Goal: Feedback & Contribution: Contribute content

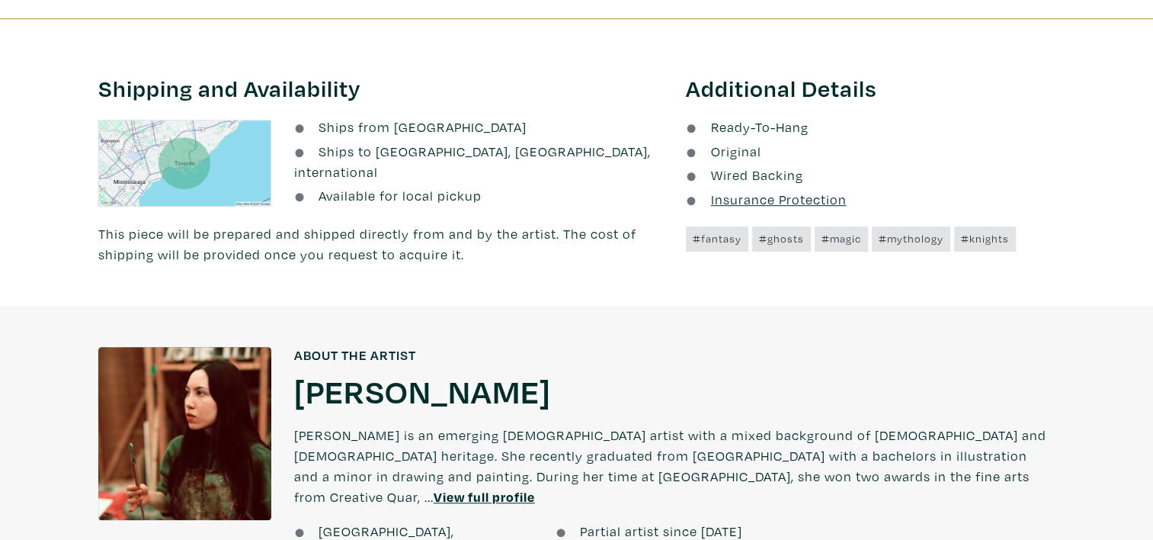
scroll to position [991, 0]
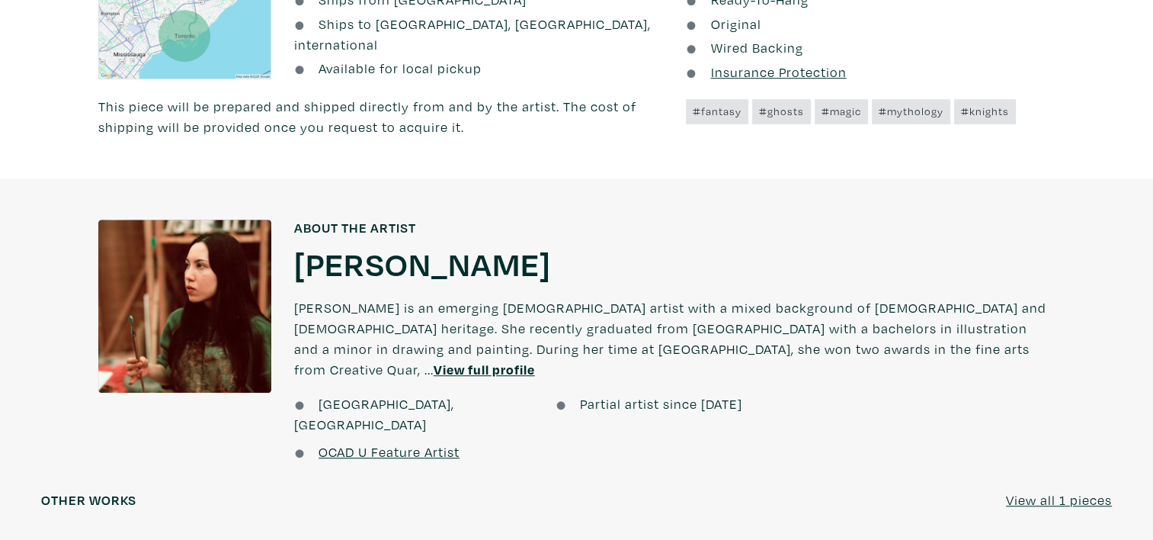
click at [535, 360] on u "View full profile" at bounding box center [484, 369] width 101 height 18
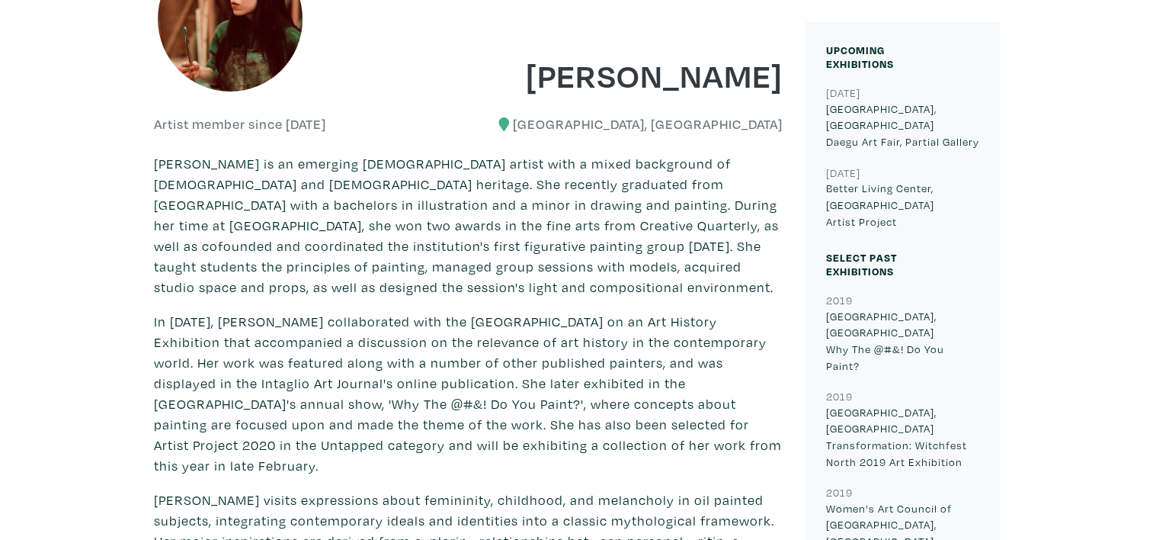
scroll to position [381, 0]
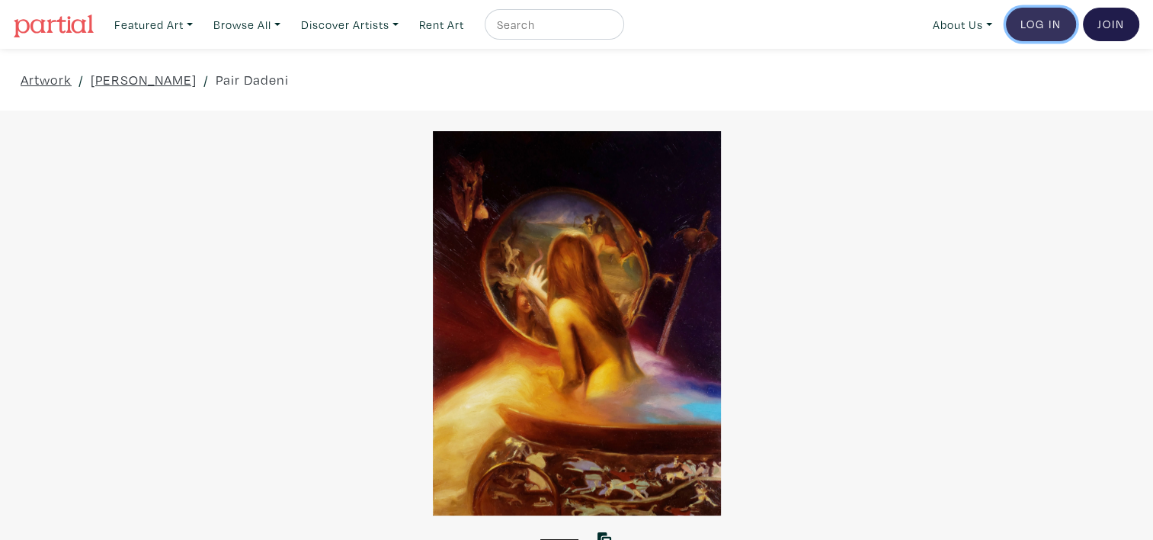
click at [1052, 33] on link "Log In" at bounding box center [1041, 25] width 70 height 34
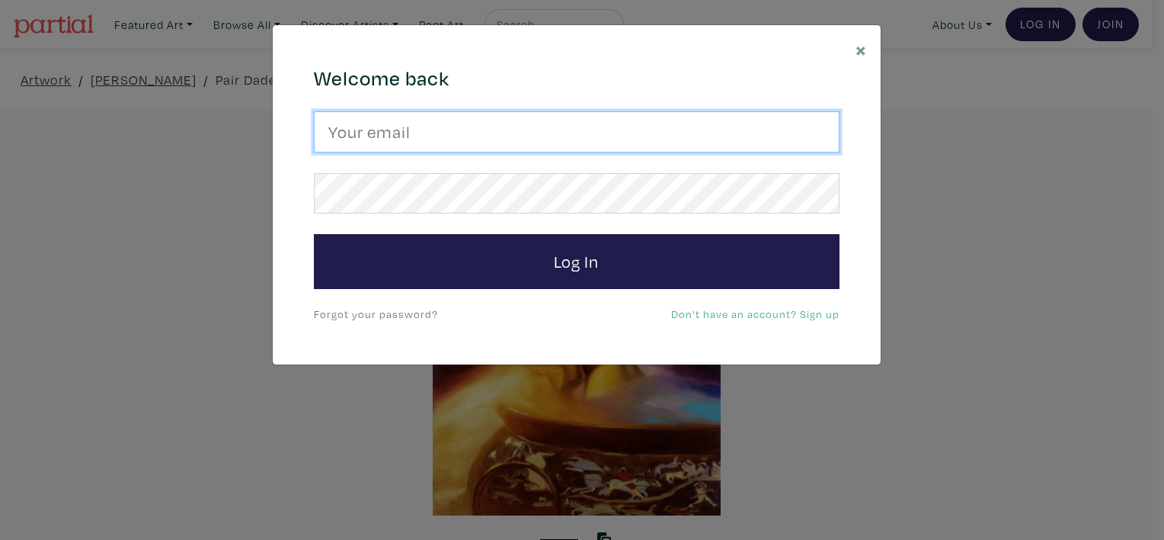
click at [556, 136] on input "email" at bounding box center [577, 131] width 526 height 41
type input "tiffany.nt.duong@gmail.com"
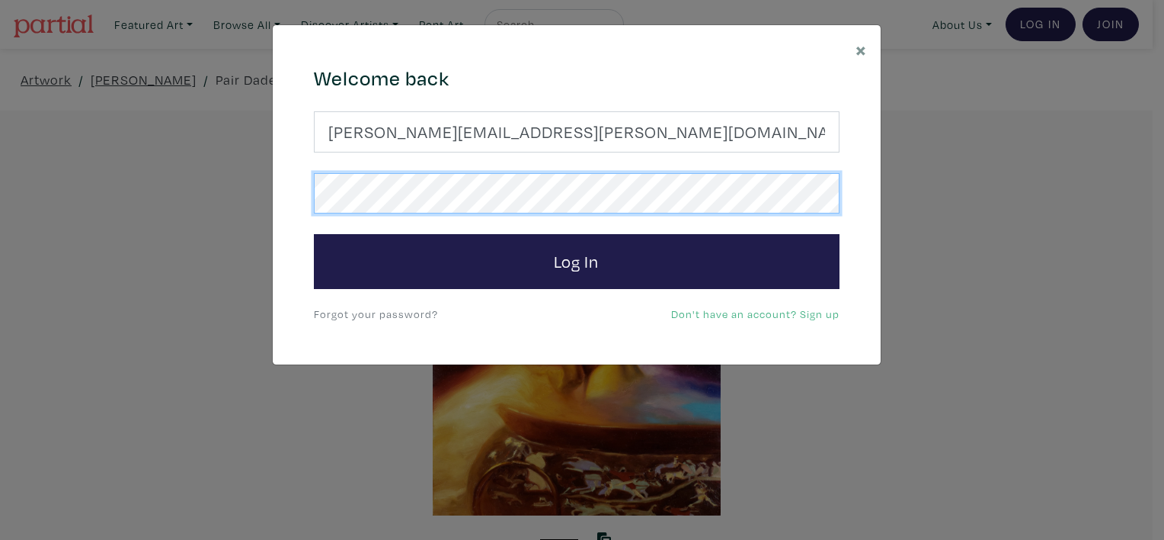
click at [314, 234] on button "Log In" at bounding box center [577, 261] width 526 height 55
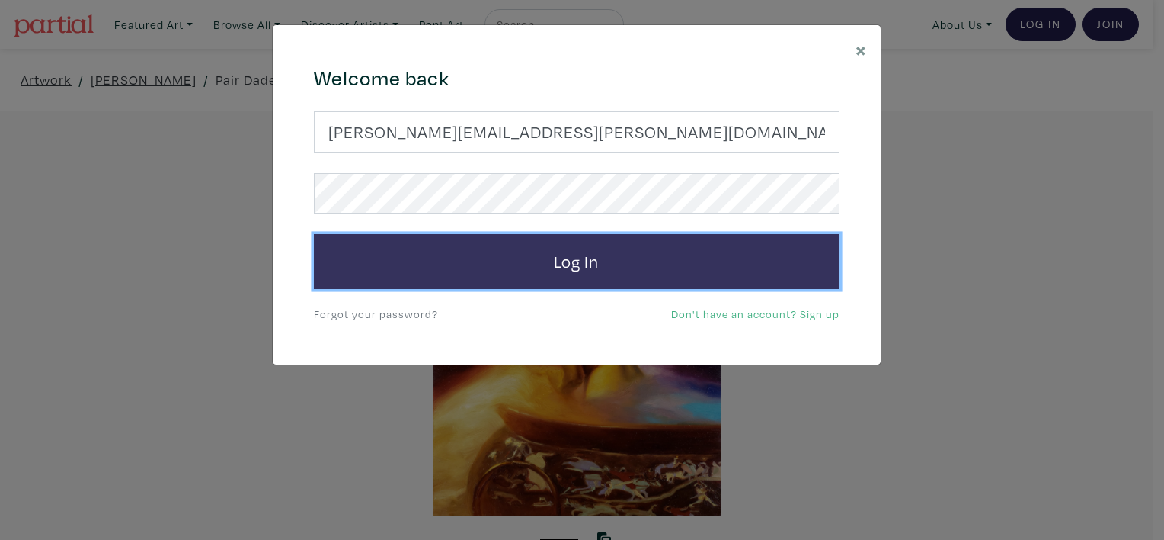
click at [564, 275] on button "Log In" at bounding box center [577, 261] width 526 height 55
click at [719, 245] on button "Log In" at bounding box center [577, 261] width 526 height 55
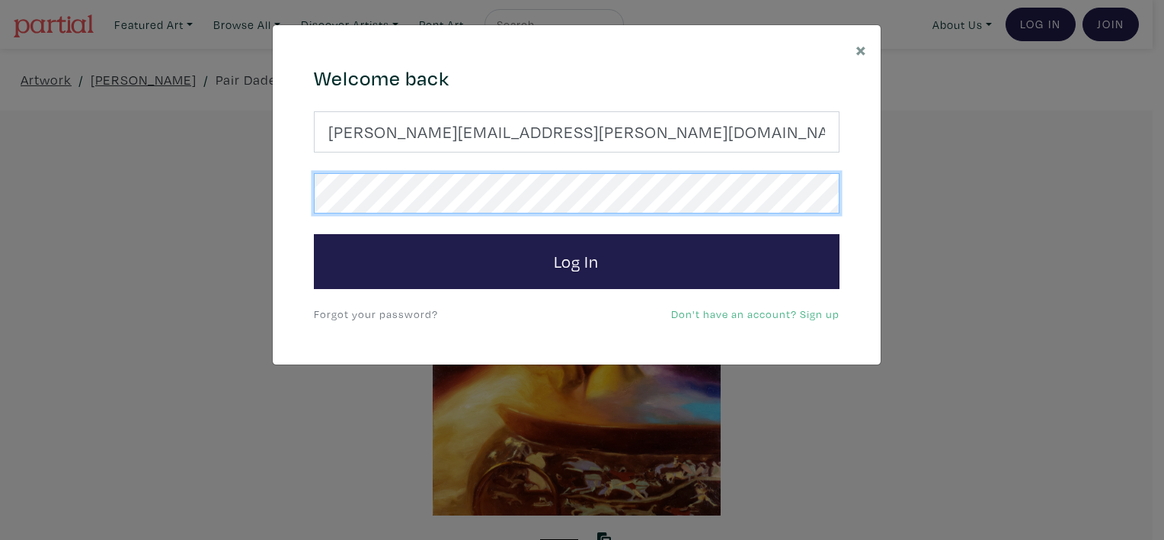
click at [314, 234] on button "Log In" at bounding box center [577, 261] width 526 height 55
click at [298, 238] on div "664c6a6d6e3476504e6b79362f4172494552756f694733386b666278545363695a485979654c474…" at bounding box center [577, 194] width 608 height 339
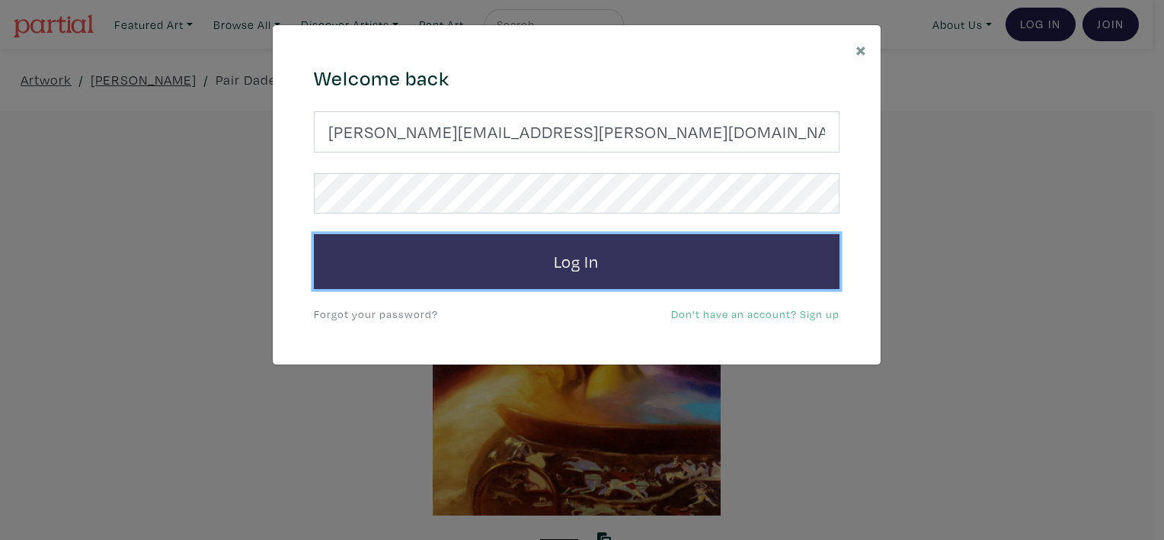
click at [546, 244] on button "Log In" at bounding box center [577, 261] width 526 height 55
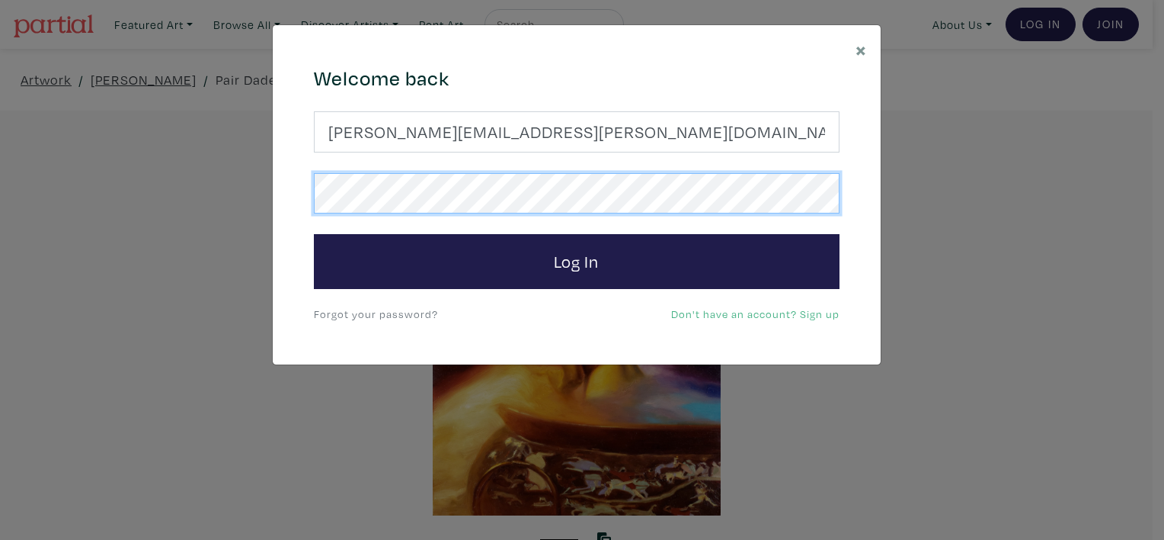
click at [314, 234] on button "Log In" at bounding box center [577, 261] width 526 height 55
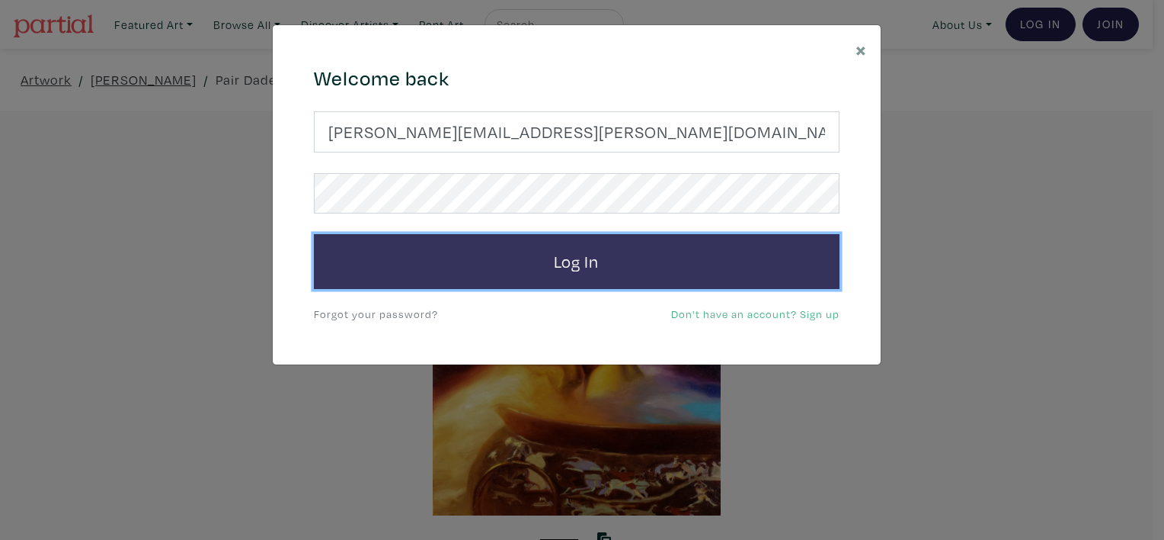
click at [722, 245] on button "Log In" at bounding box center [577, 261] width 526 height 55
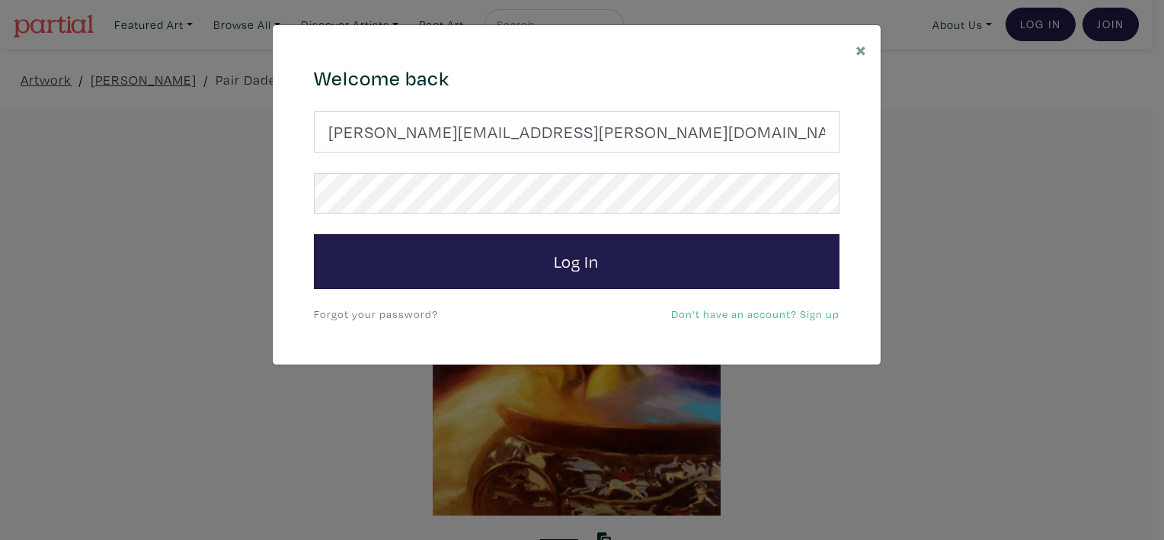
click at [325, 309] on link "Forgot your password?" at bounding box center [376, 313] width 124 height 14
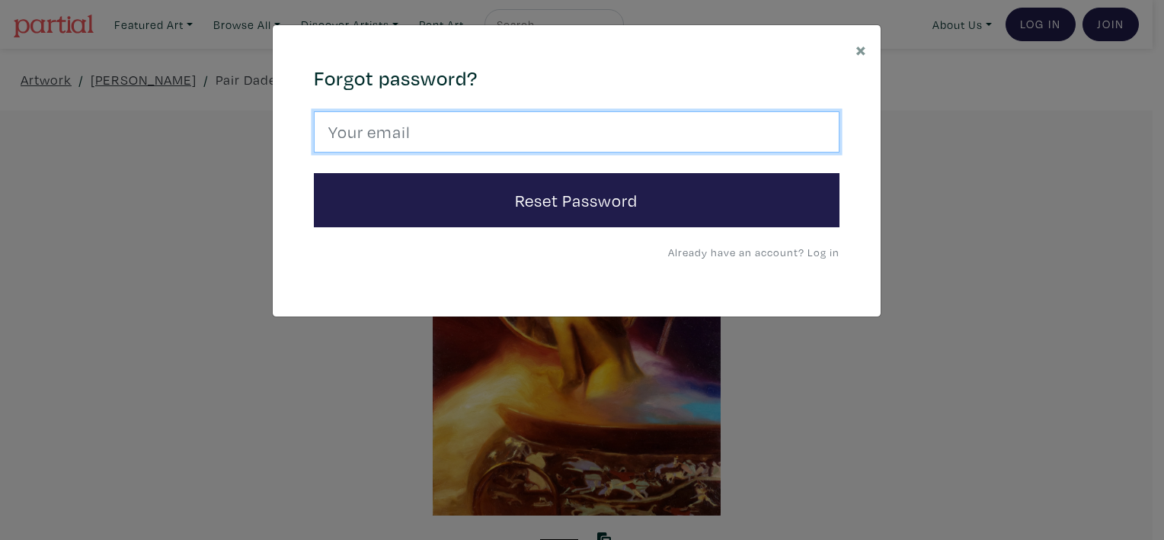
click at [575, 125] on input "email" at bounding box center [577, 131] width 526 height 41
type input "tiffany.nt.duong@gmail.com"
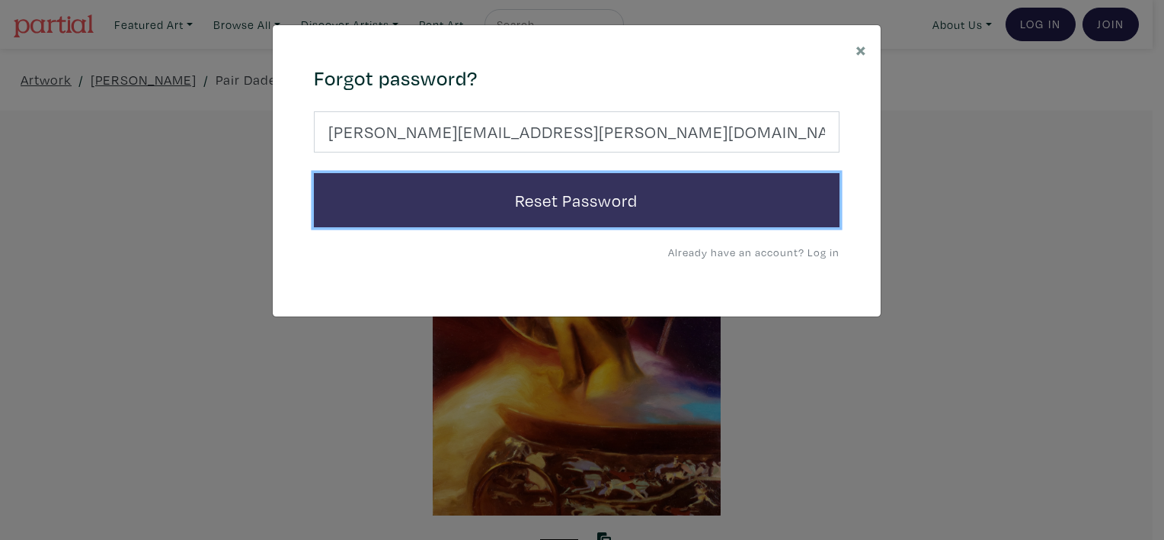
click at [563, 216] on button "Reset Password" at bounding box center [577, 200] width 526 height 55
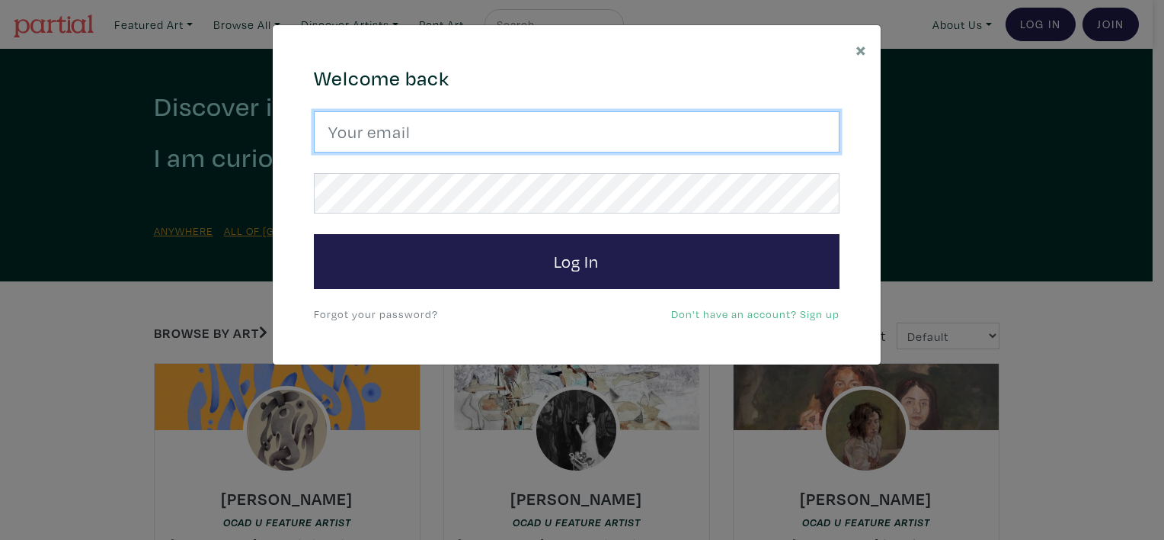
click at [469, 128] on input "email" at bounding box center [577, 131] width 526 height 41
type input "[PERSON_NAME][EMAIL_ADDRESS][PERSON_NAME][DOMAIN_NAME]"
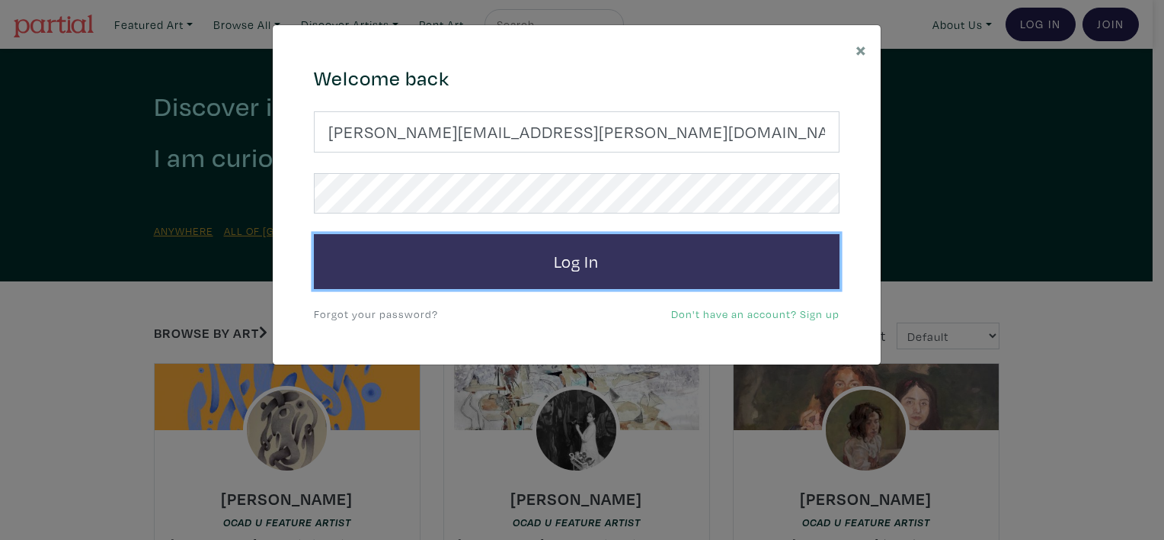
click at [528, 286] on button "Log In" at bounding box center [577, 261] width 526 height 55
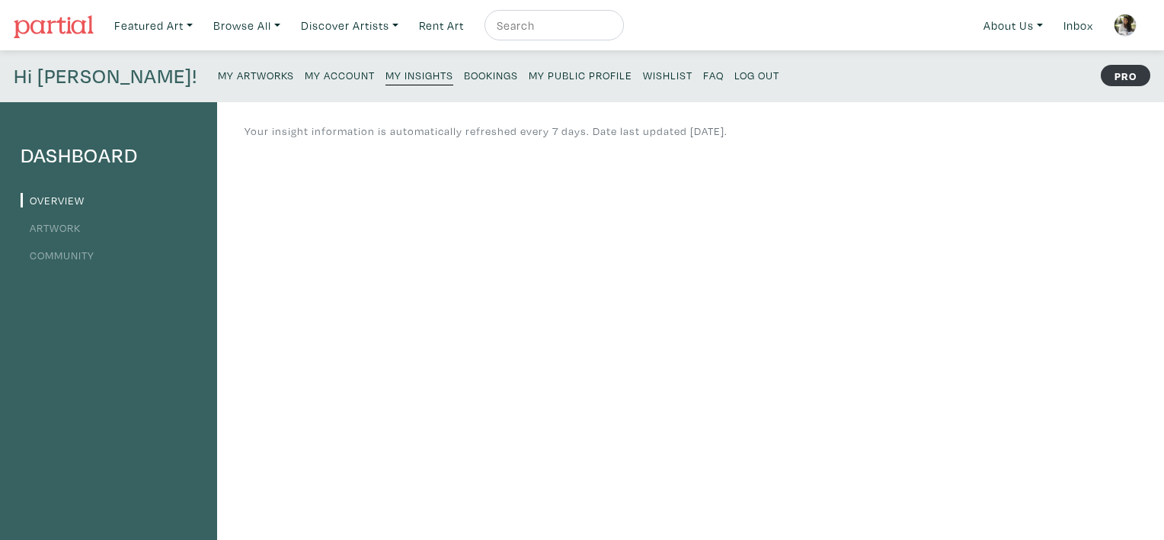
click at [37, 222] on link "Artwork" at bounding box center [51, 227] width 60 height 14
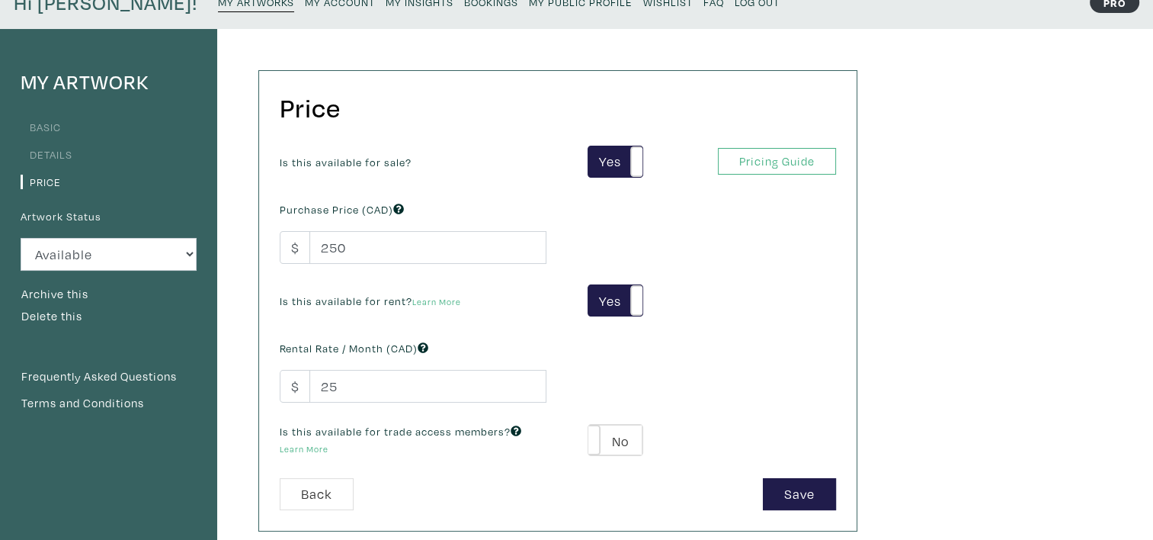
scroll to position [76, 0]
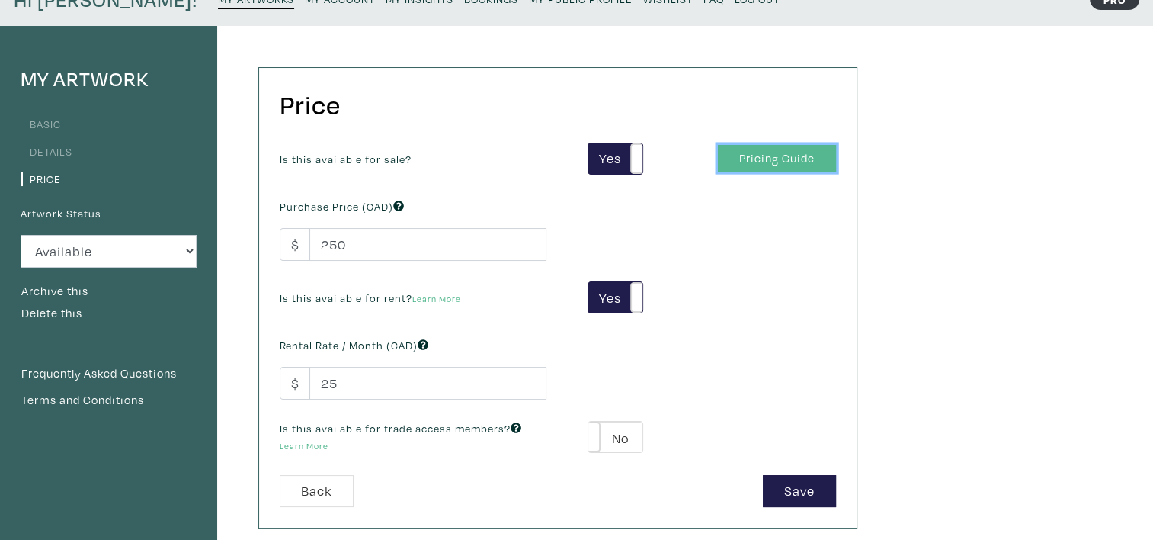
click at [750, 153] on link "Pricing Guide" at bounding box center [777, 158] width 118 height 27
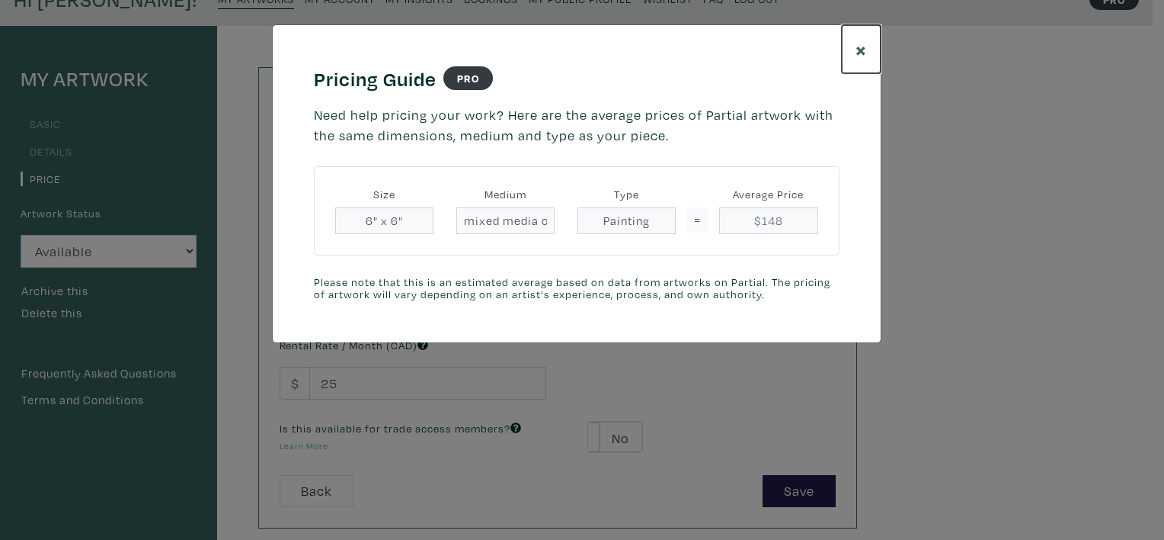
click at [857, 46] on span "×" at bounding box center [861, 49] width 11 height 27
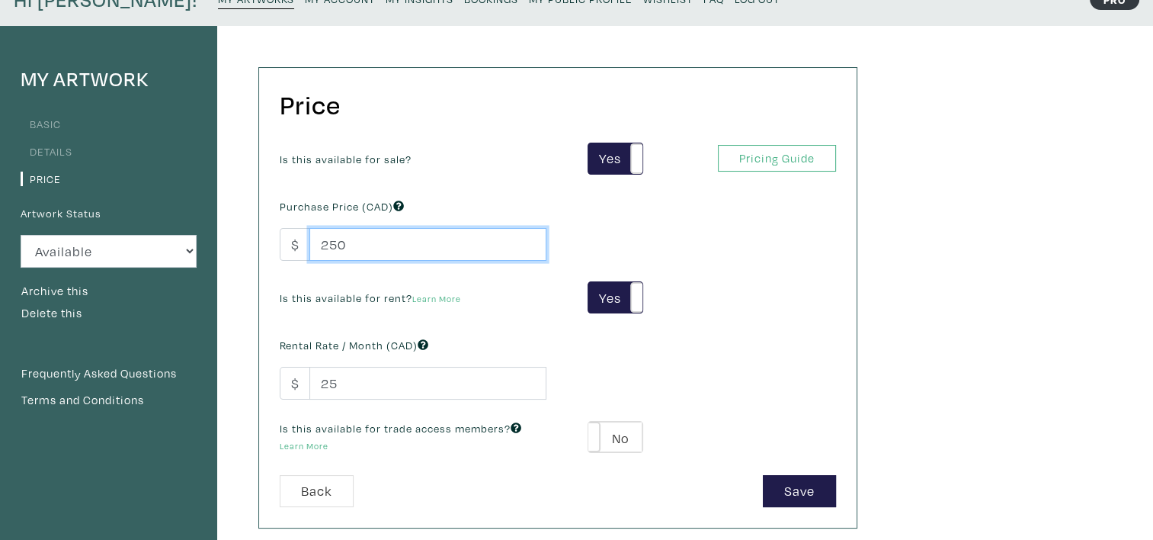
click at [329, 244] on input "250" at bounding box center [427, 244] width 237 height 33
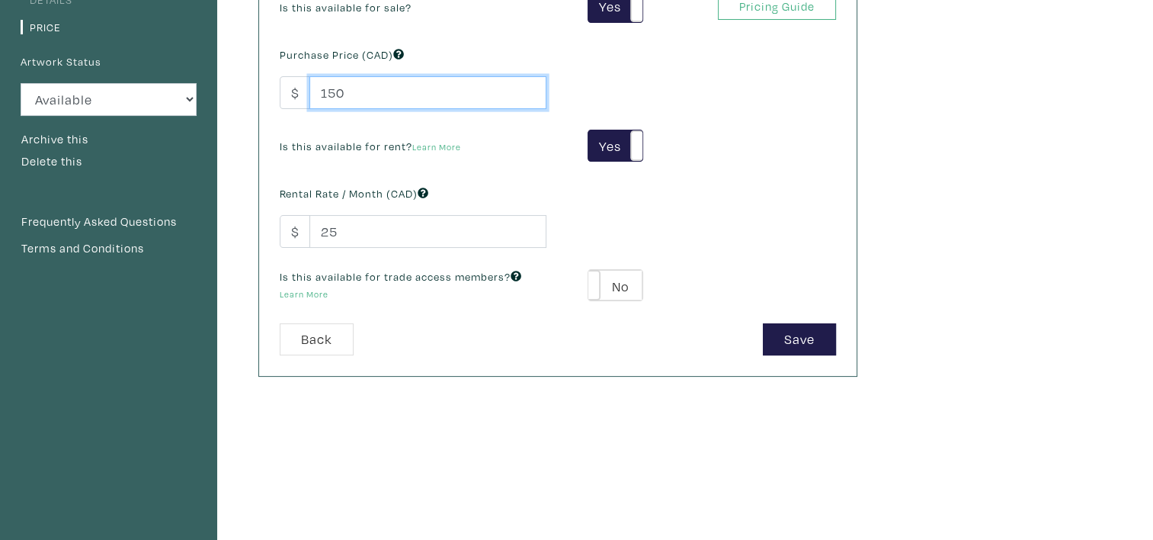
scroll to position [229, 0]
type input "150"
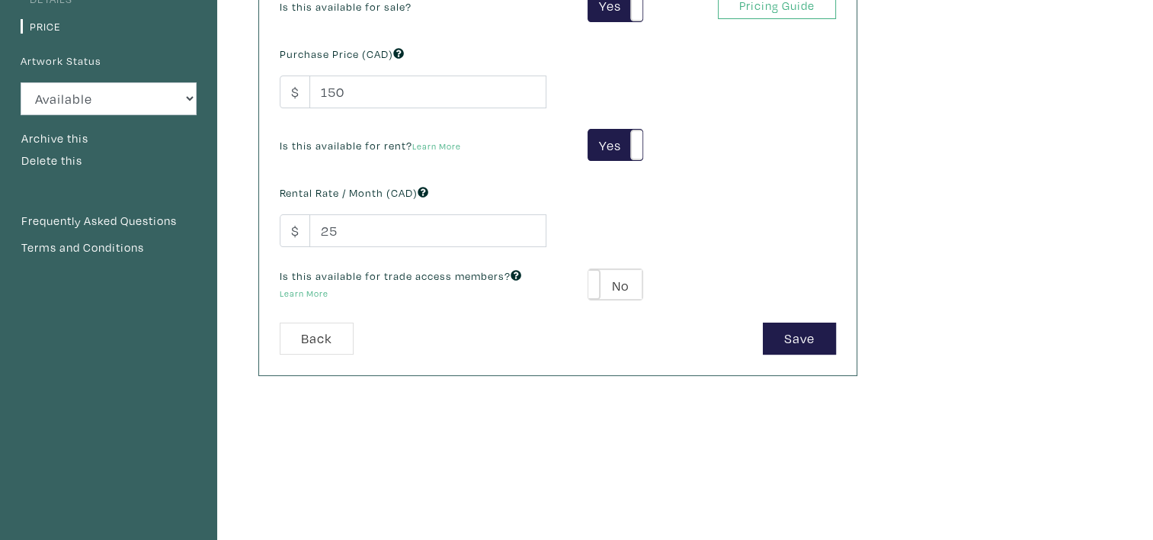
click at [431, 190] on div at bounding box center [433, 192] width 5 height 11
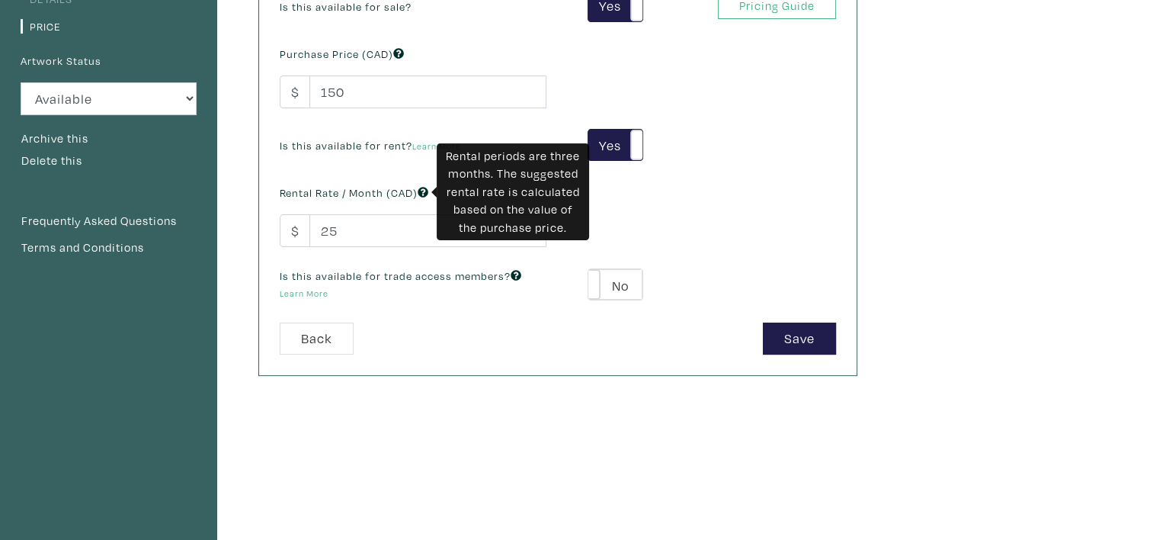
click at [428, 190] on icon at bounding box center [423, 192] width 11 height 11
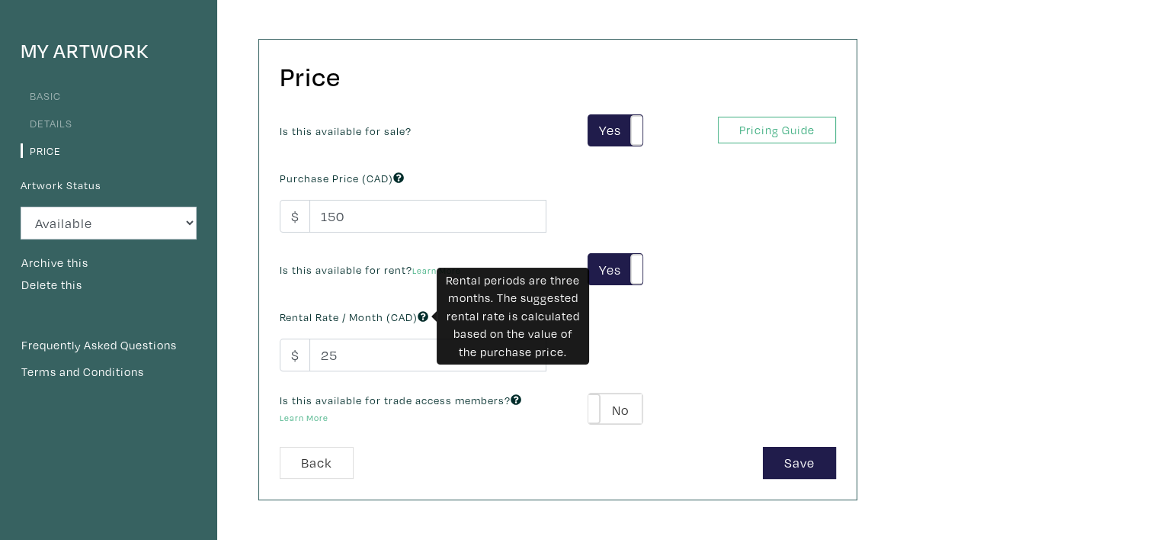
scroll to position [229, 0]
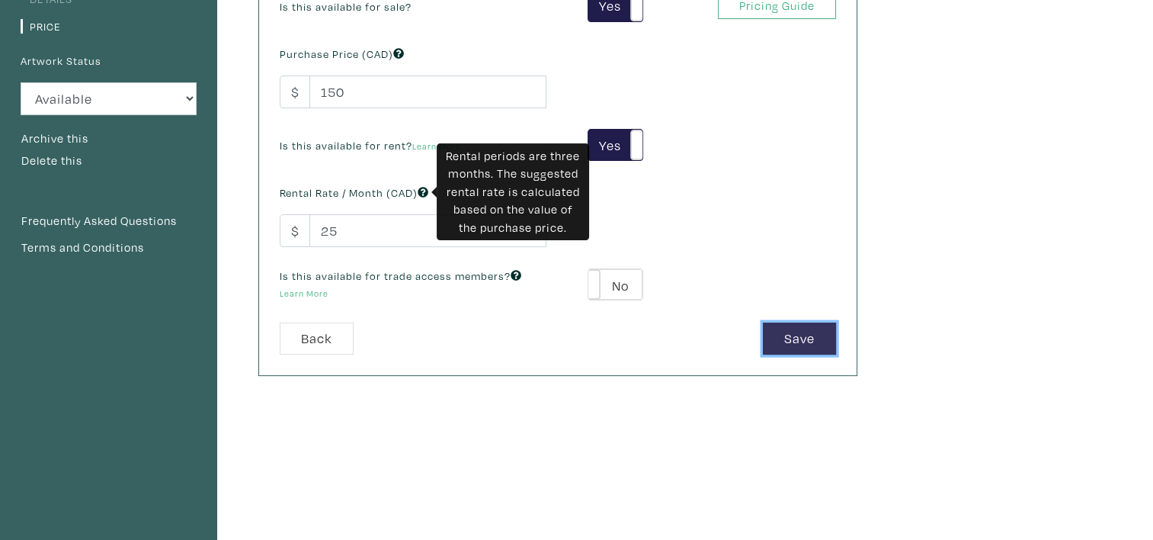
click at [805, 341] on button "Save" at bounding box center [799, 338] width 73 height 33
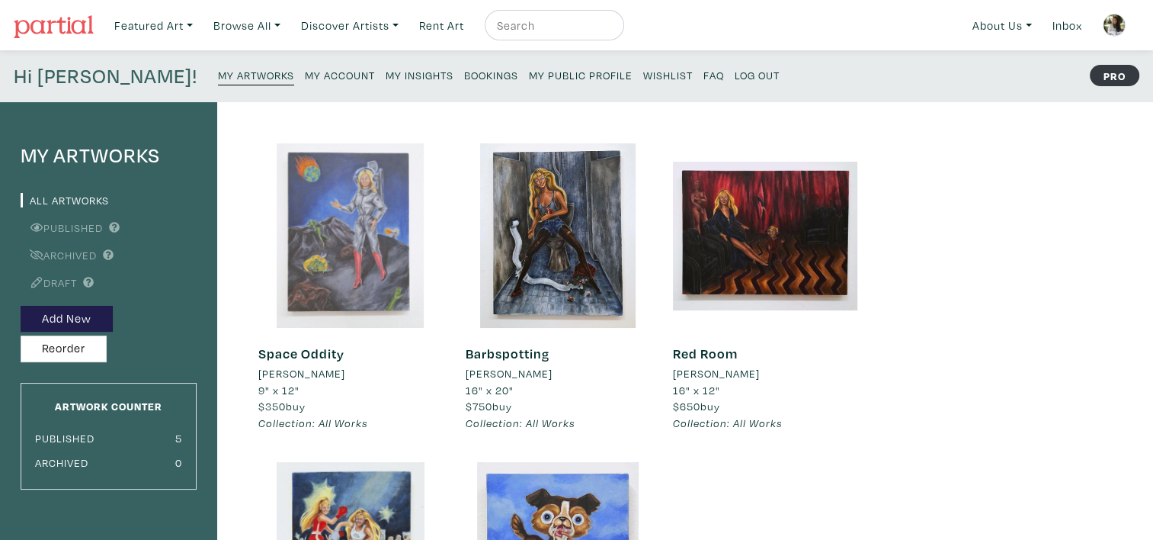
click at [372, 245] on div at bounding box center [350, 235] width 184 height 184
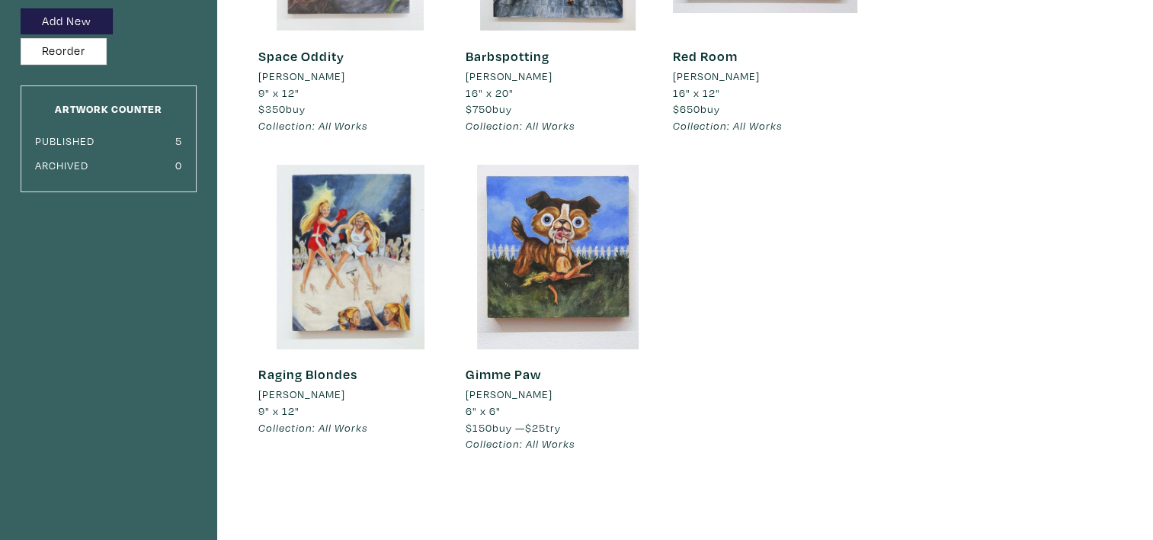
scroll to position [305, 0]
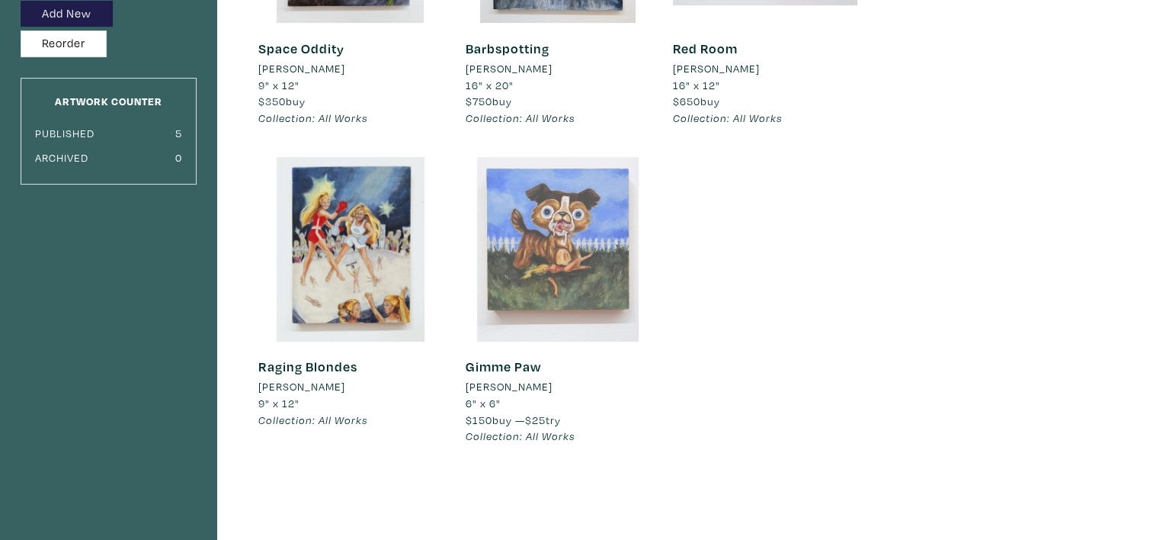
click at [512, 271] on div at bounding box center [558, 249] width 184 height 184
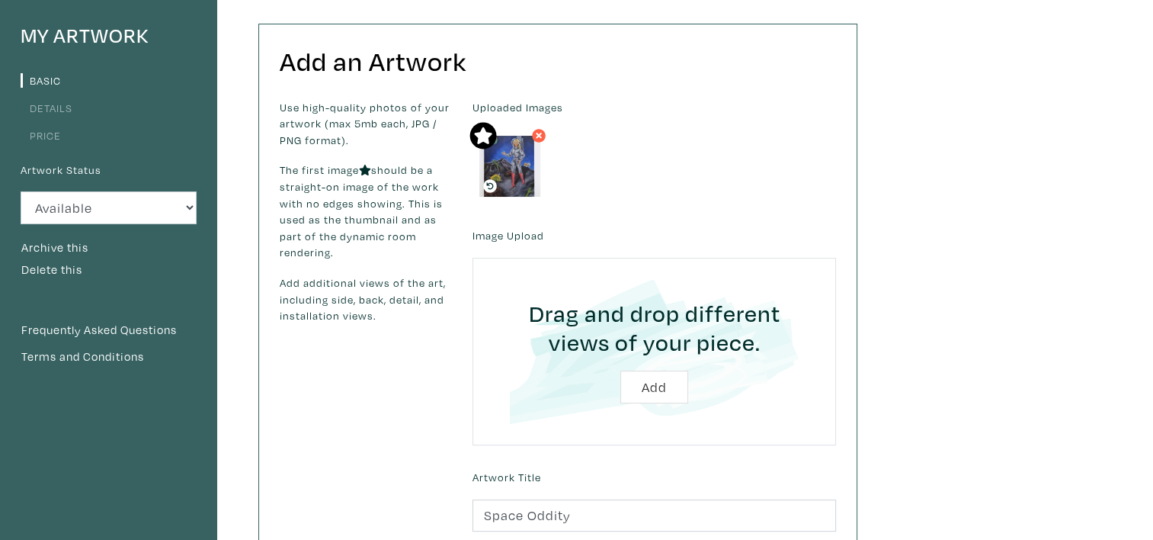
scroll to position [76, 0]
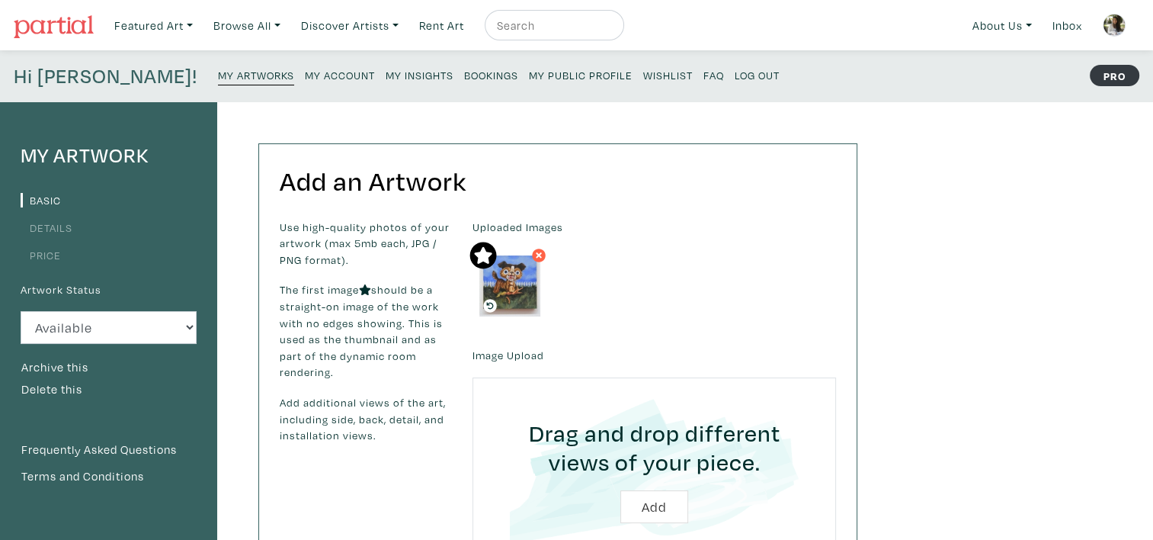
click at [48, 244] on li "Price" at bounding box center [109, 254] width 176 height 21
click at [48, 250] on link "Price" at bounding box center [41, 255] width 40 height 14
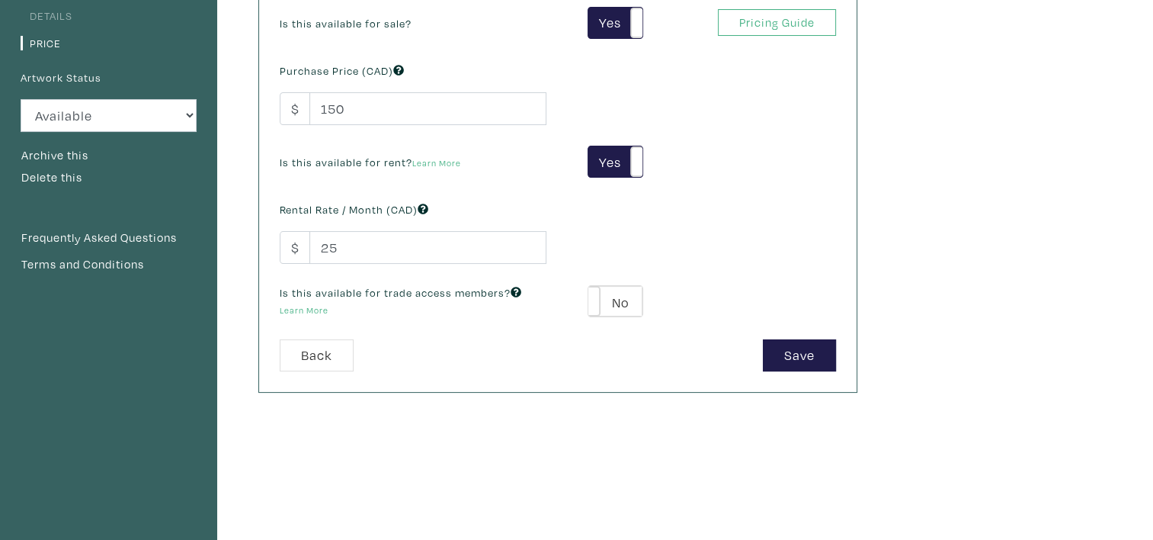
scroll to position [229, 0]
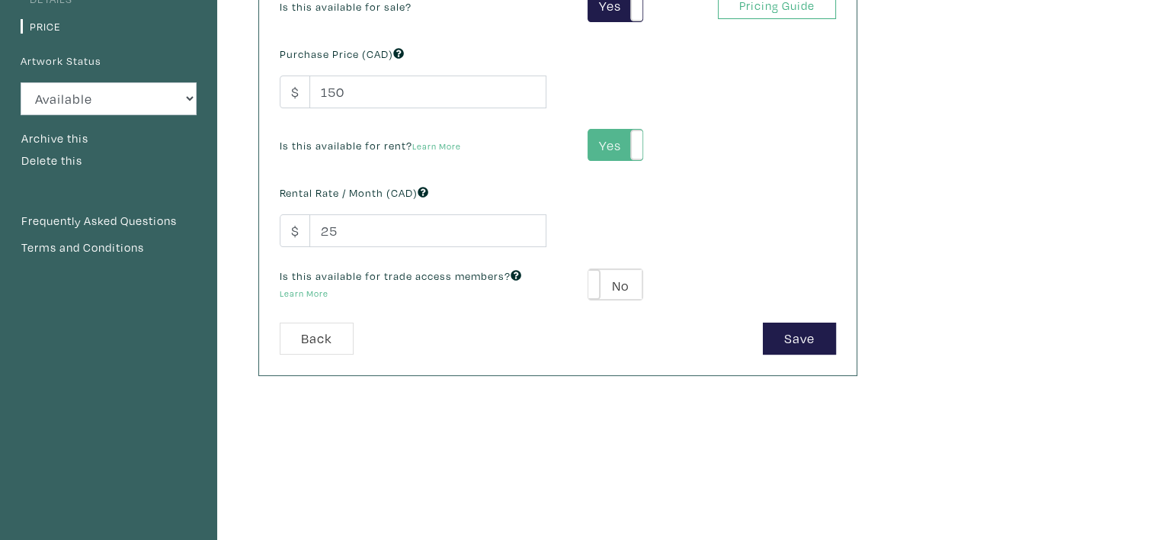
click at [602, 139] on label "Yes" at bounding box center [614, 145] width 53 height 30
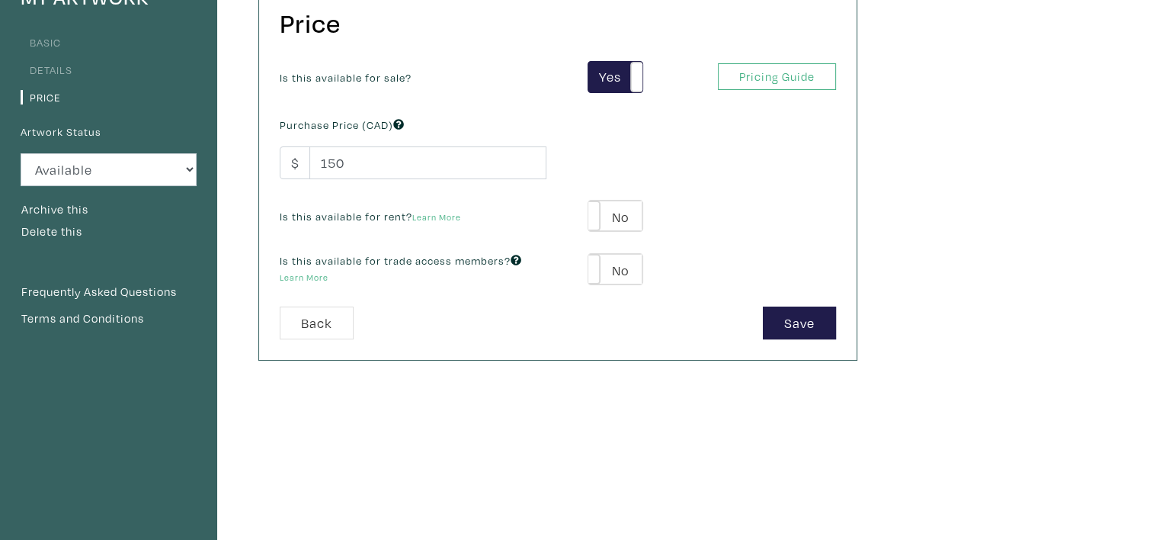
scroll to position [152, 0]
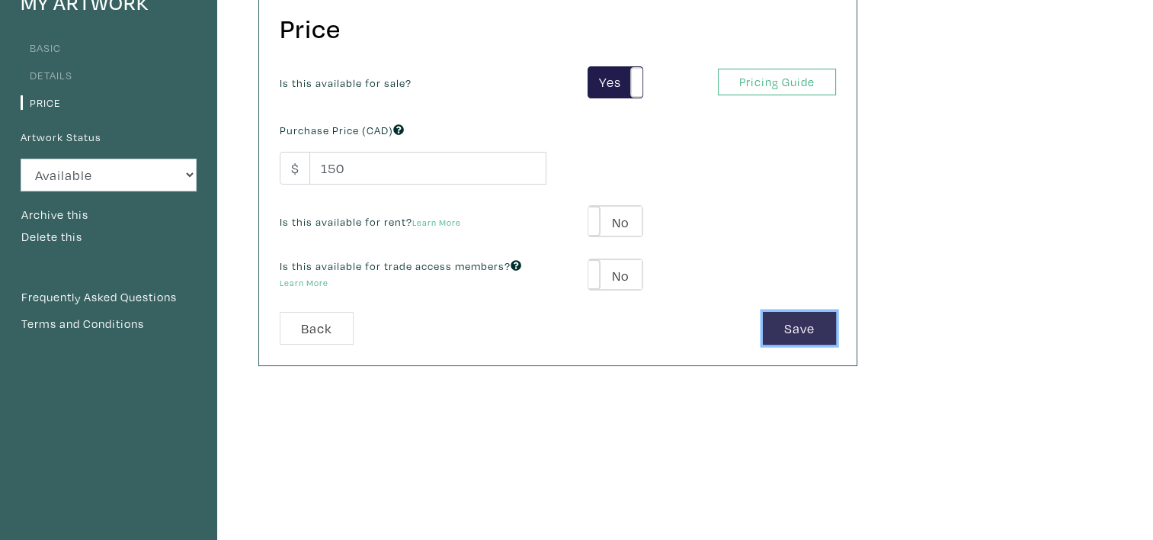
click at [825, 332] on button "Save" at bounding box center [799, 328] width 73 height 33
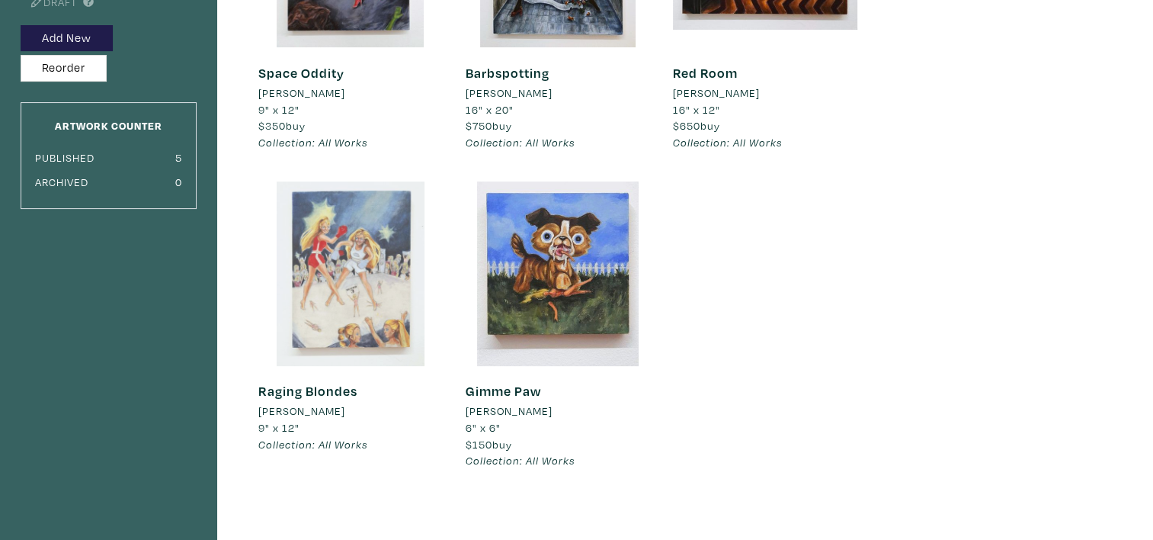
scroll to position [305, 0]
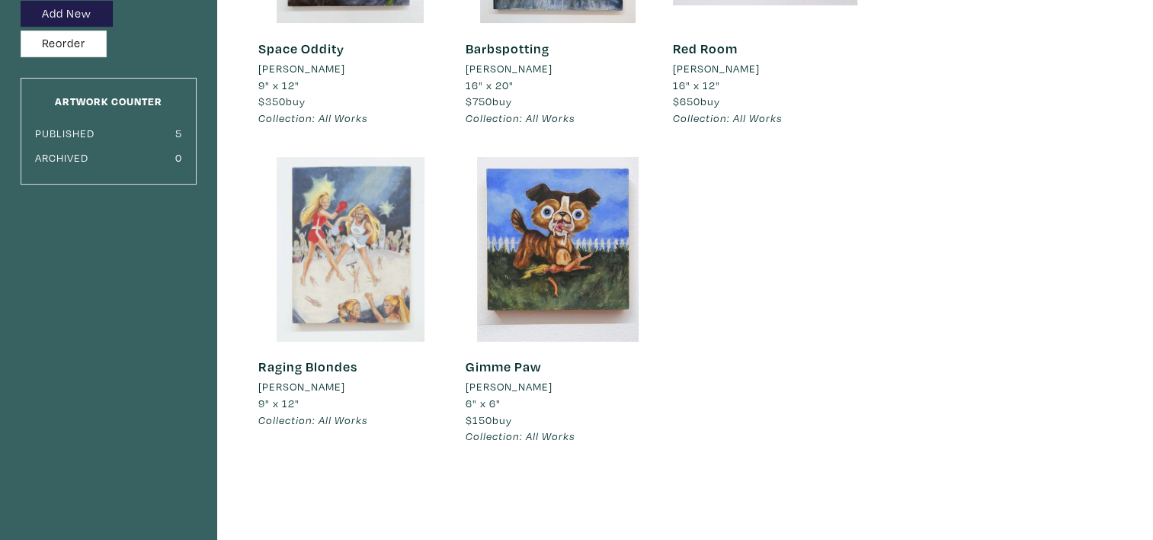
click at [310, 251] on div at bounding box center [350, 249] width 184 height 184
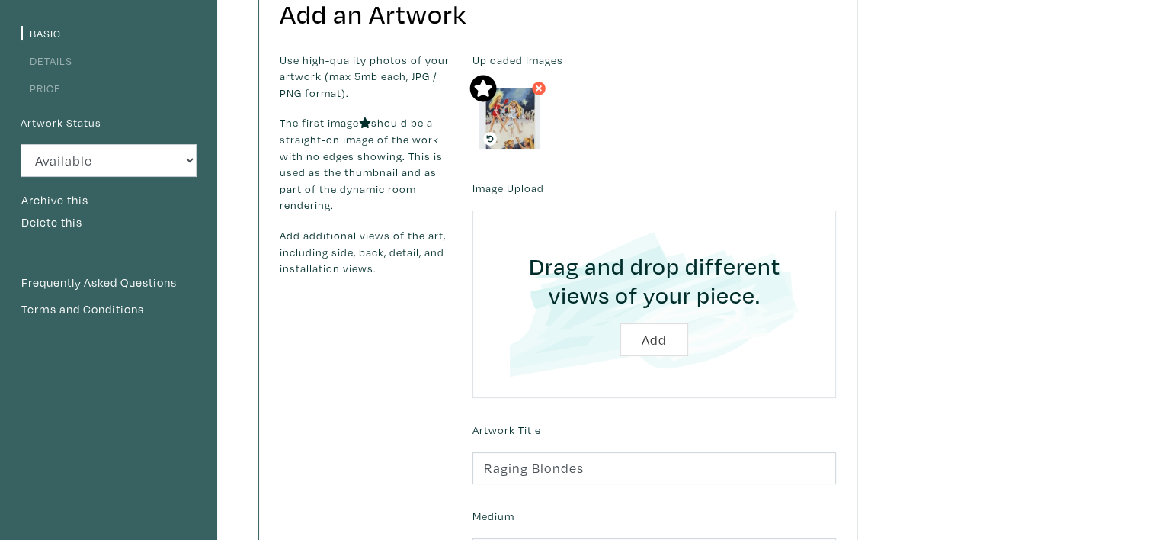
scroll to position [152, 0]
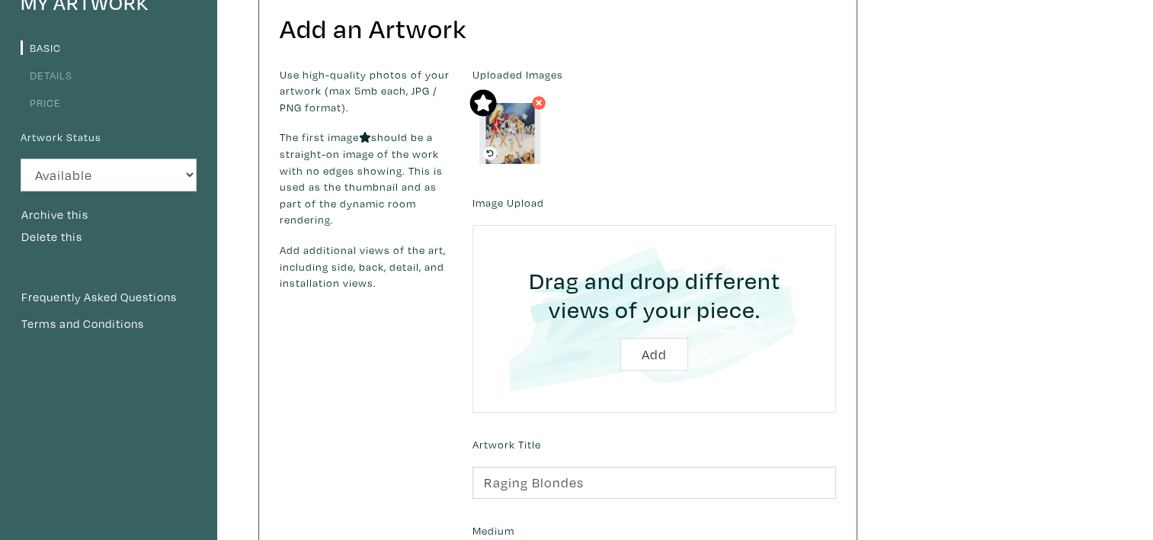
click at [48, 103] on link "Price" at bounding box center [41, 102] width 40 height 14
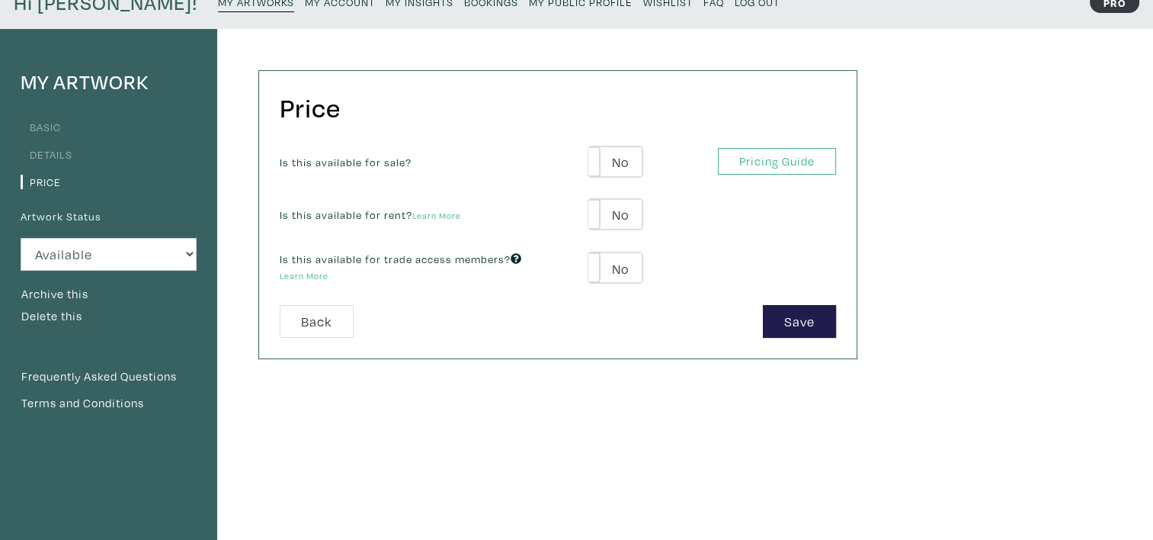
scroll to position [76, 0]
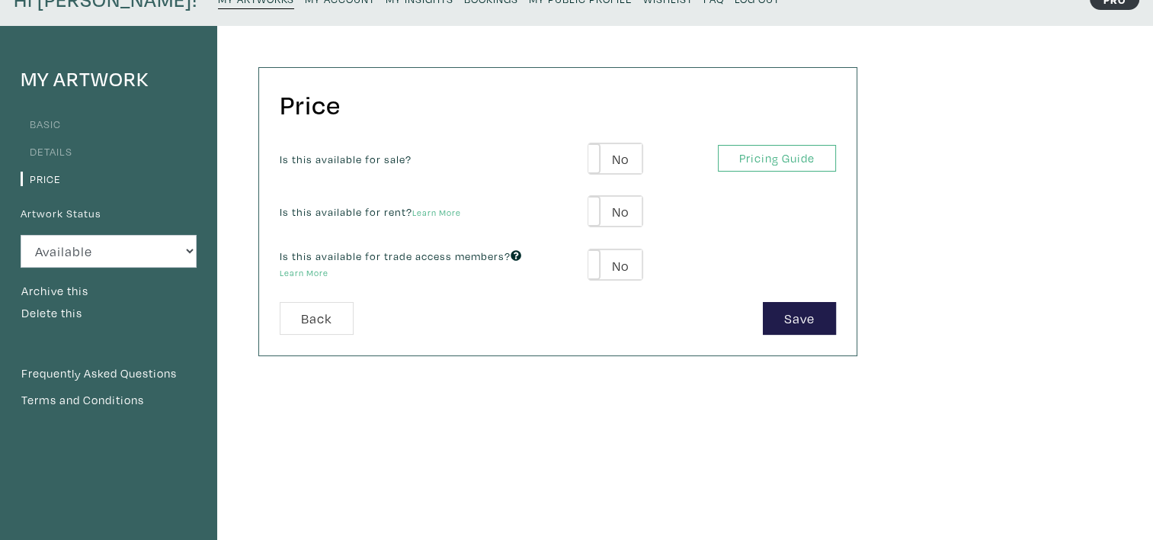
click at [587, 157] on div "Yes No" at bounding box center [606, 159] width 74 height 32
click at [616, 155] on label "No" at bounding box center [614, 158] width 53 height 30
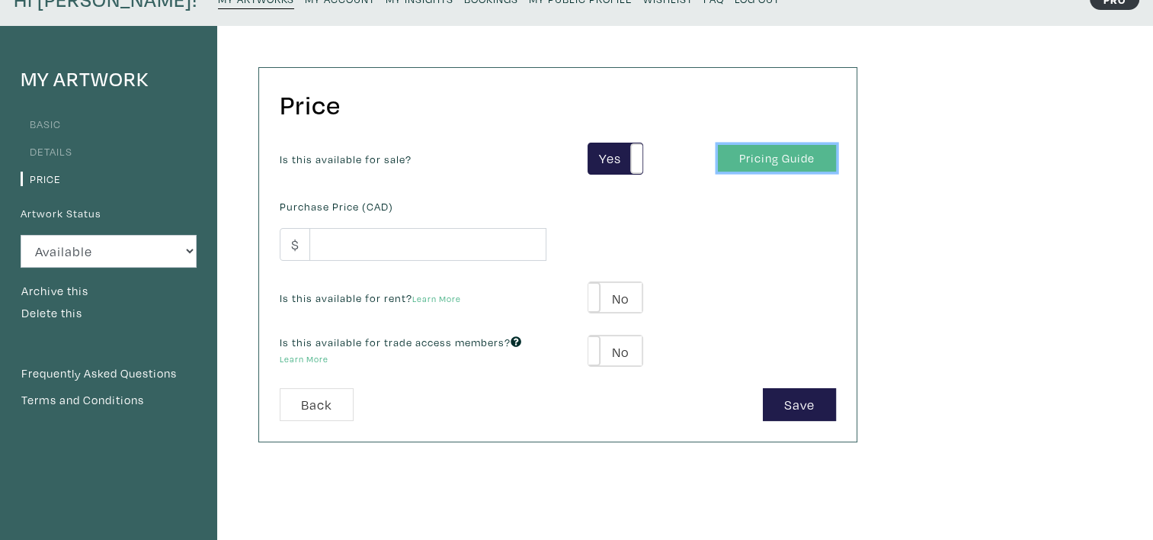
click at [777, 164] on link "Pricing Guide" at bounding box center [777, 158] width 118 height 27
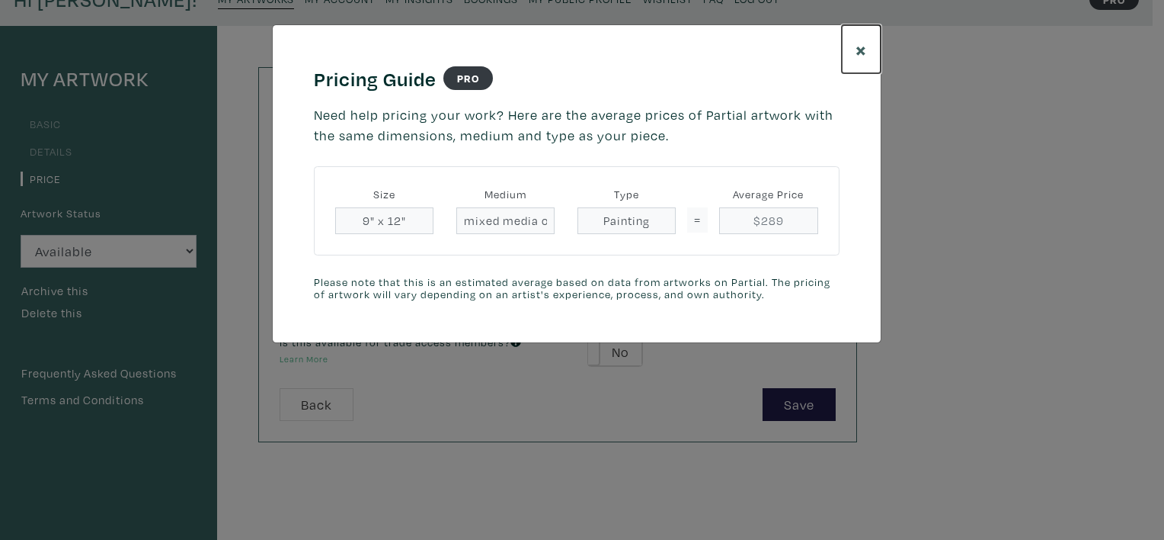
click at [861, 40] on span "×" at bounding box center [861, 49] width 11 height 27
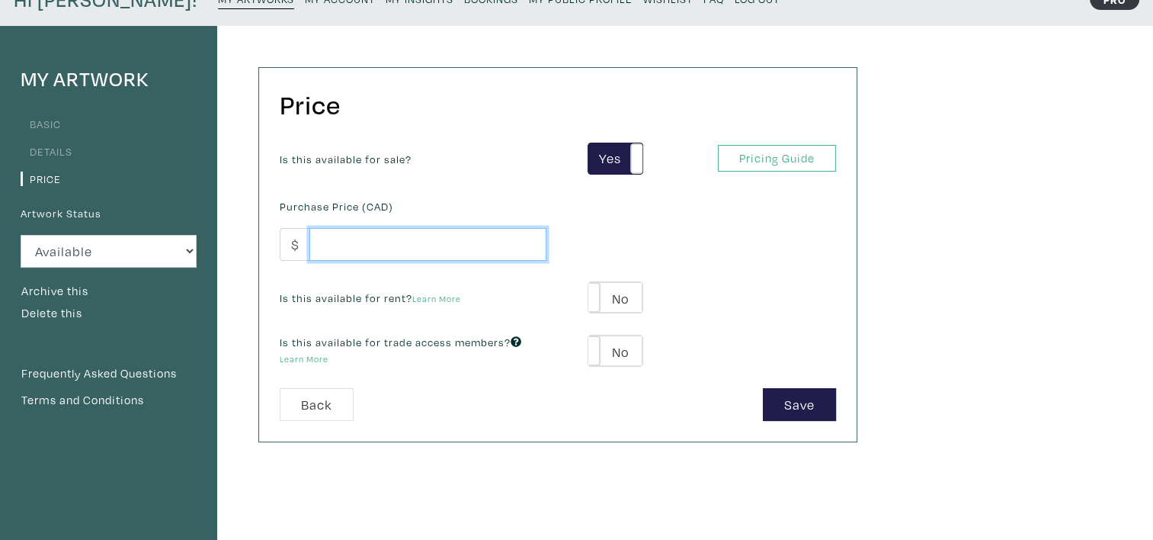
click at [403, 246] on input "number" at bounding box center [427, 244] width 237 height 33
type input "250"
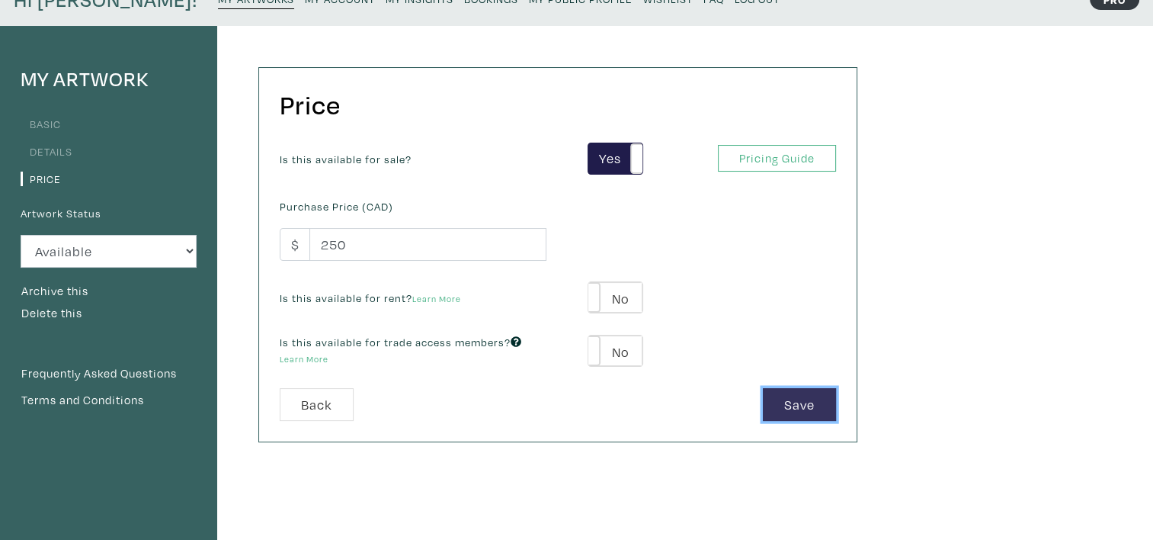
click at [793, 402] on button "Save" at bounding box center [799, 404] width 73 height 33
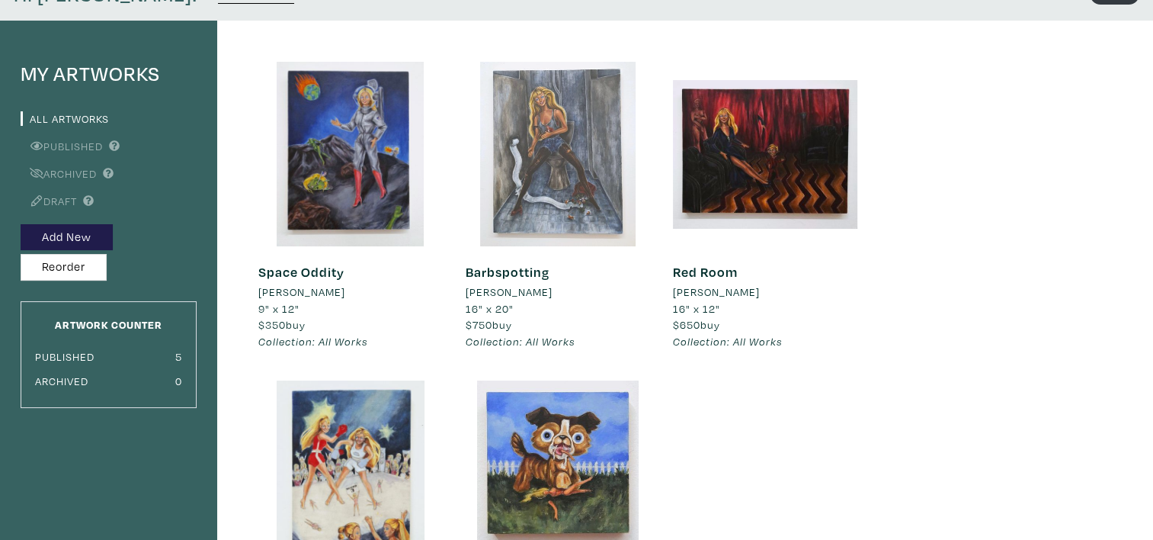
scroll to position [76, 0]
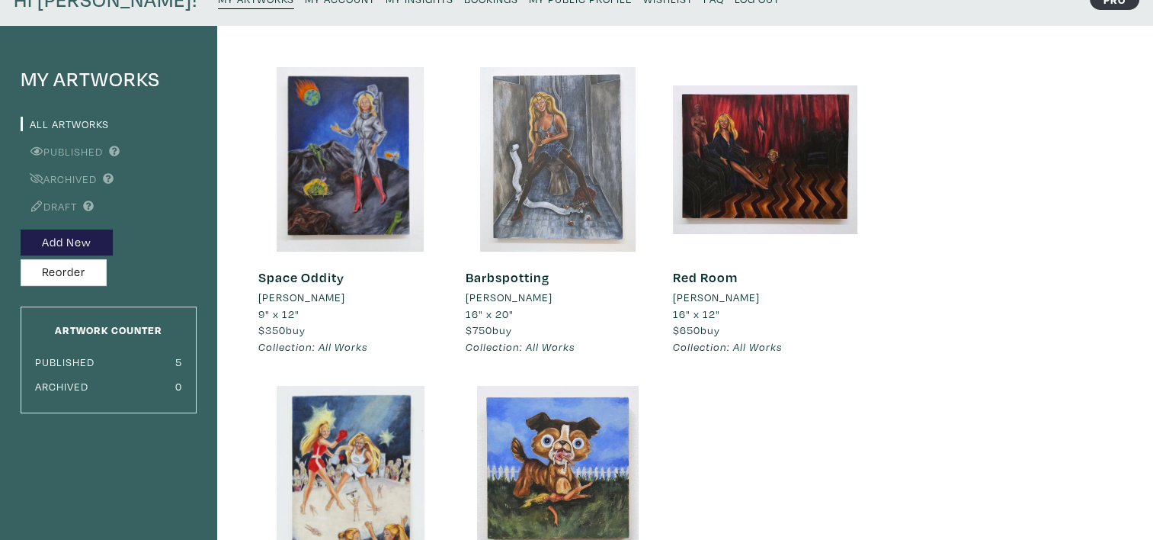
click at [512, 204] on div at bounding box center [558, 159] width 184 height 184
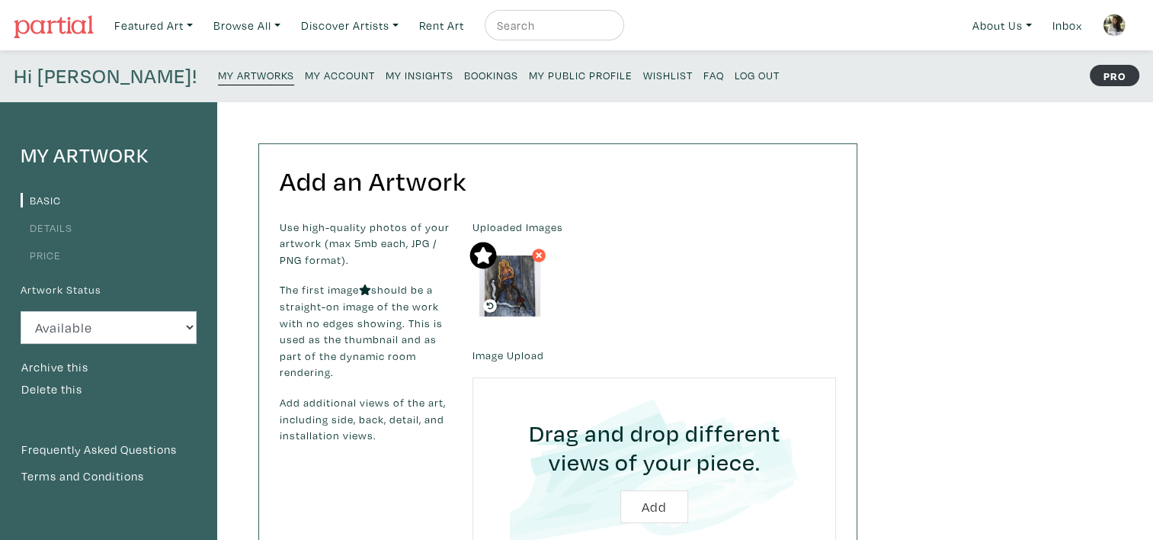
click at [59, 254] on link "Price" at bounding box center [41, 255] width 40 height 14
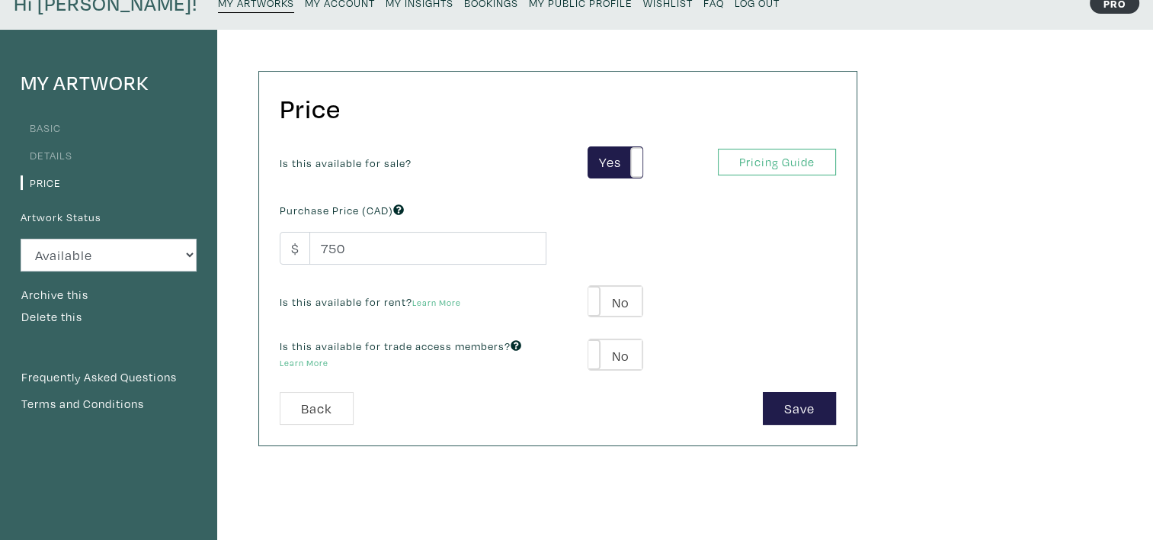
scroll to position [76, 0]
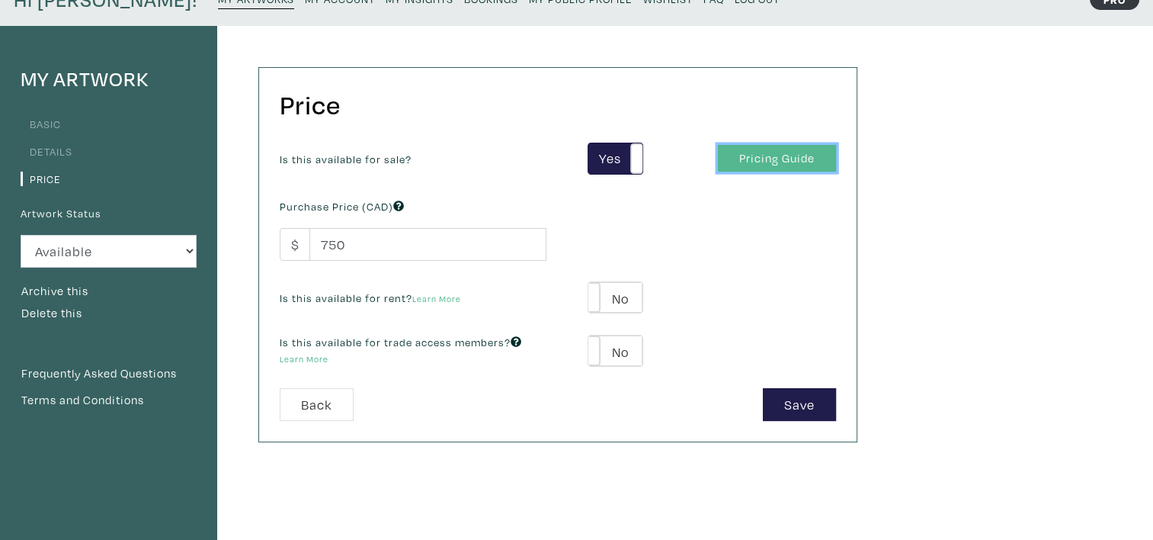
click at [761, 150] on link "Pricing Guide" at bounding box center [777, 158] width 118 height 27
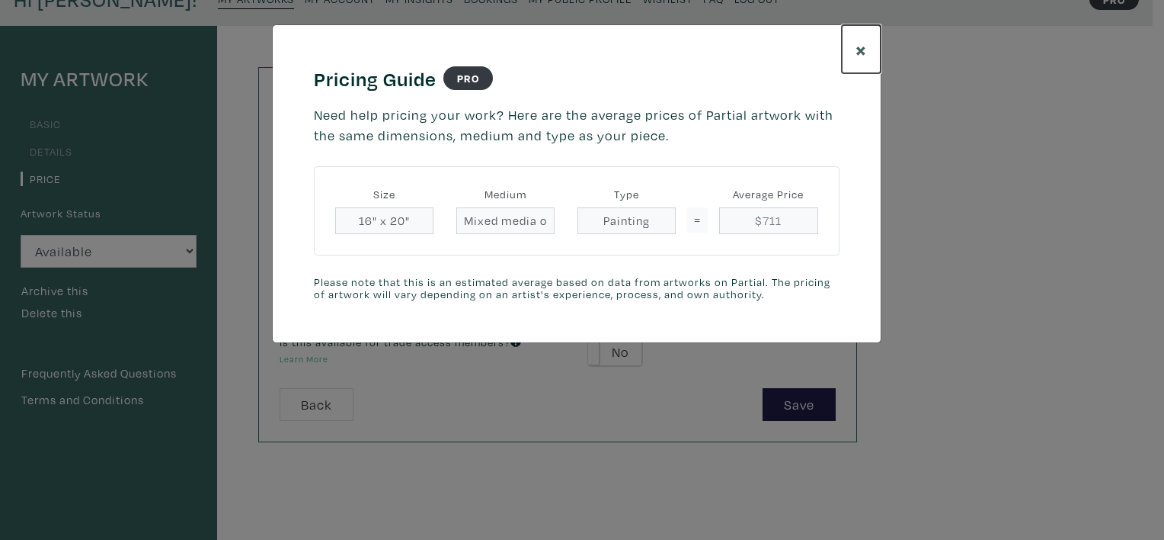
click at [860, 48] on span "×" at bounding box center [861, 49] width 11 height 27
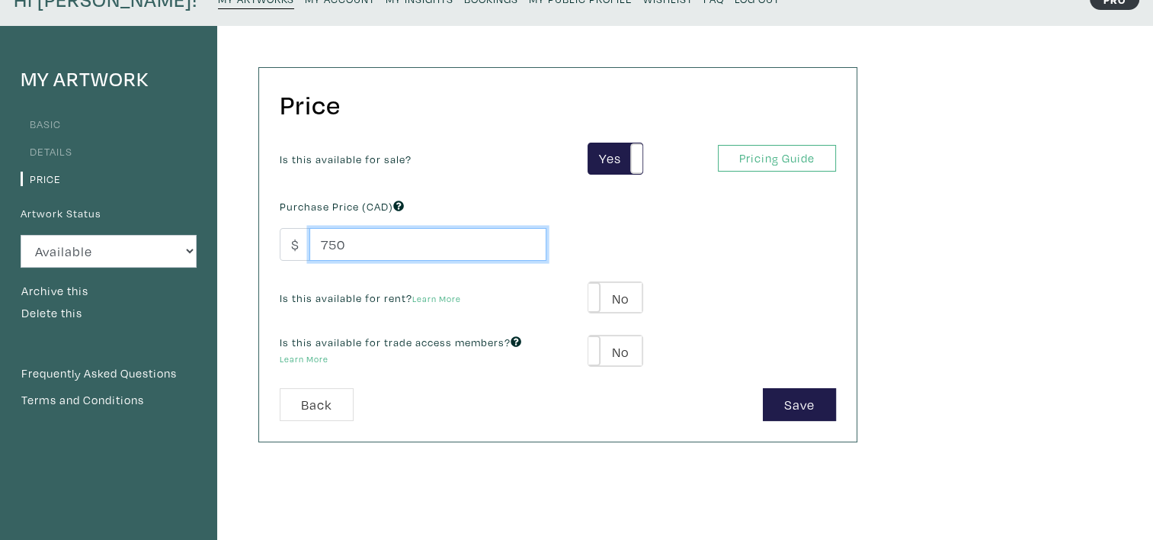
click at [375, 239] on input "750" at bounding box center [427, 244] width 237 height 33
type input "700"
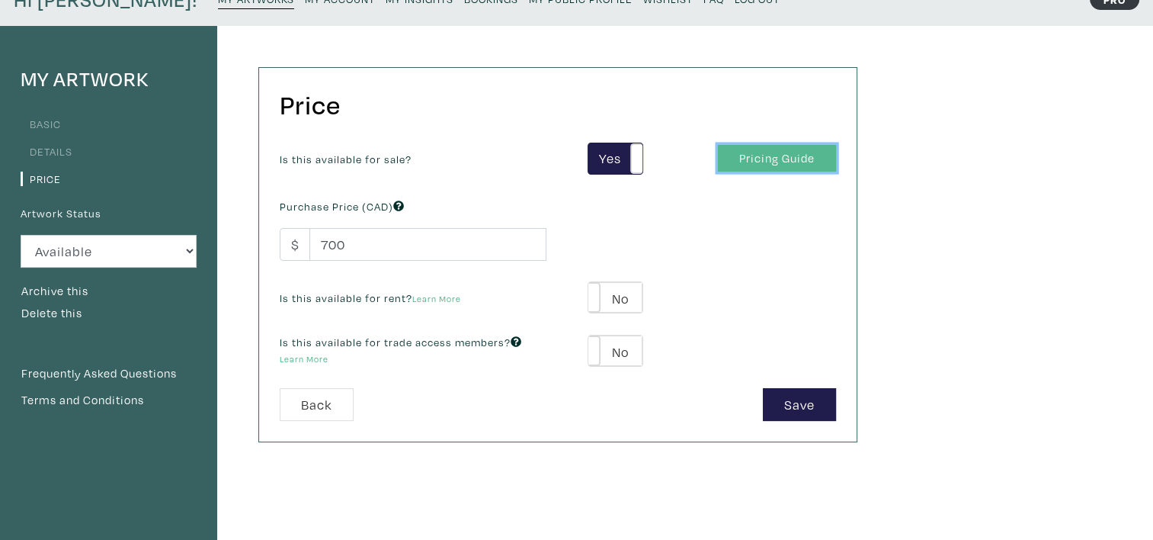
click at [730, 149] on link "Pricing Guide" at bounding box center [777, 158] width 118 height 27
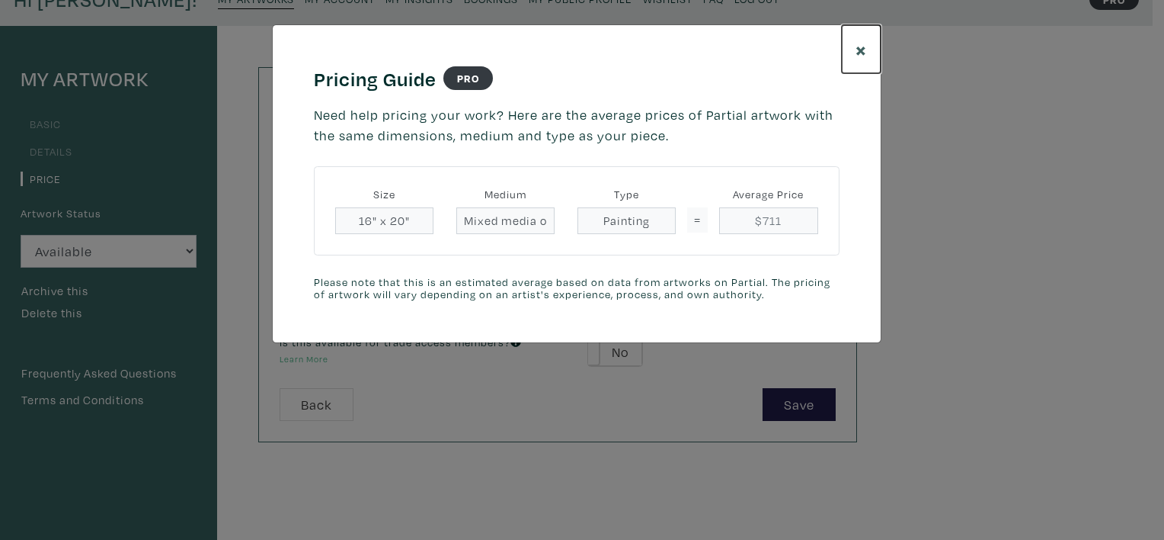
click at [862, 54] on span "×" at bounding box center [861, 49] width 11 height 27
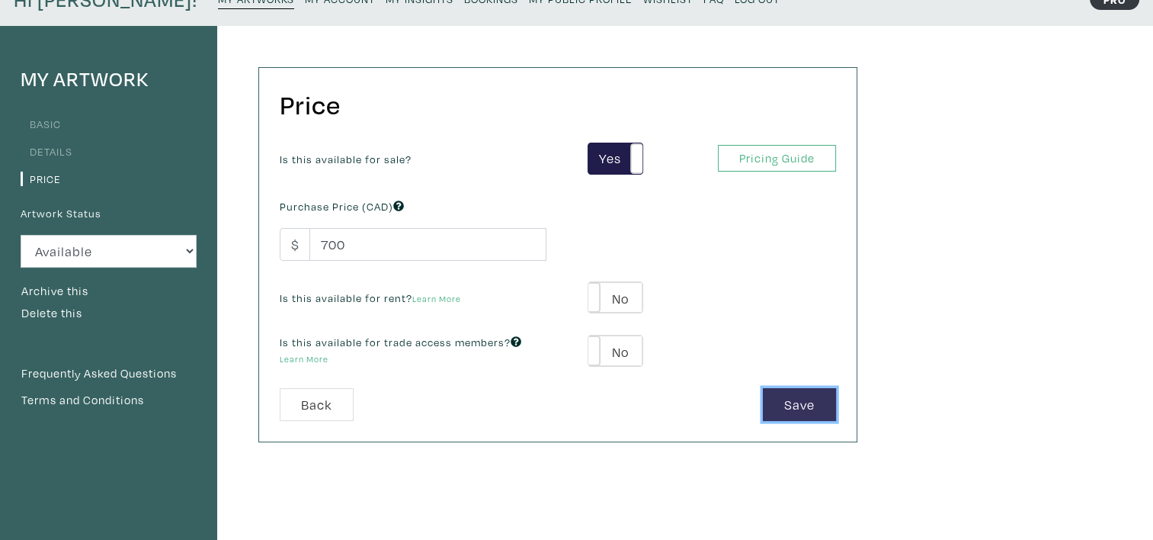
click at [803, 405] on button "Save" at bounding box center [799, 404] width 73 height 33
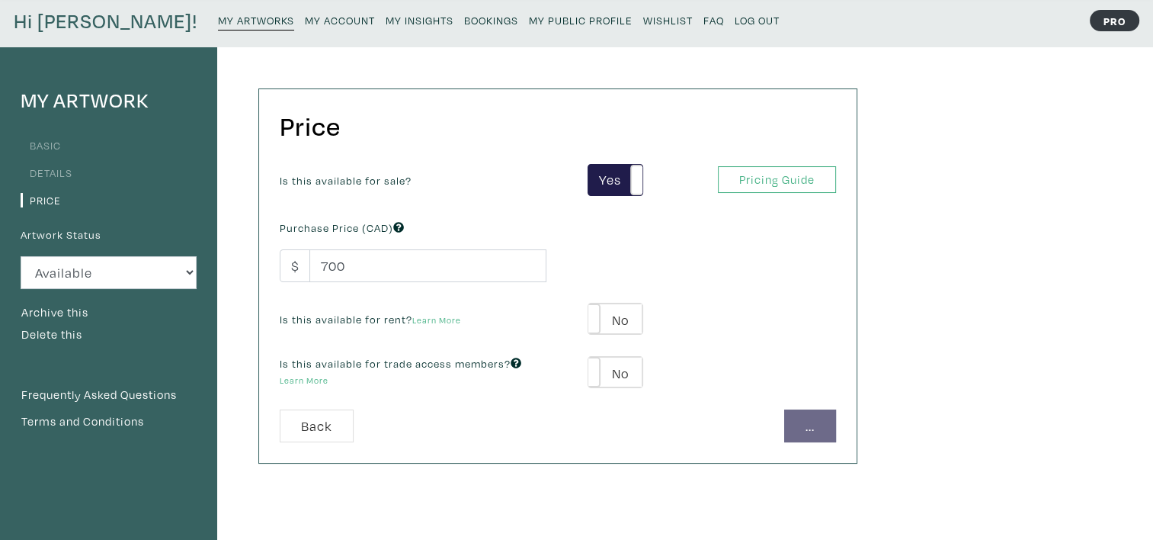
scroll to position [0, 0]
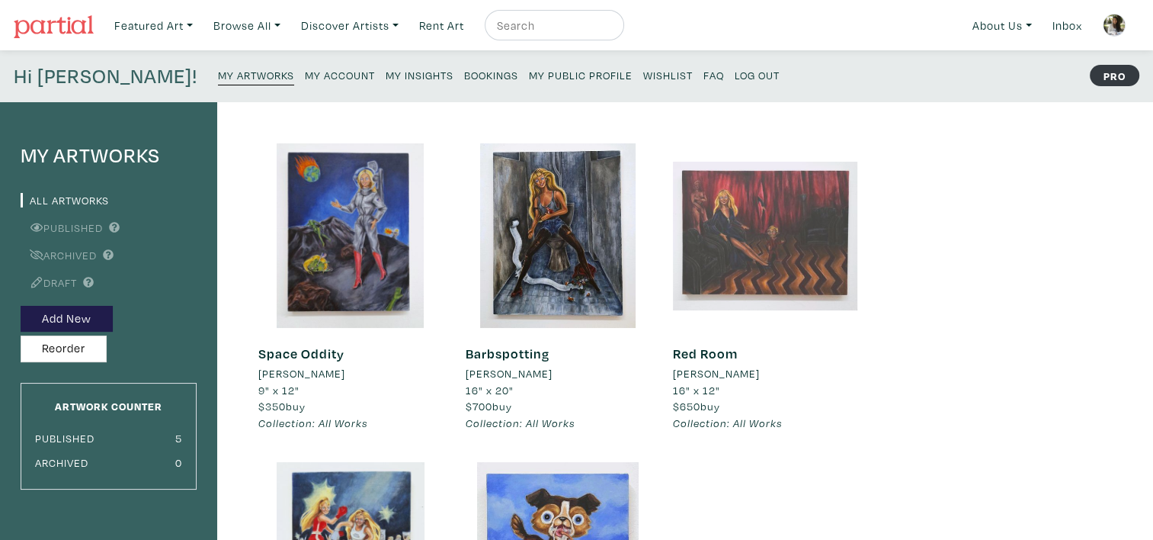
click at [795, 264] on div at bounding box center [765, 235] width 184 height 184
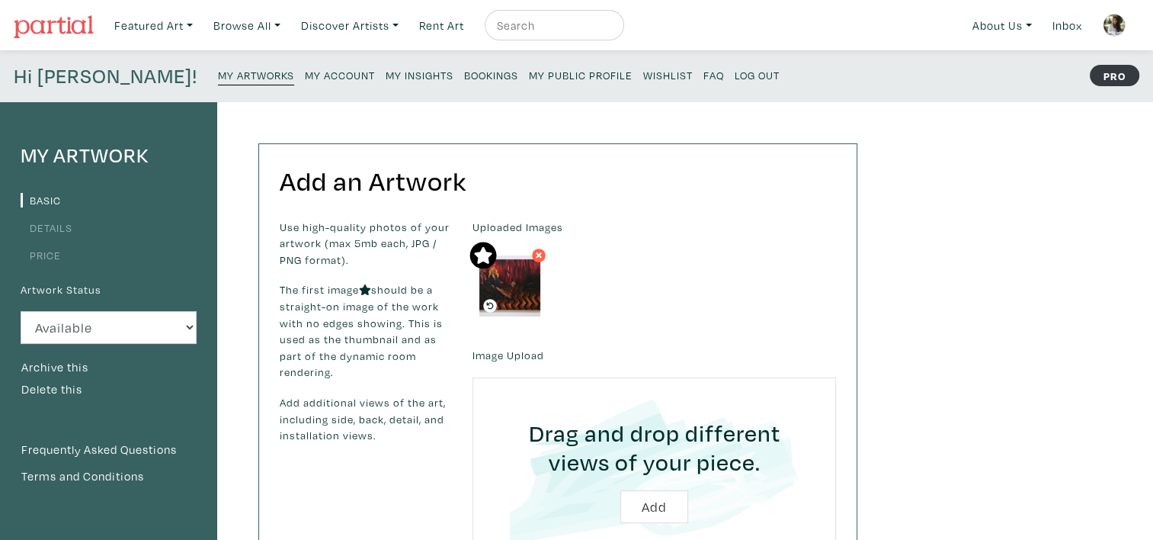
click at [33, 253] on link "Price" at bounding box center [41, 255] width 40 height 14
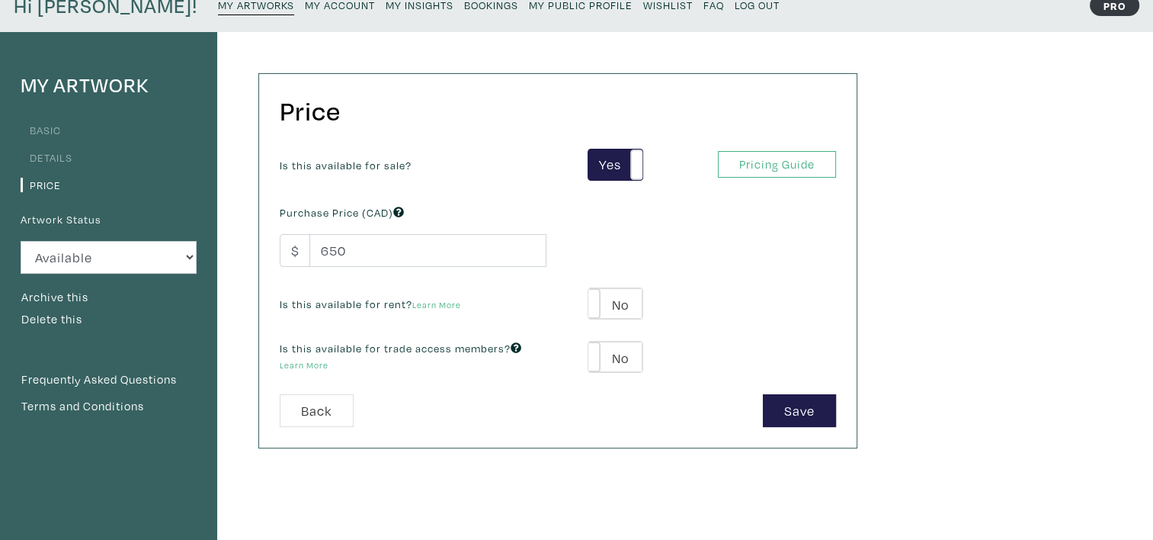
scroll to position [76, 0]
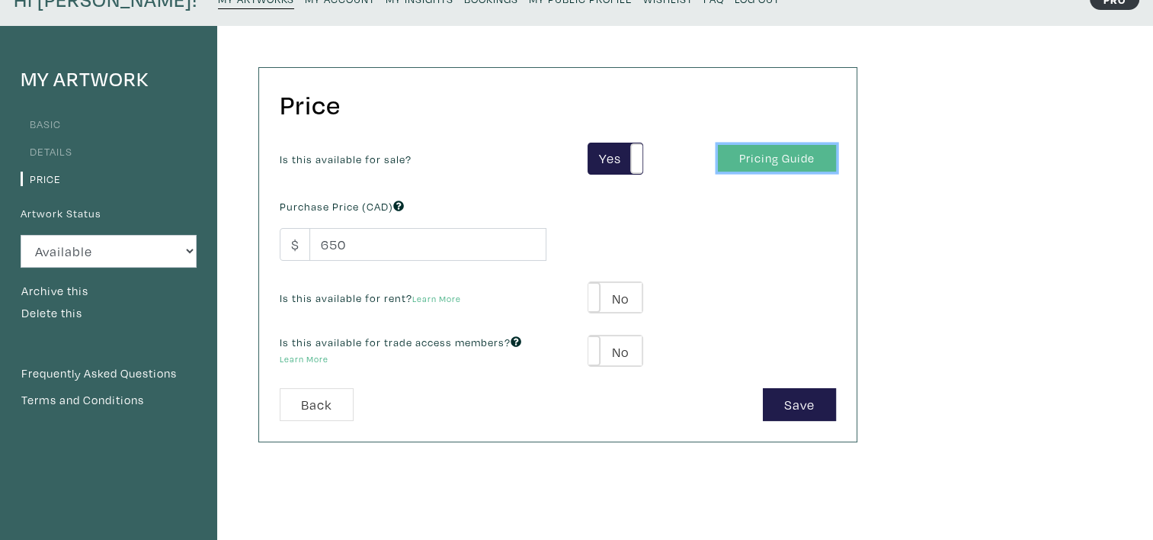
click at [780, 167] on link "Pricing Guide" at bounding box center [777, 158] width 118 height 27
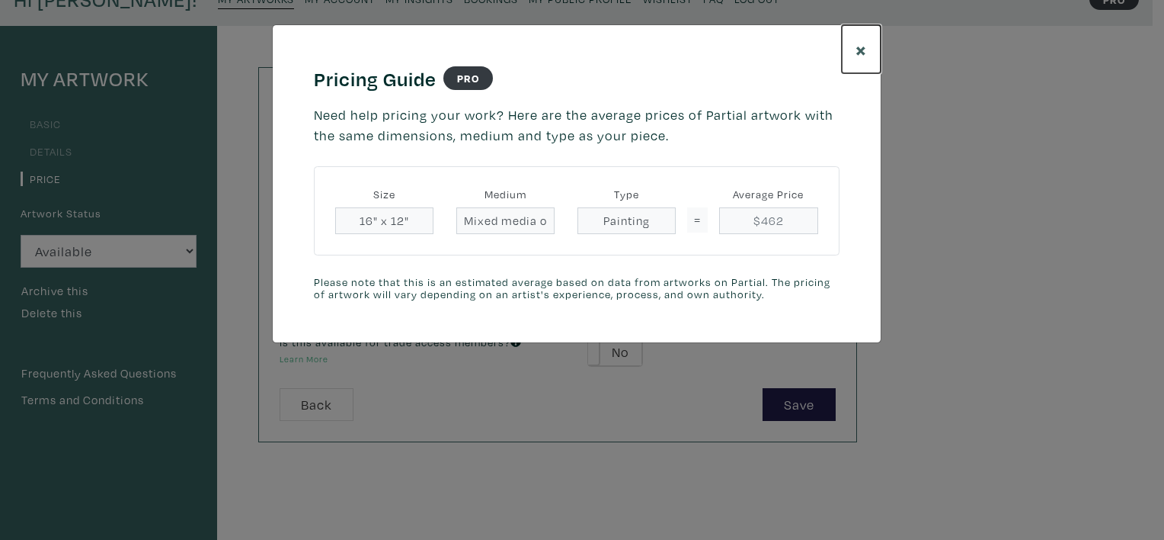
click at [857, 49] on span "×" at bounding box center [861, 49] width 11 height 27
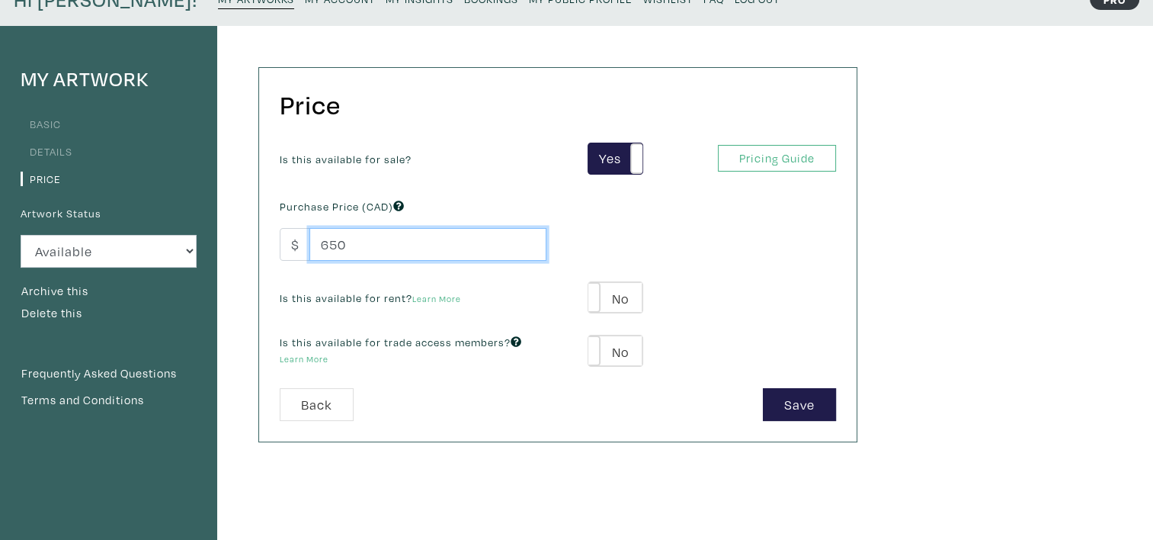
click at [445, 247] on input "650" at bounding box center [427, 244] width 237 height 33
type input "6"
type input "450"
click at [791, 132] on div "Price Is this available for sale? Yes No Yes No Pricing Guide PRO Purchase Pric…" at bounding box center [557, 254] width 597 height 373
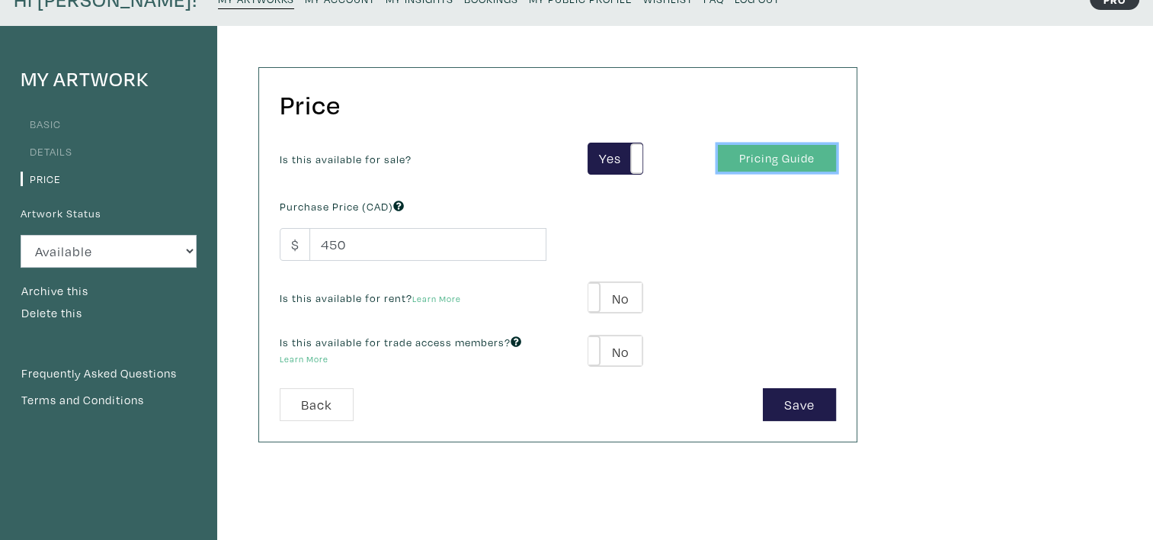
click at [783, 162] on link "Pricing Guide" at bounding box center [777, 158] width 118 height 27
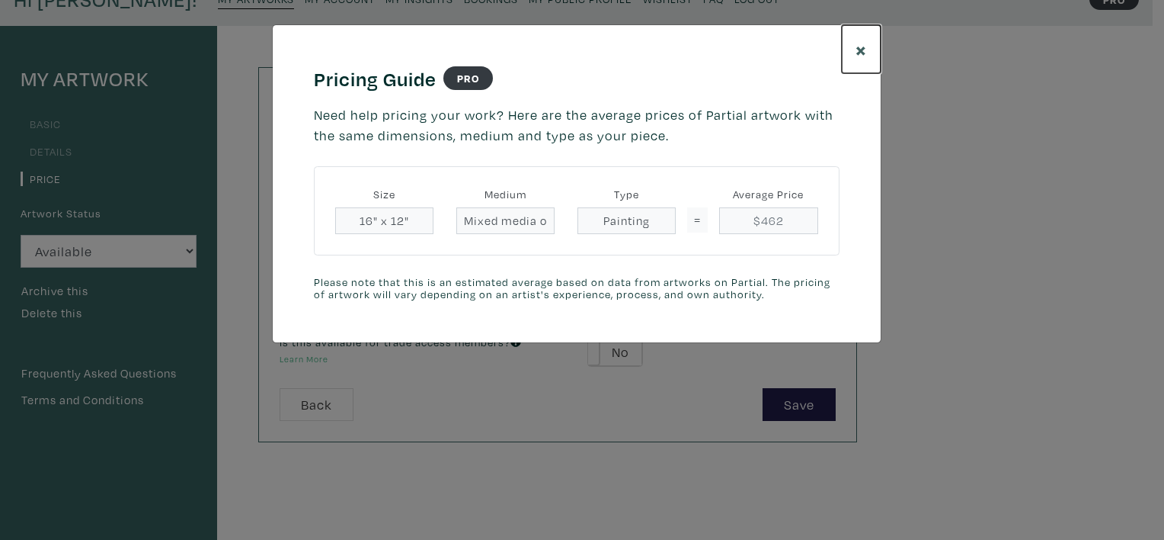
click at [866, 52] on span "×" at bounding box center [861, 49] width 11 height 27
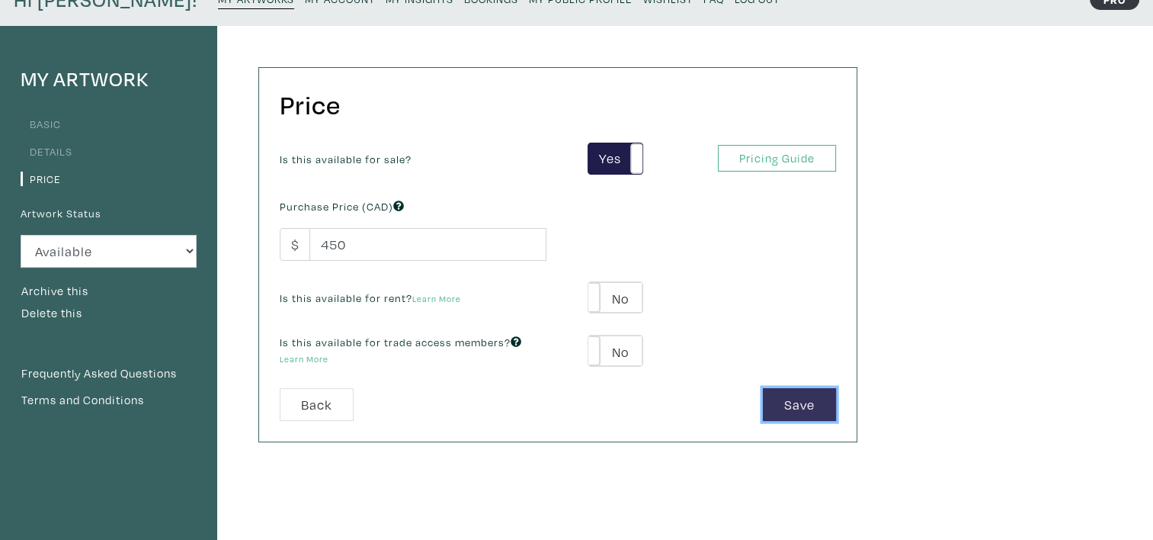
click at [826, 403] on button "Save" at bounding box center [799, 404] width 73 height 33
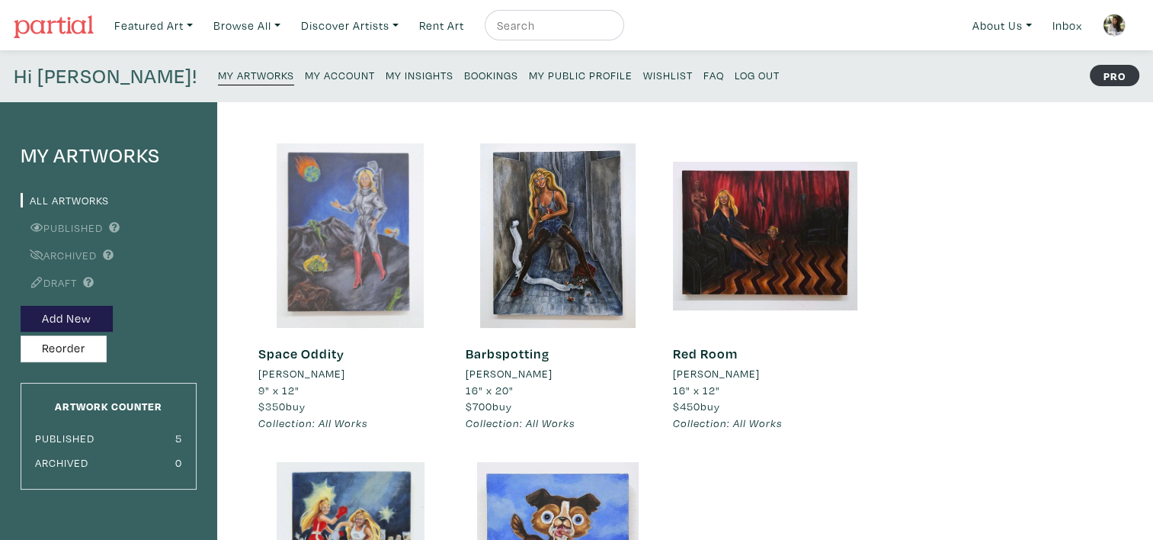
click at [344, 200] on div at bounding box center [350, 235] width 184 height 184
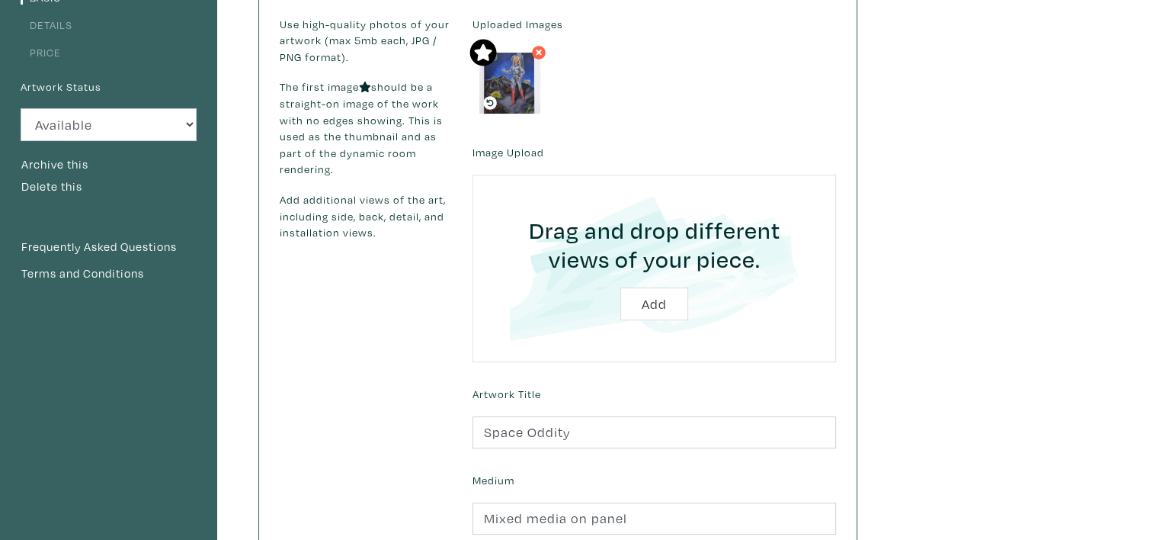
scroll to position [152, 0]
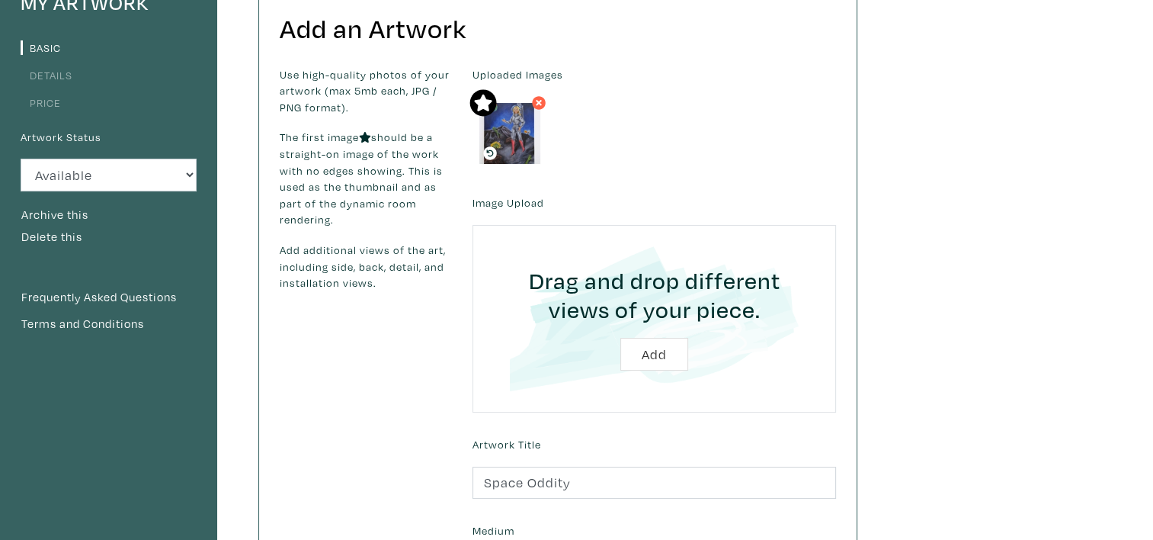
click at [52, 98] on link "Price" at bounding box center [41, 102] width 40 height 14
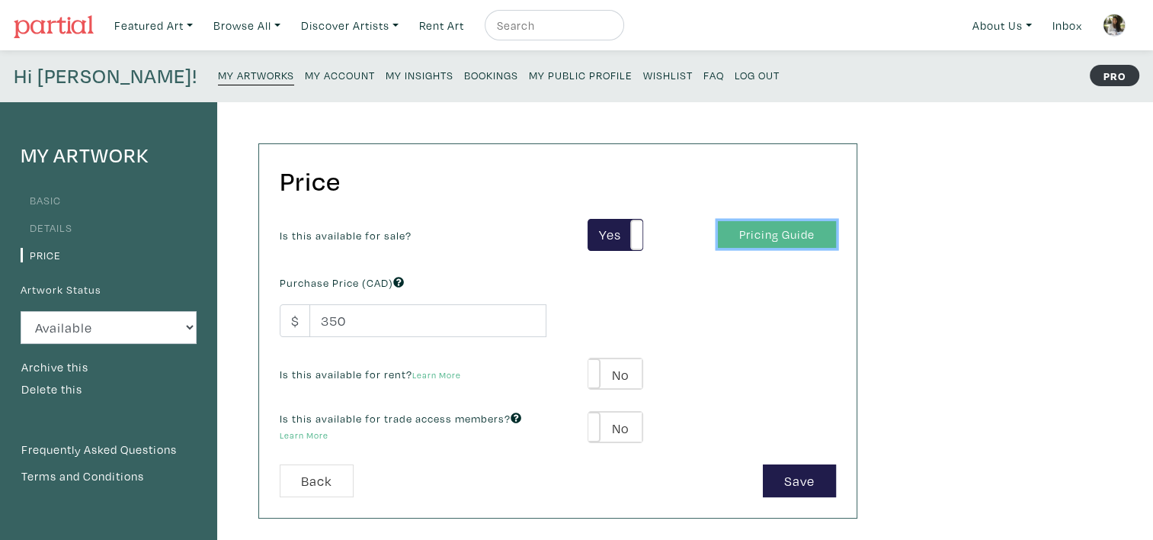
click at [758, 232] on link "Pricing Guide" at bounding box center [777, 234] width 118 height 27
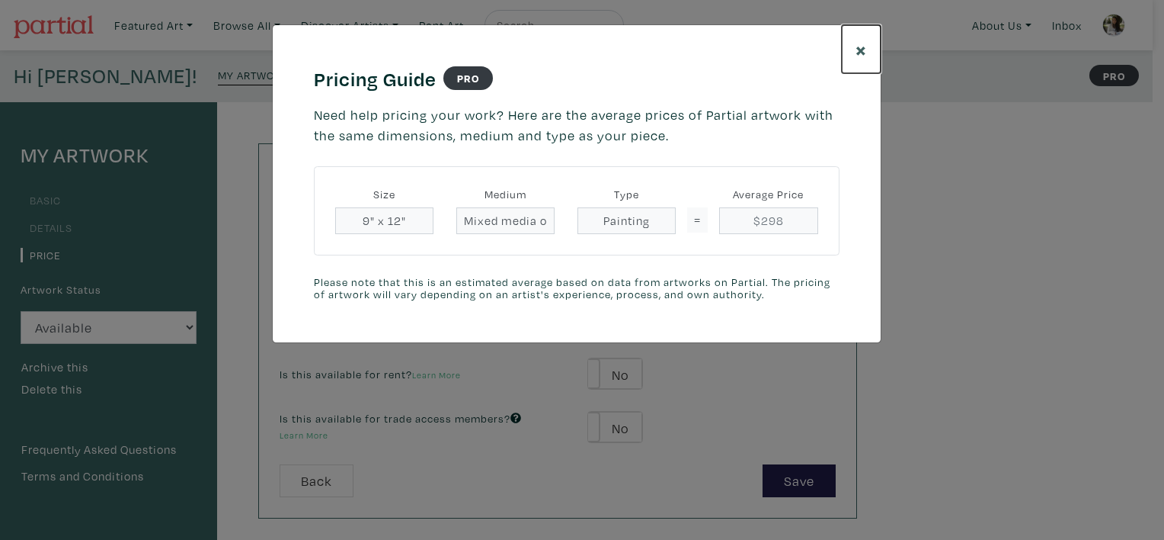
click at [857, 51] on span "×" at bounding box center [861, 49] width 11 height 27
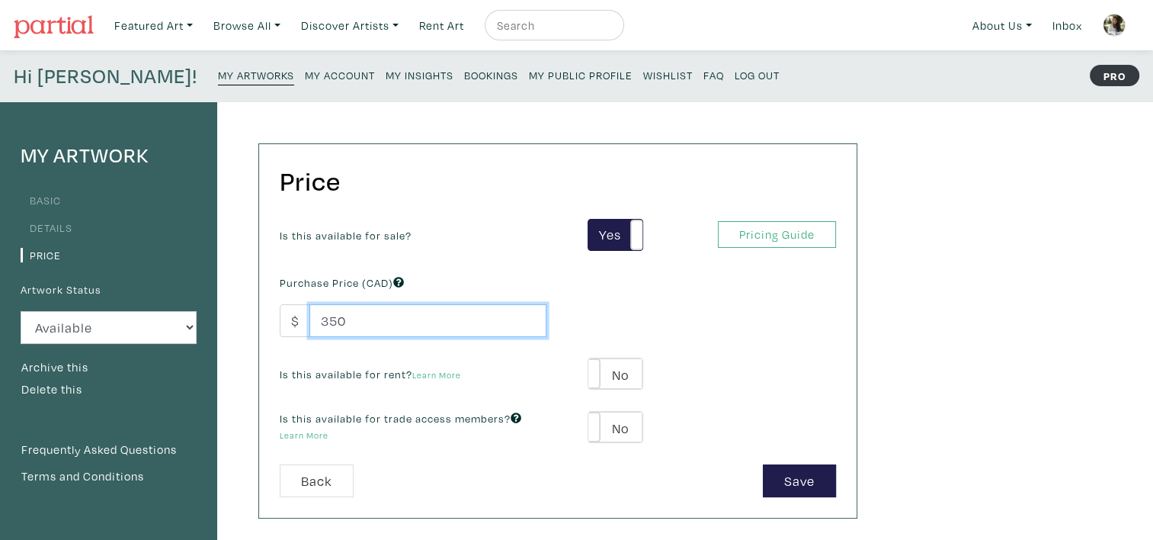
click at [355, 324] on input "350" at bounding box center [427, 320] width 237 height 33
type input "300"
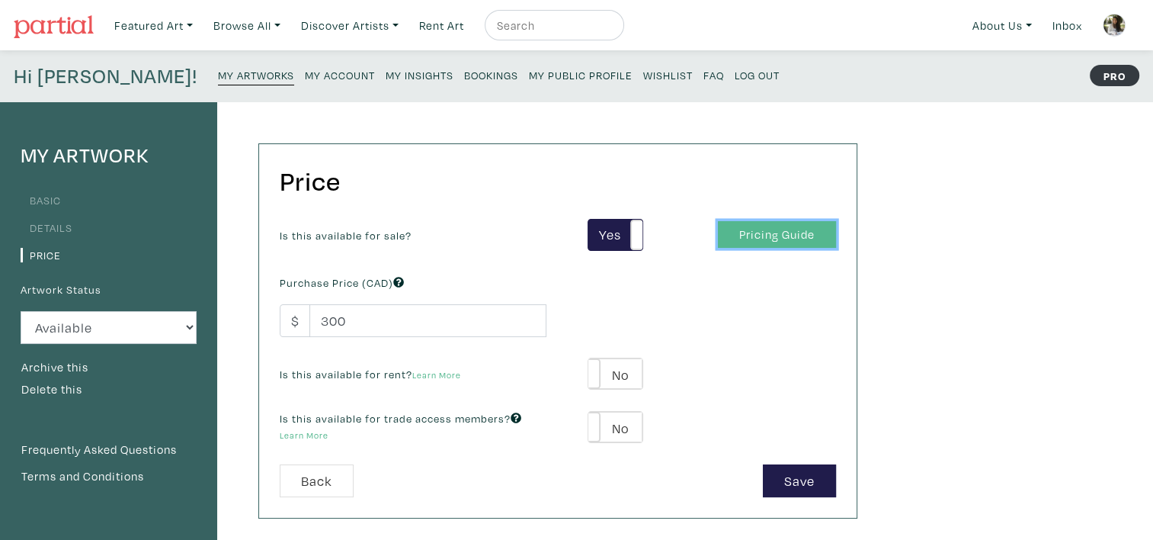
click at [776, 238] on link "Pricing Guide" at bounding box center [777, 234] width 118 height 27
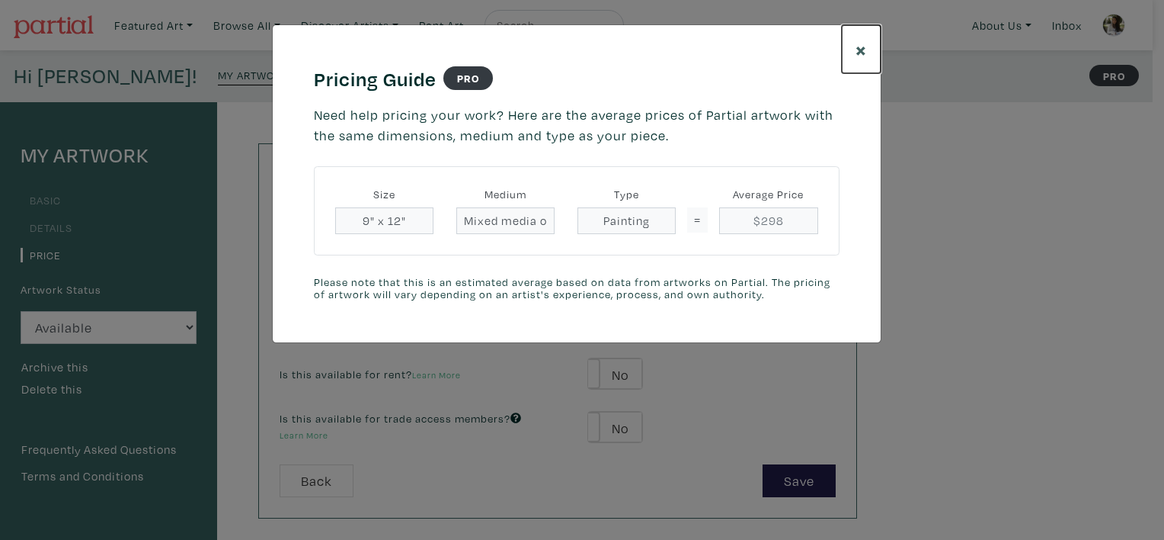
click at [850, 48] on button "×" at bounding box center [861, 49] width 39 height 48
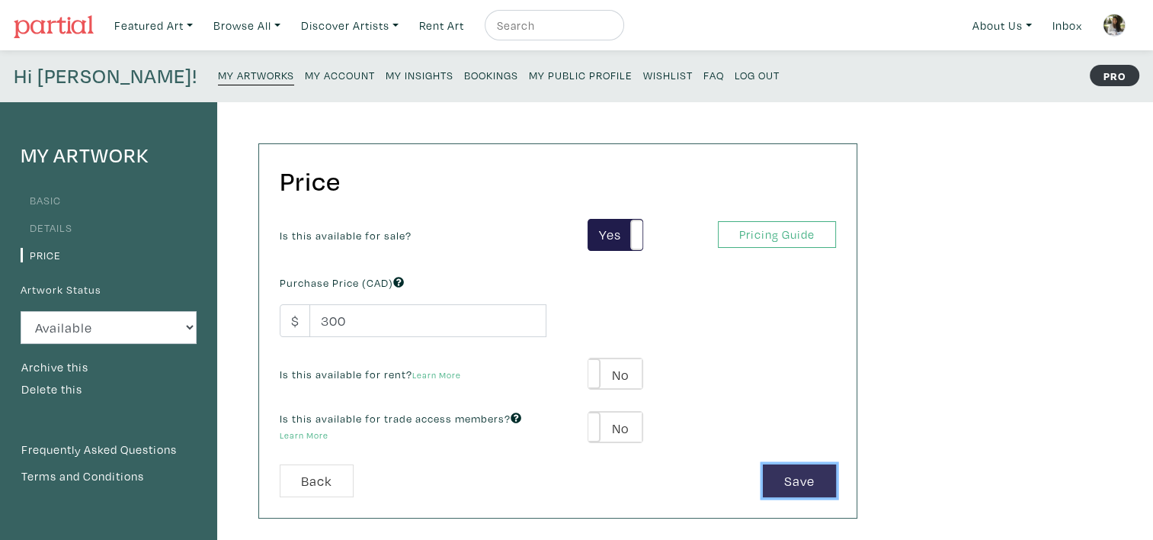
click at [812, 469] on button "Save" at bounding box center [799, 480] width 73 height 33
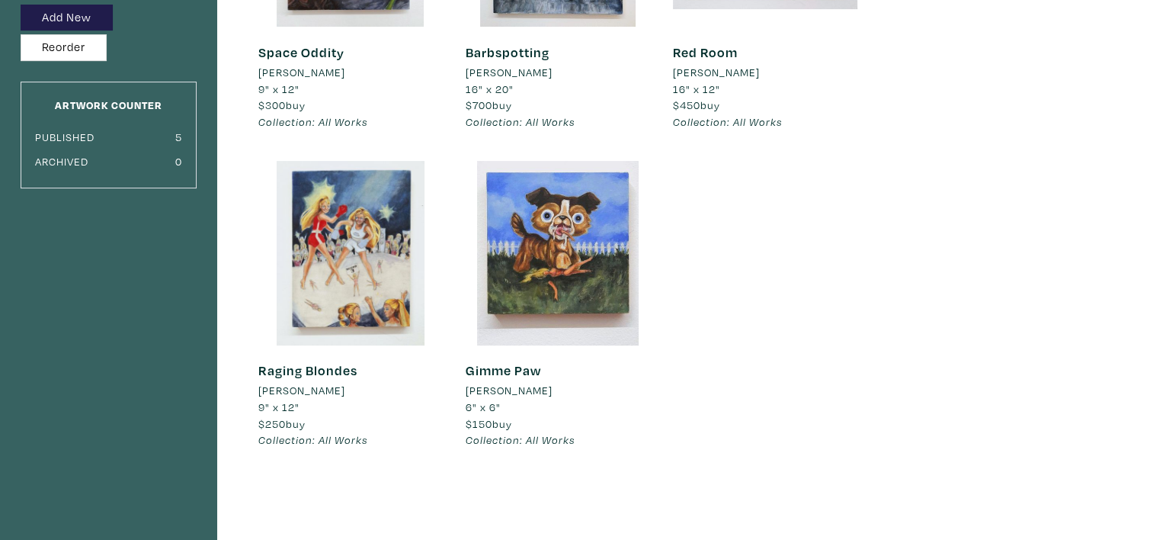
scroll to position [305, 0]
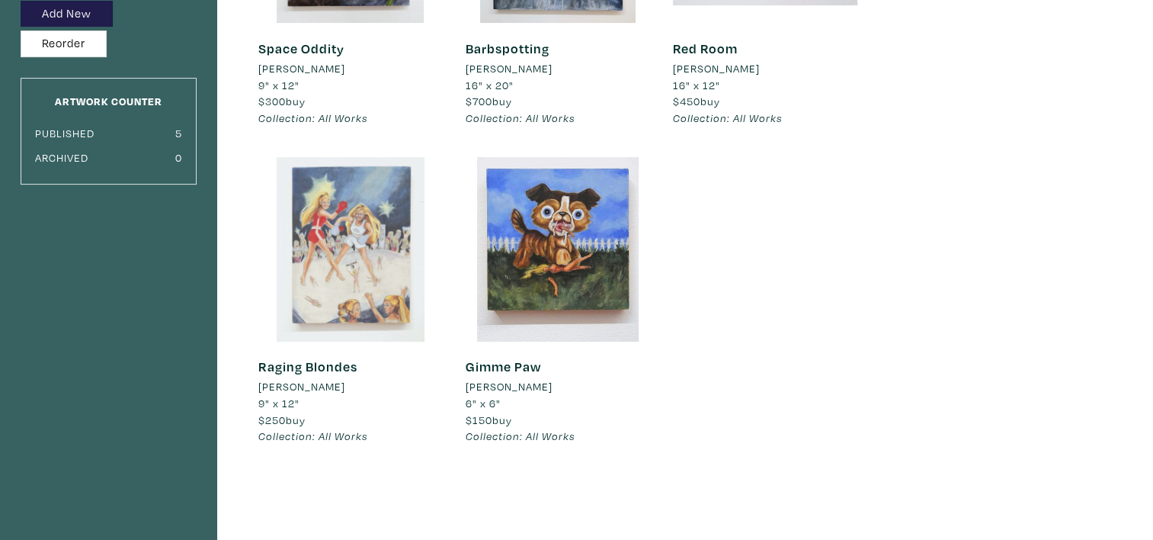
click at [351, 273] on div at bounding box center [350, 249] width 184 height 184
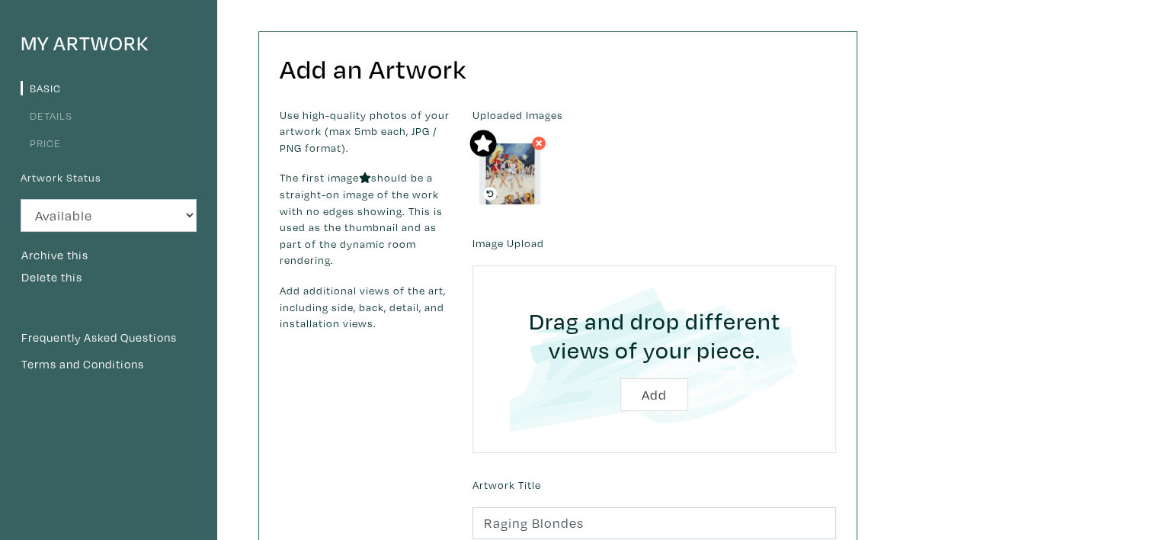
scroll to position [76, 0]
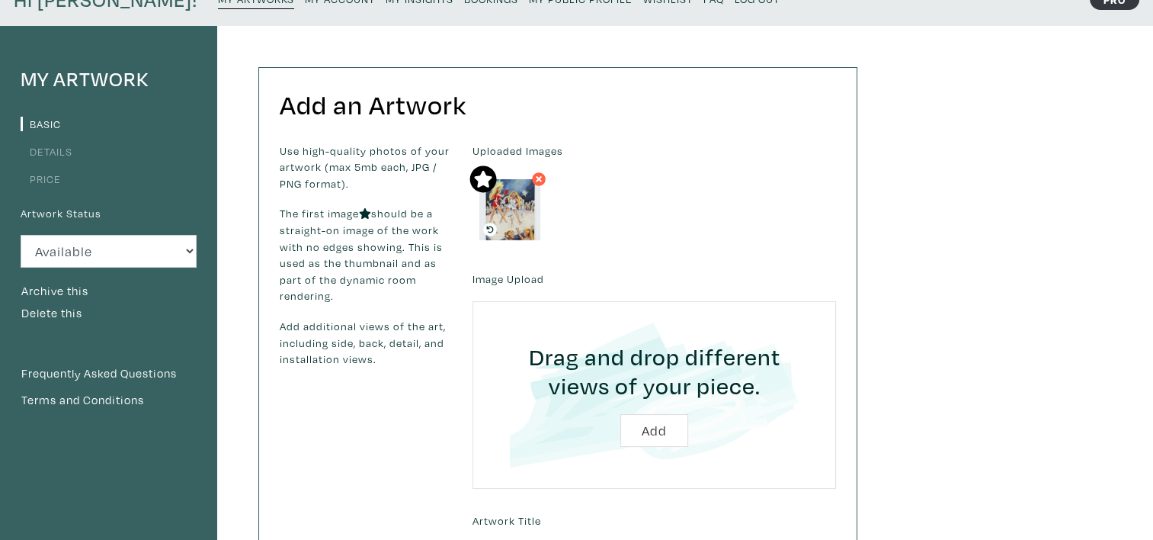
click at [46, 189] on div "My Artwork Basic Details Price Artwork Status Available Sold Rented Unavailable…" at bounding box center [108, 475] width 217 height 898
click at [46, 177] on link "Price" at bounding box center [41, 178] width 40 height 14
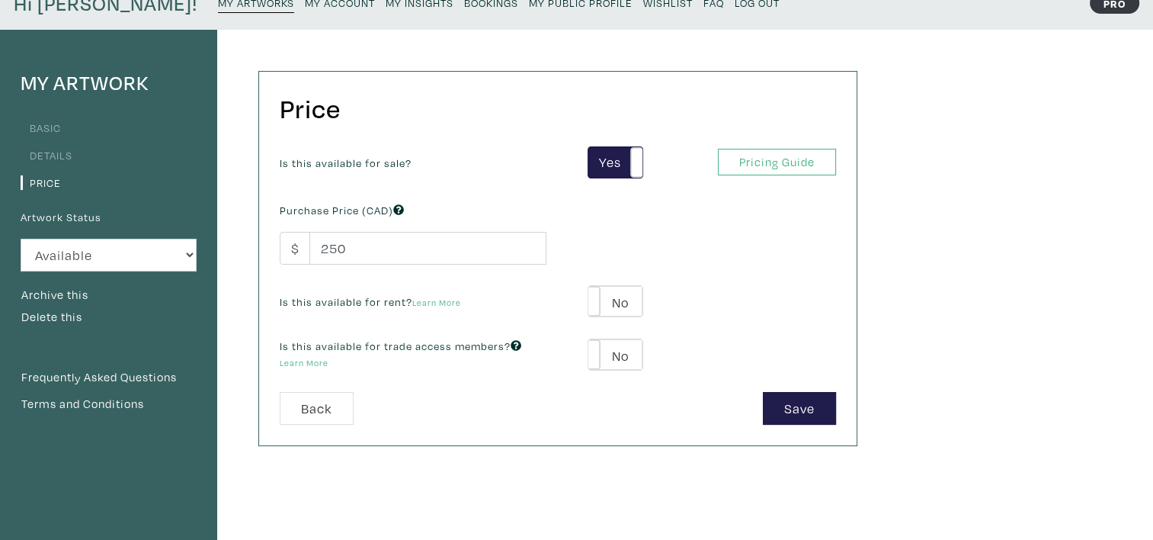
scroll to position [76, 0]
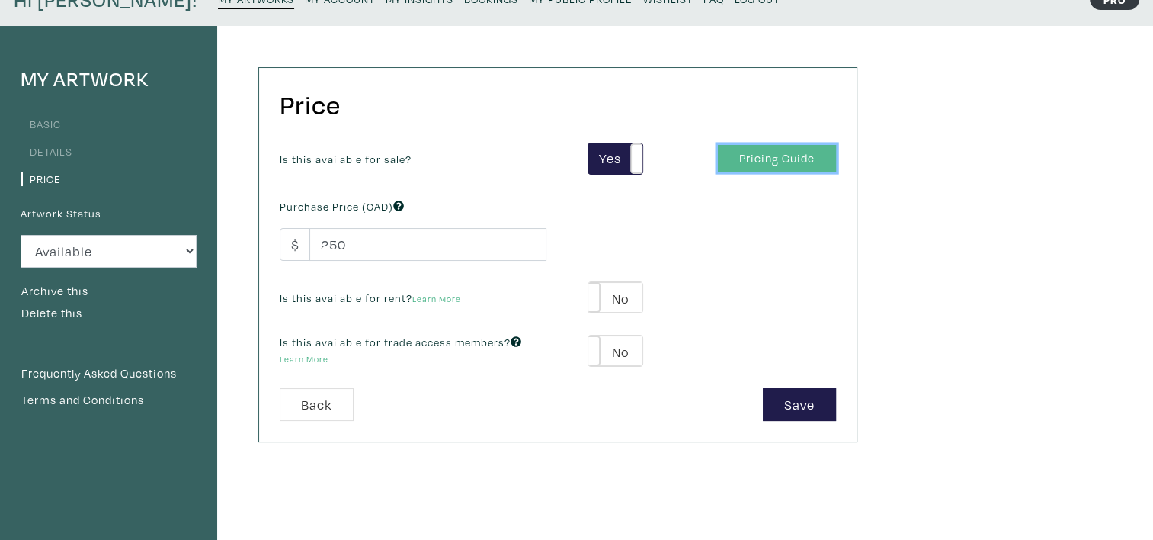
click at [739, 150] on link "Pricing Guide" at bounding box center [777, 158] width 118 height 27
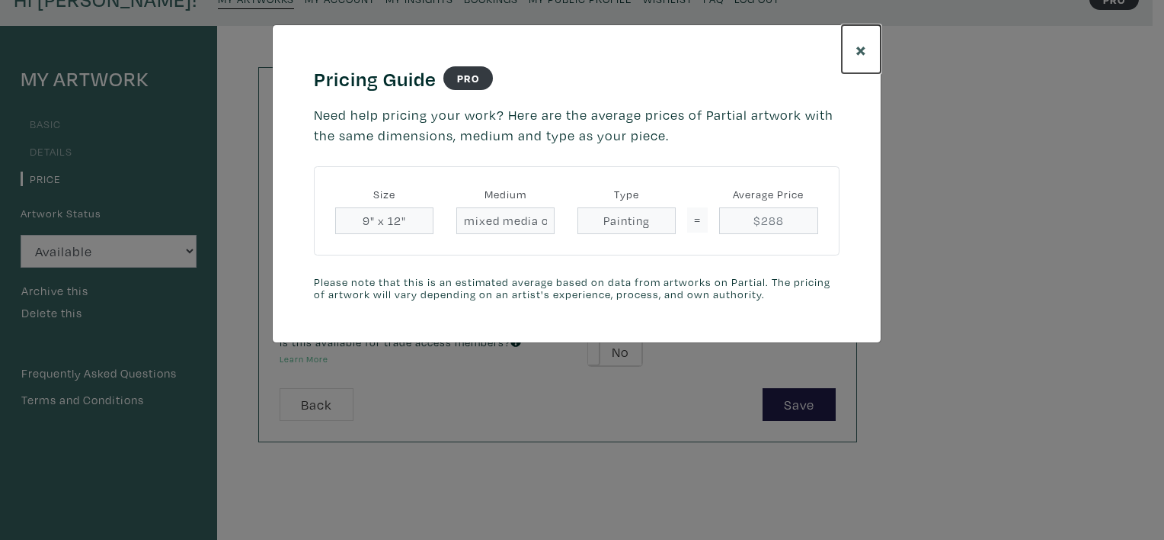
click at [861, 52] on span "×" at bounding box center [861, 49] width 11 height 27
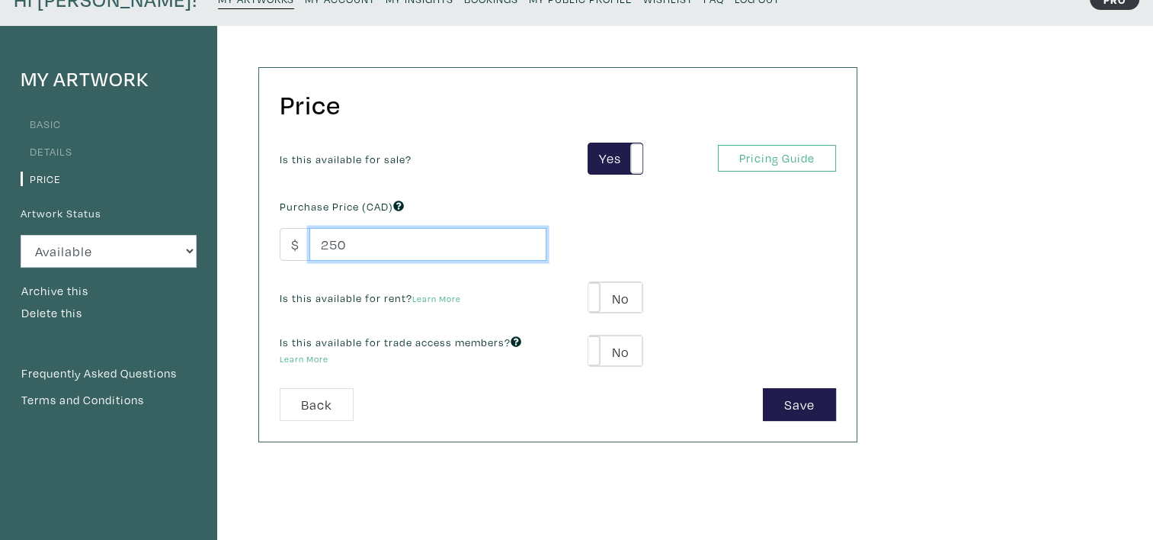
click at [427, 247] on input "250" at bounding box center [427, 244] width 237 height 33
type input "2"
type input "300"
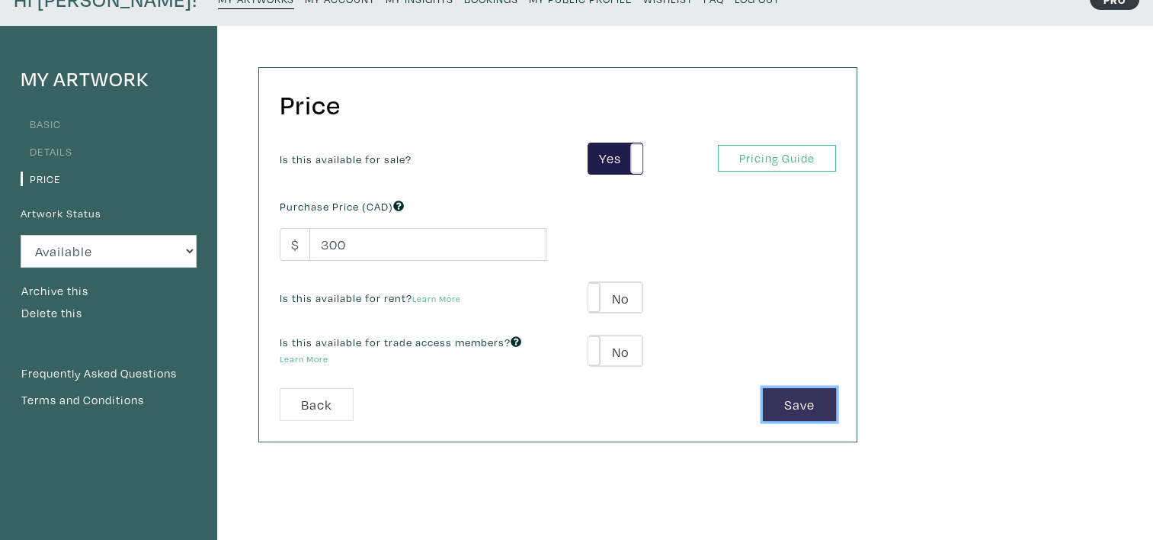
click at [789, 408] on button "Save" at bounding box center [799, 404] width 73 height 33
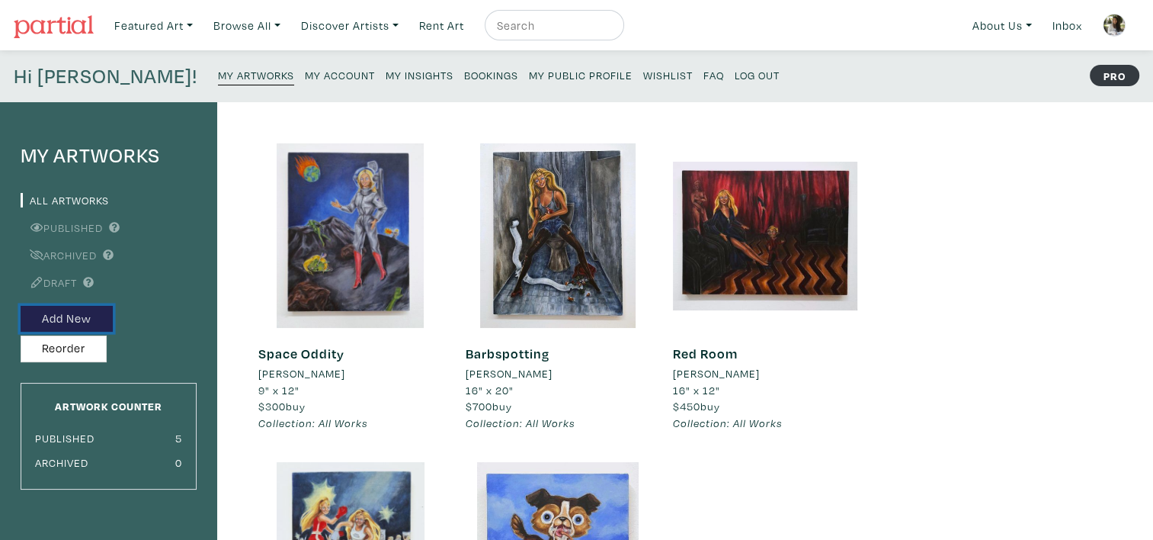
click at [80, 312] on button "Add New" at bounding box center [67, 319] width 92 height 27
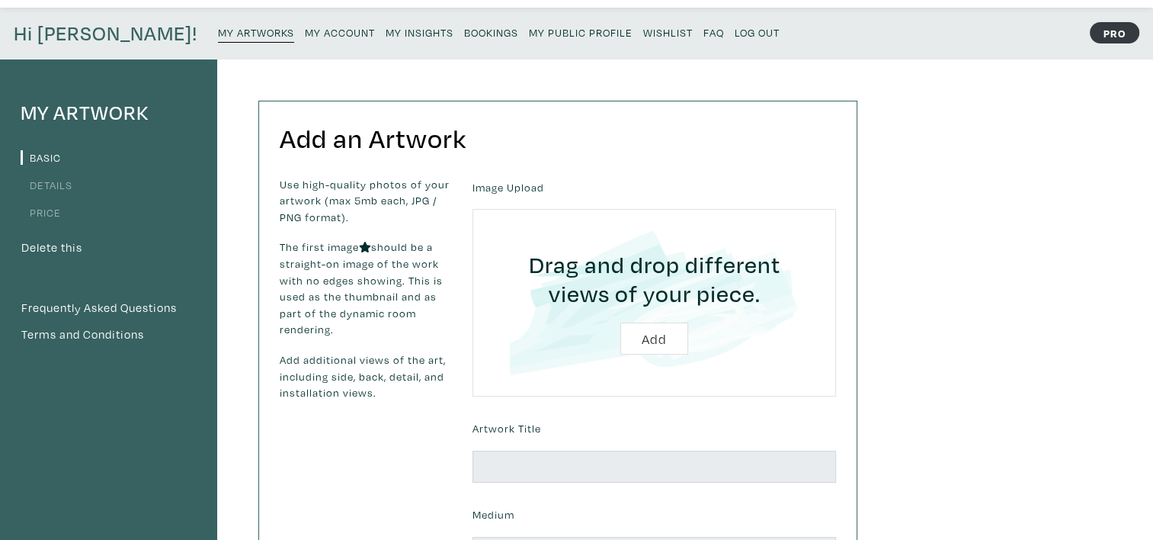
scroll to position [152, 0]
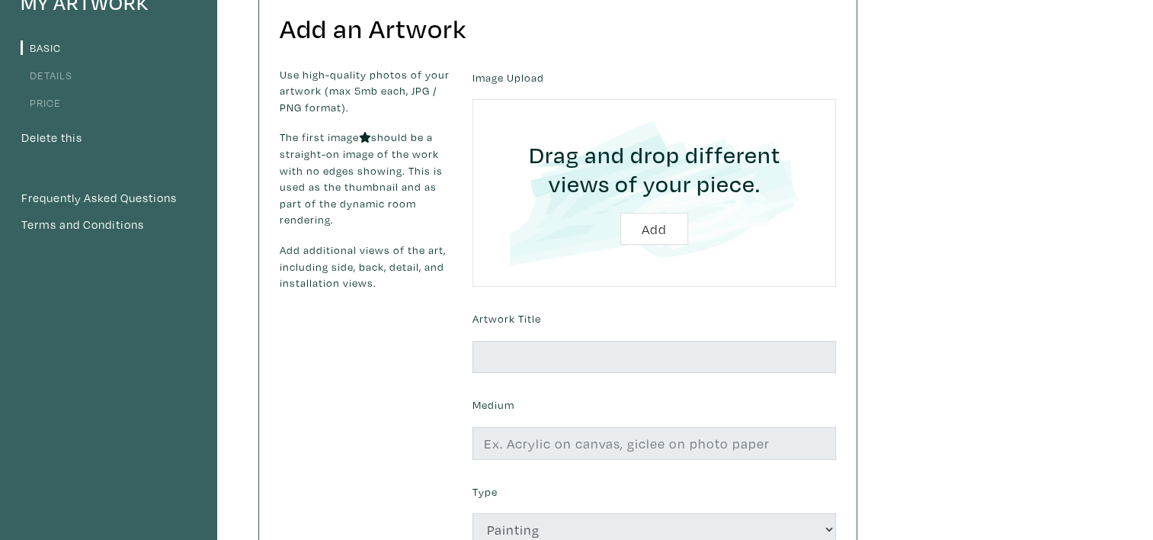
click at [662, 240] on input "file" at bounding box center [654, 192] width 321 height 145
type input "C:\fakepath\DuongTiffany_OrangeIsTheNewPink.jpg"
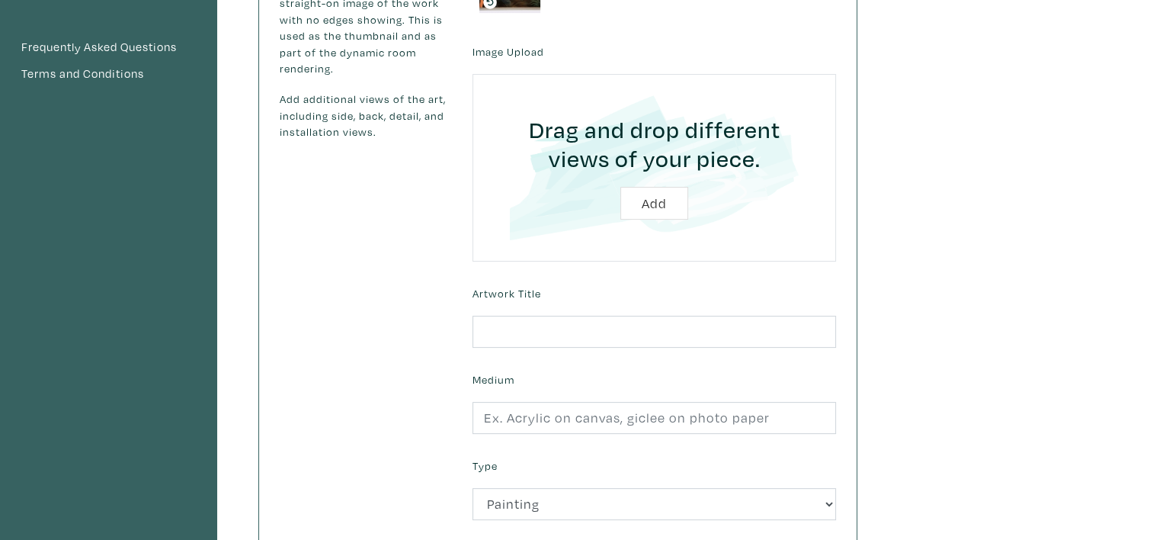
scroll to position [304, 0]
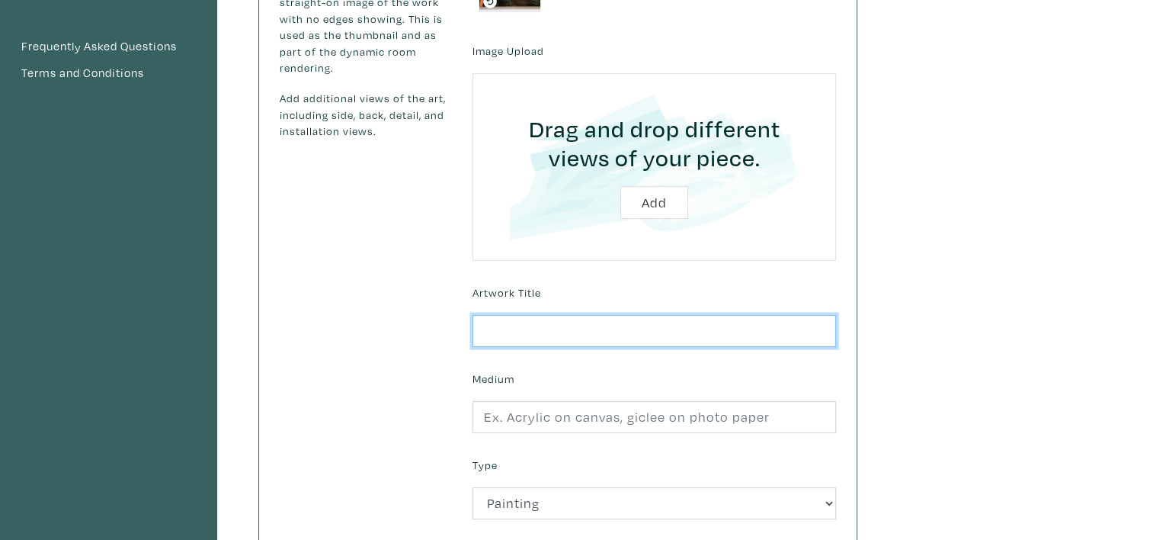
click at [492, 319] on input "text" at bounding box center [653, 331] width 363 height 33
type input "H"
click at [814, 338] on input "Orange is the New Pink: How I Learned to" at bounding box center [653, 331] width 363 height 33
type input "Orange is the New Pink: How I Learned to Stop Worrying and Love Genocide"
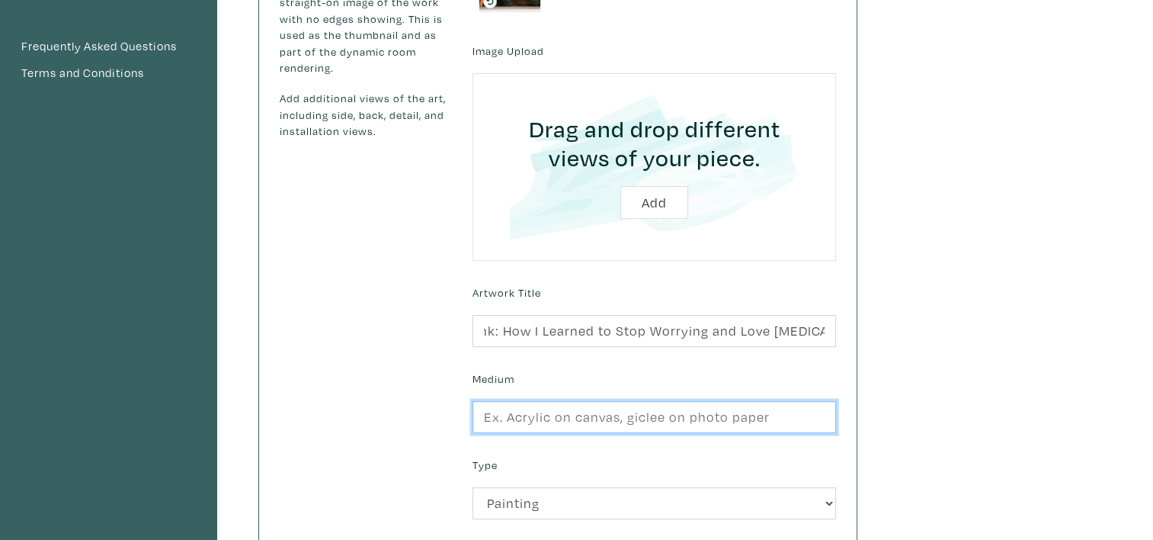
click at [754, 421] on input "text" at bounding box center [653, 417] width 363 height 33
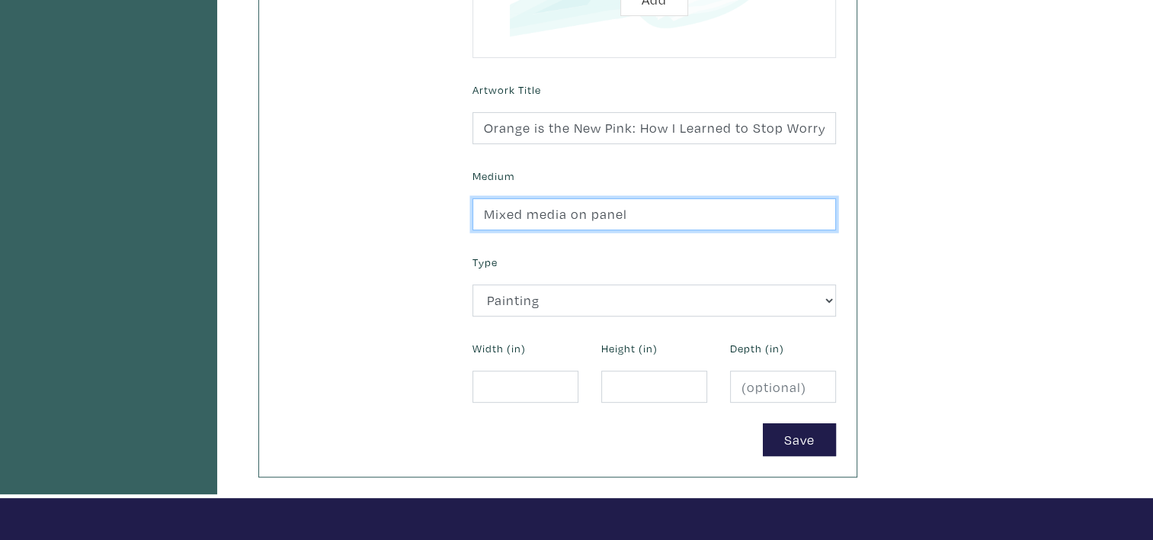
scroll to position [533, 0]
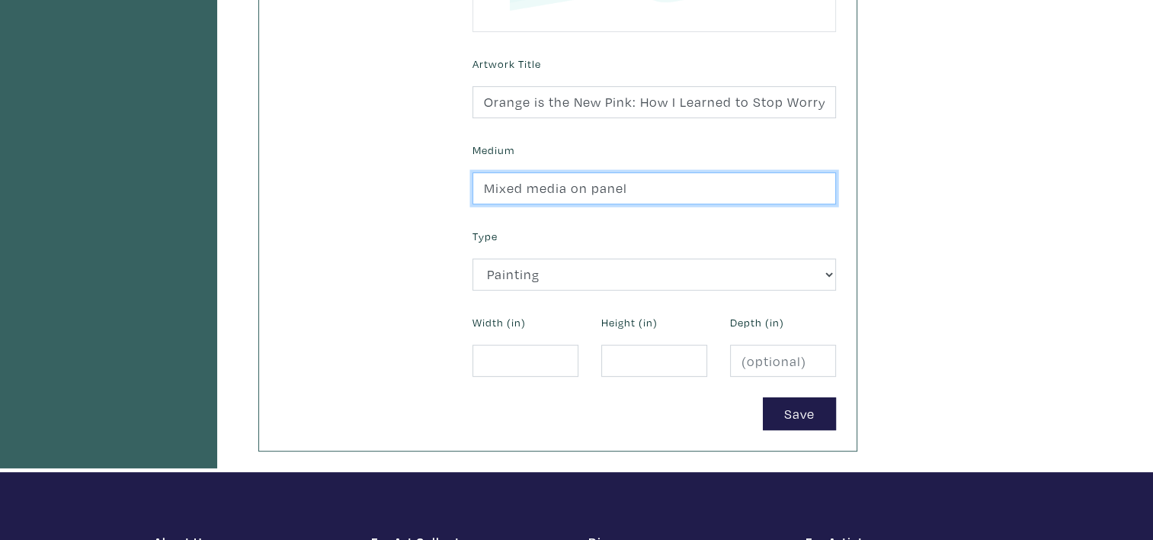
type input "Mixed media on panel"
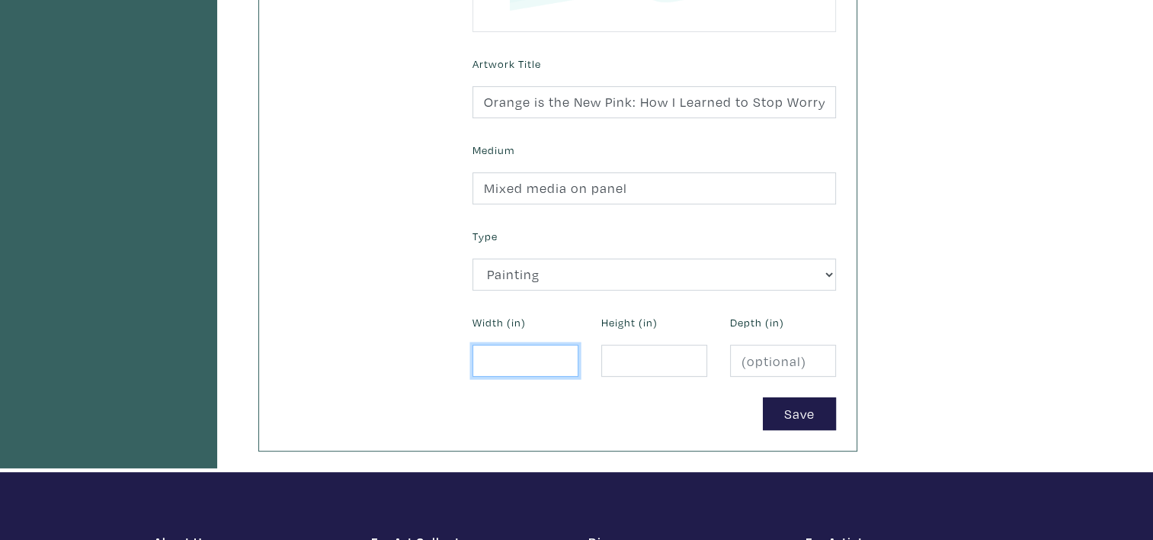
click at [541, 359] on input "number" at bounding box center [525, 360] width 106 height 33
type input "16"
click at [625, 356] on input "number" at bounding box center [654, 360] width 106 height 33
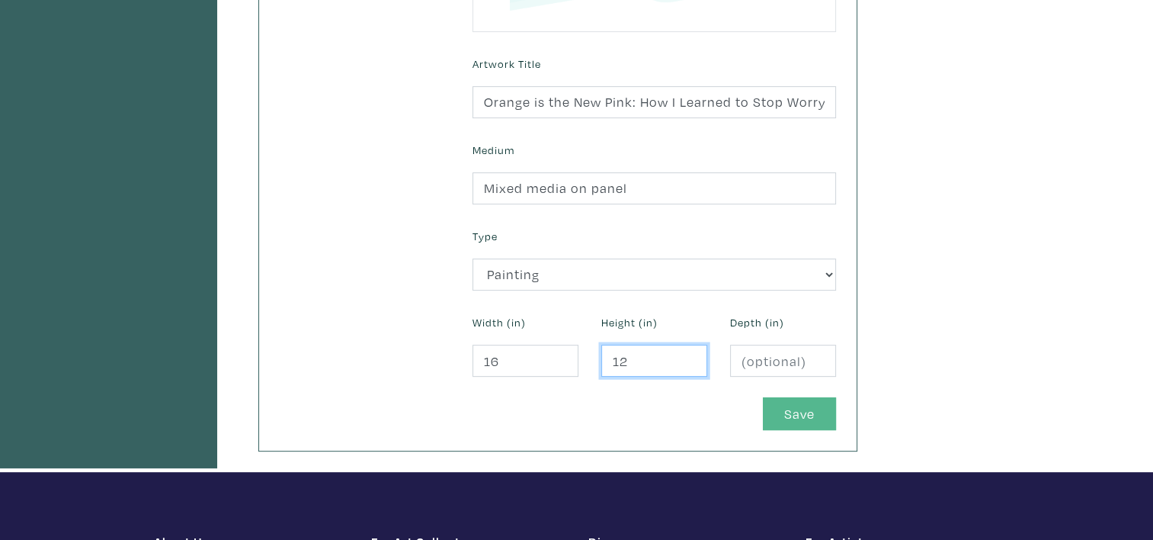
type input "12"
click at [770, 412] on button "Save" at bounding box center [799, 413] width 73 height 33
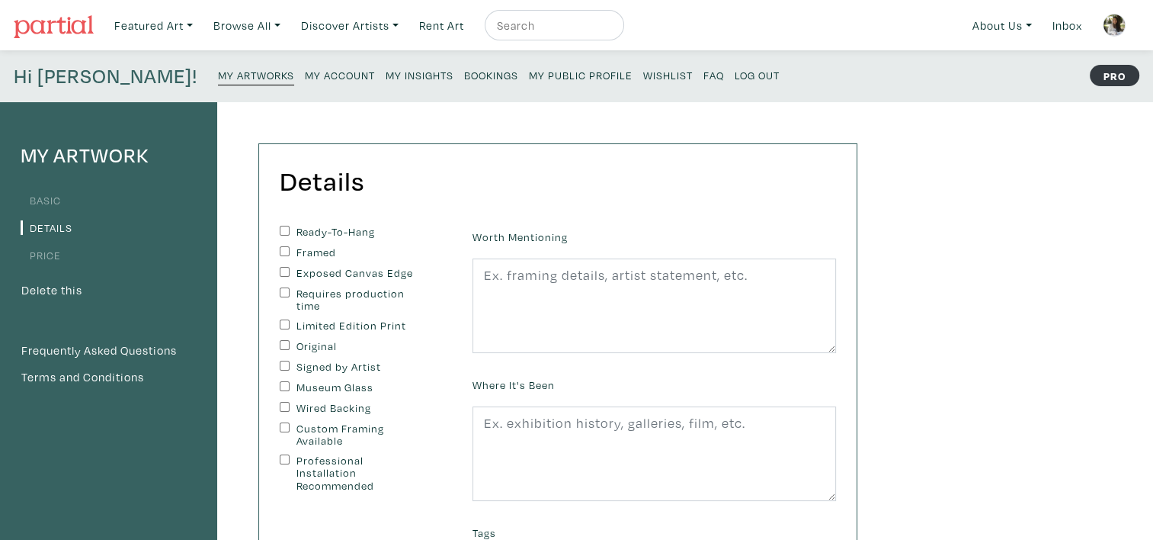
click at [319, 230] on label "Ready-To-Hang" at bounding box center [359, 232] width 127 height 13
click at [290, 230] on input "Ready-To-Hang" at bounding box center [285, 231] width 10 height 10
checkbox input "true"
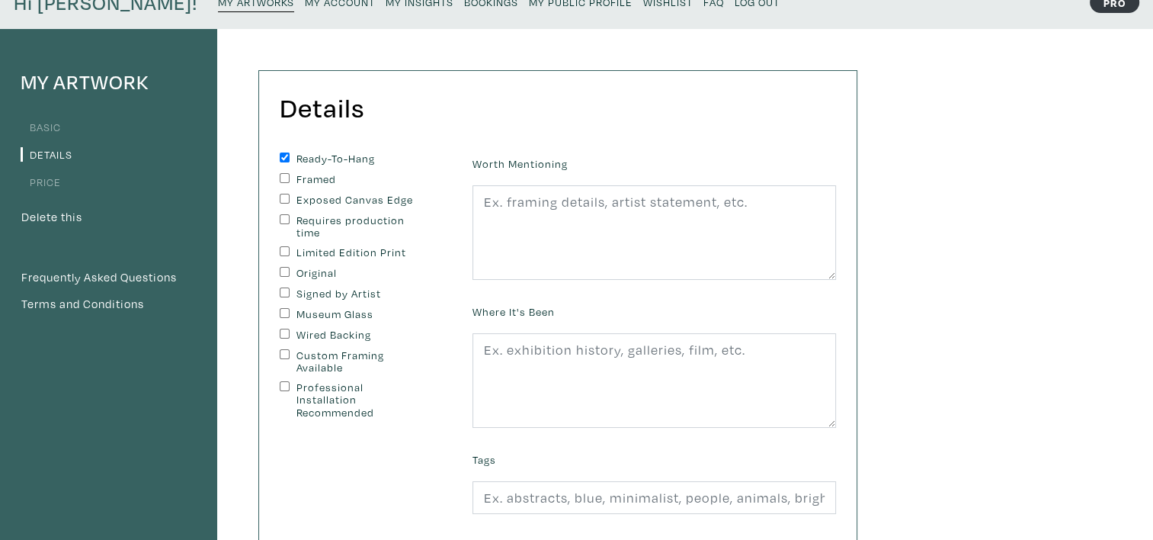
scroll to position [76, 0]
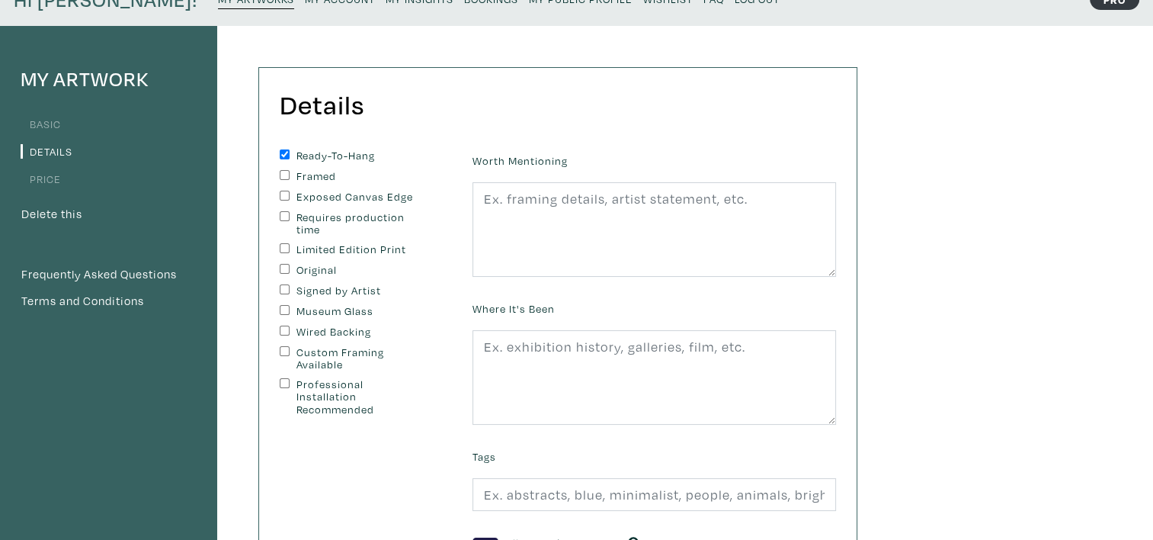
click at [283, 267] on input "Original" at bounding box center [285, 269] width 10 height 10
checkbox input "true"
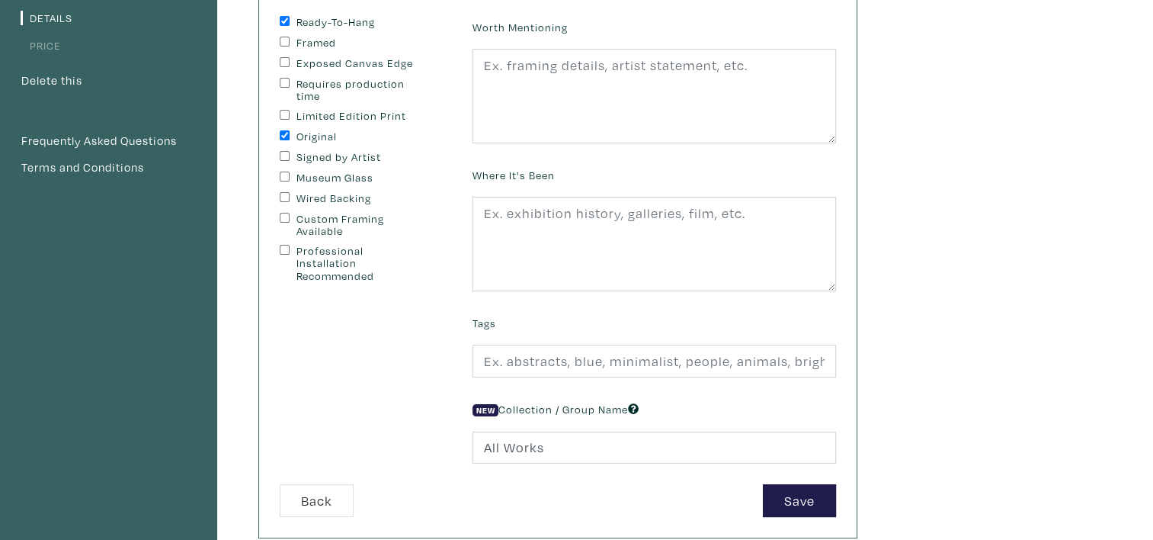
scroll to position [229, 0]
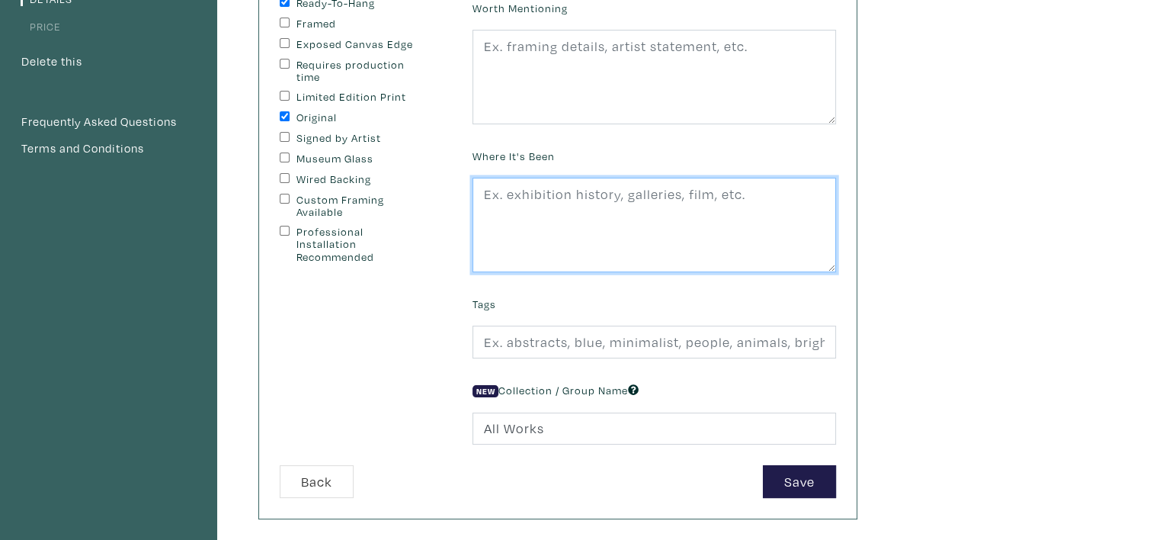
click at [611, 191] on textarea at bounding box center [653, 225] width 363 height 94
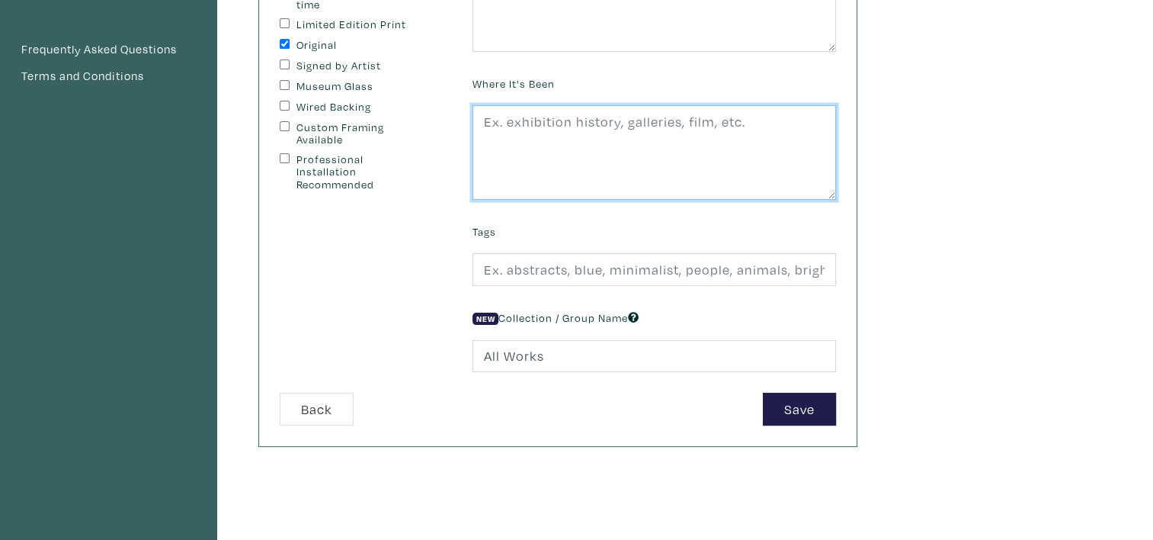
scroll to position [305, 0]
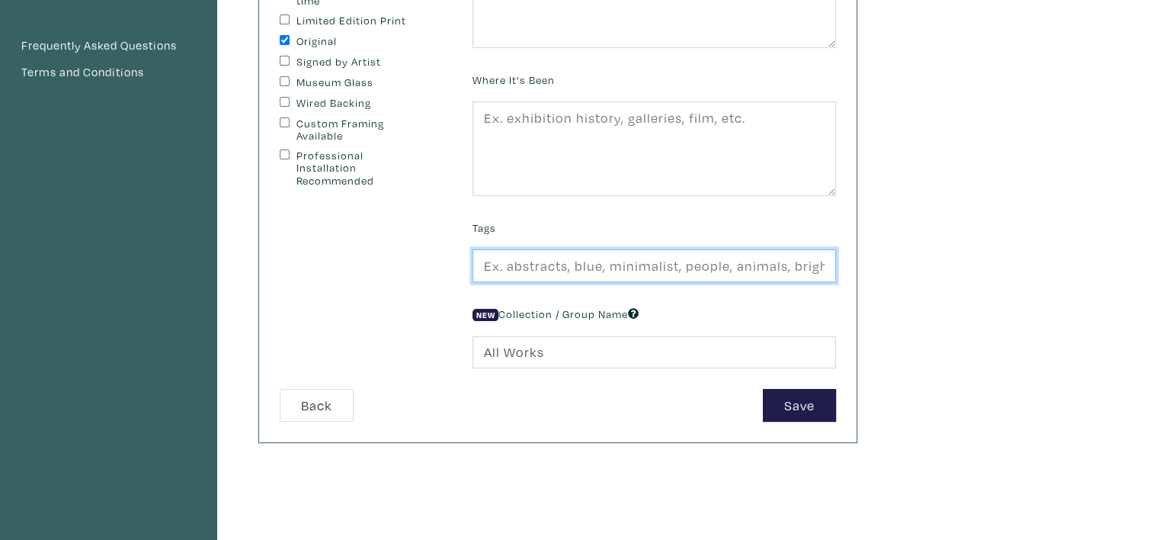
click at [604, 271] on input "text" at bounding box center [653, 265] width 363 height 33
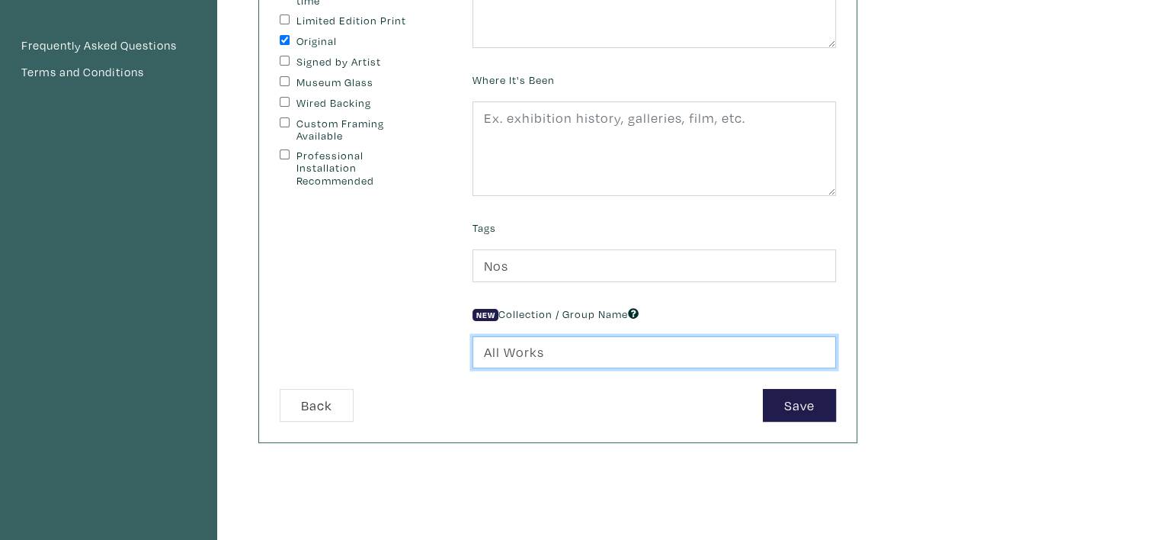
click at [603, 345] on input "All Works" at bounding box center [653, 352] width 363 height 33
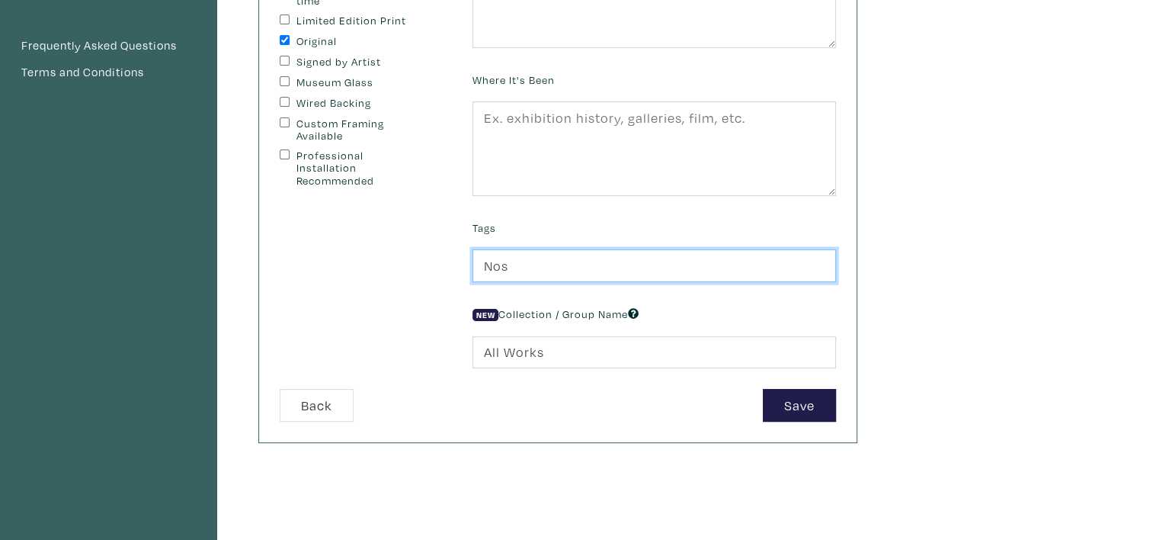
click at [613, 258] on input "Nos" at bounding box center [653, 265] width 363 height 33
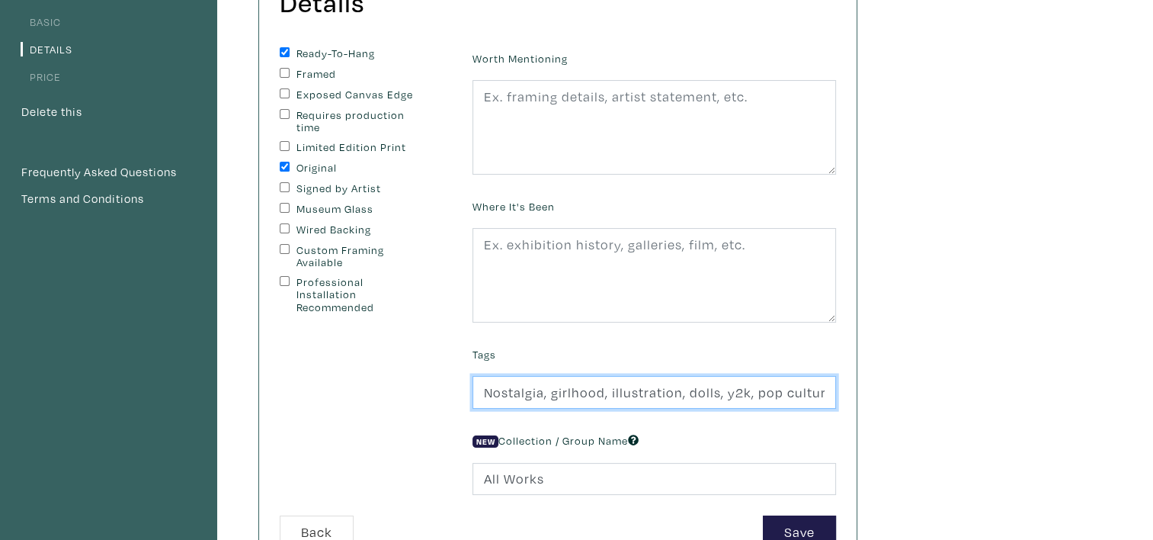
scroll to position [152, 0]
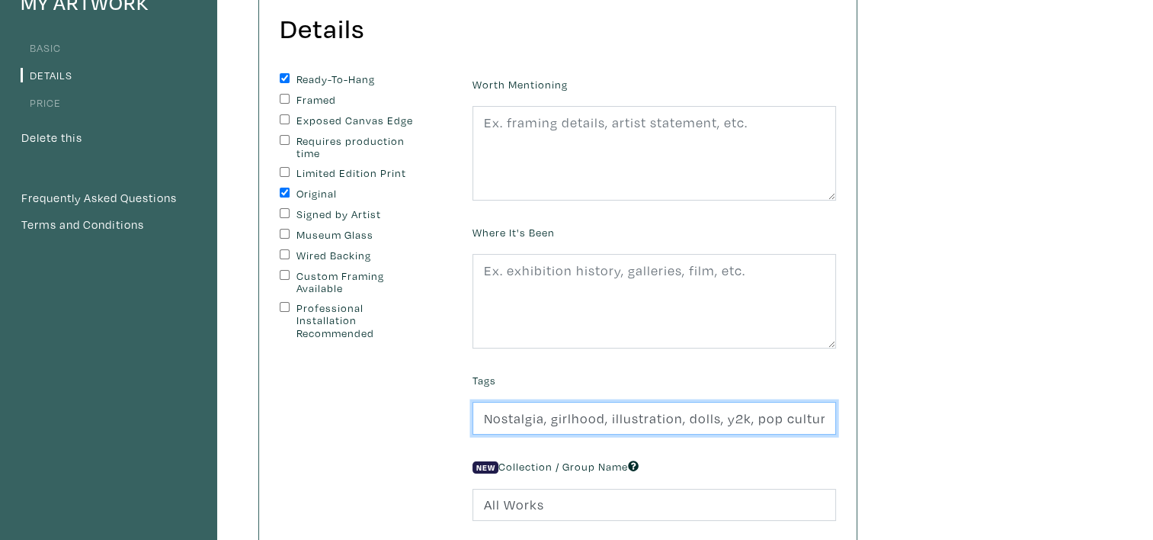
type input "Nostalgia, girlhood, illustration, dolls, y2k, pop culture"
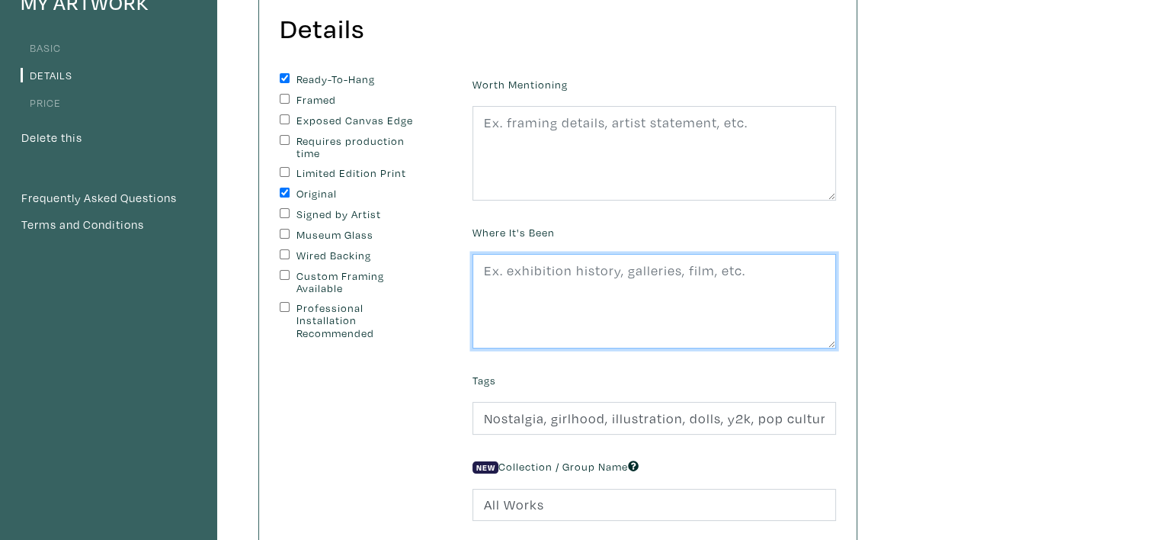
click at [569, 270] on textarea at bounding box center [653, 301] width 363 height 94
type textarea "Y"
click at [567, 287] on textarea "Weeks of Vengeance at Youthful Vengeance, GradEx 110 at [GEOGRAPHIC_DATA]" at bounding box center [653, 301] width 363 height 94
click at [582, 280] on textarea "Weeks of Vengeance at Youthful Vengeance, GradEx 110 at [GEOGRAPHIC_DATA] U" at bounding box center [653, 301] width 363 height 94
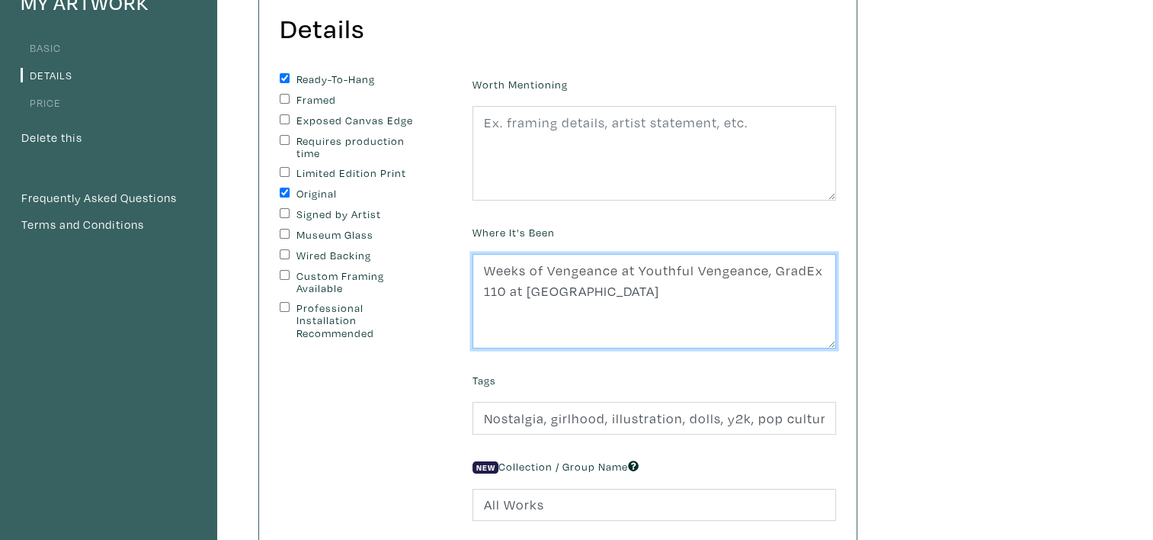
type textarea "Weeks of Vengeance at Youthful Vengeance, GradEx 110 at [GEOGRAPHIC_DATA]"
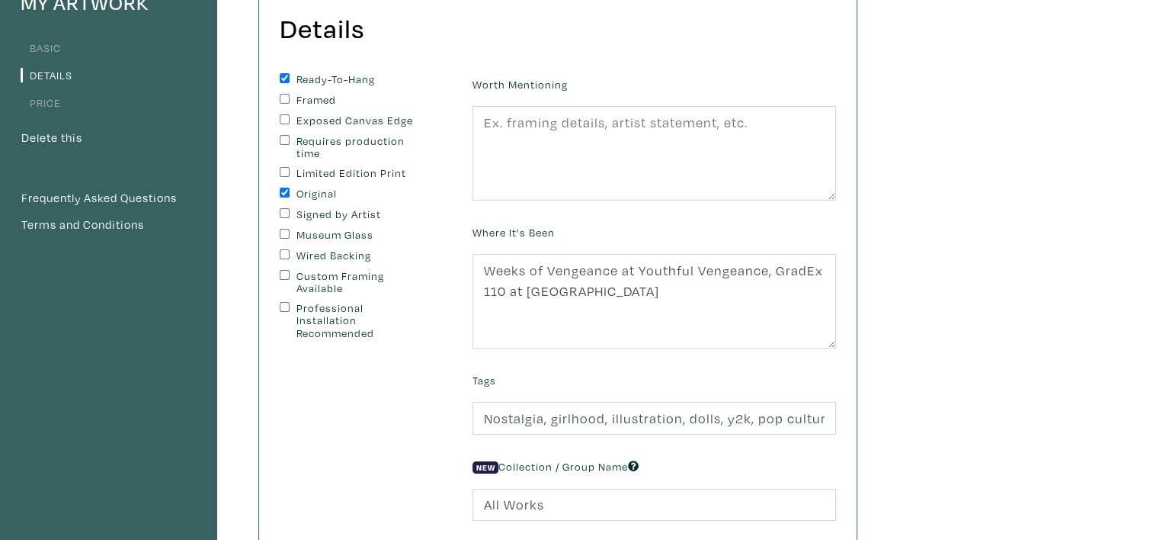
click at [600, 221] on div "Where It's Been Weeks of Vengeance at Youthful Vengeance, GradEx 110 at [GEOGRA…" at bounding box center [654, 284] width 386 height 127
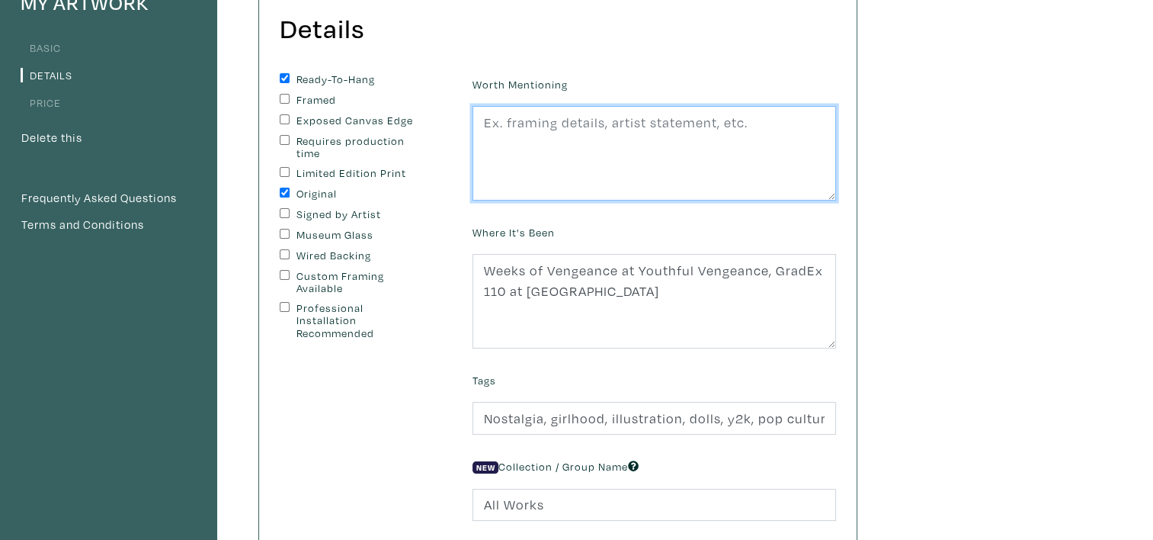
click at [647, 133] on textarea at bounding box center [653, 153] width 363 height 94
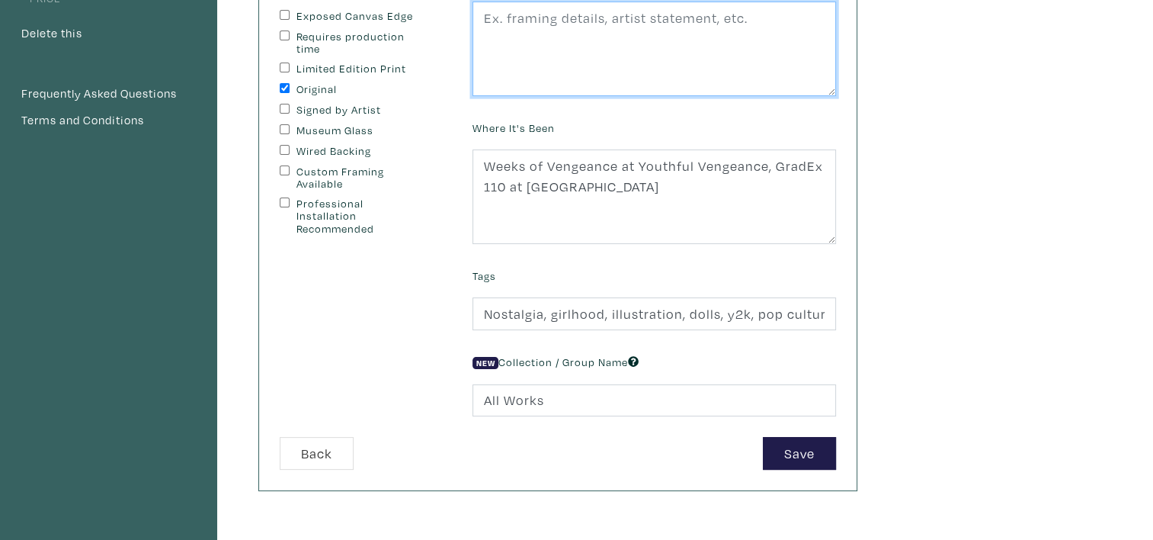
scroll to position [152, 0]
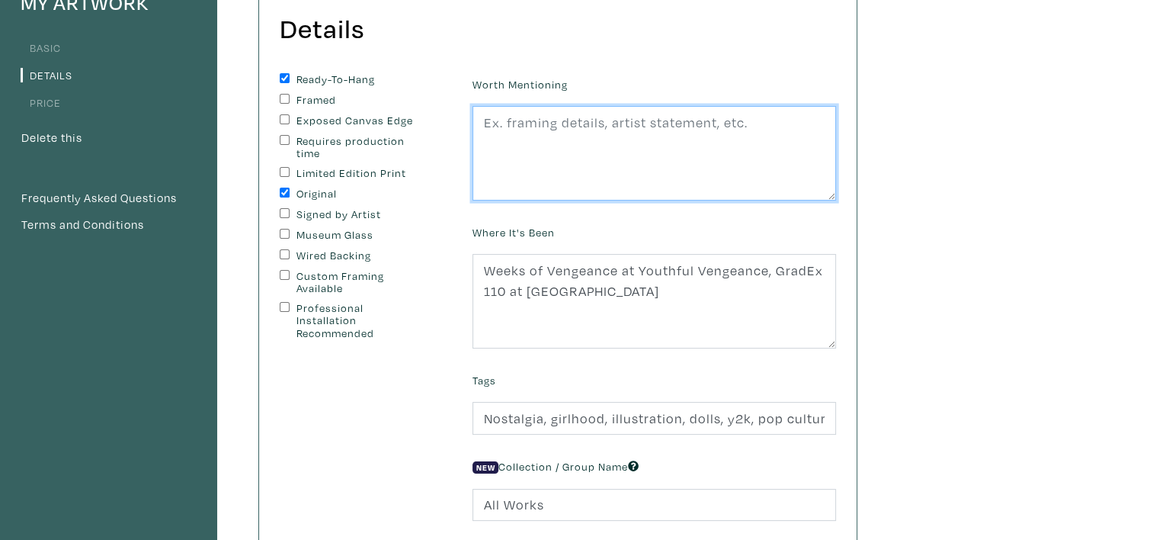
click at [526, 139] on textarea at bounding box center [653, 153] width 363 height 94
paste textarea "Lo ipsumdo sita consec adipi elitse doe Tempori Utl, etd mag aliqua en adminimv…"
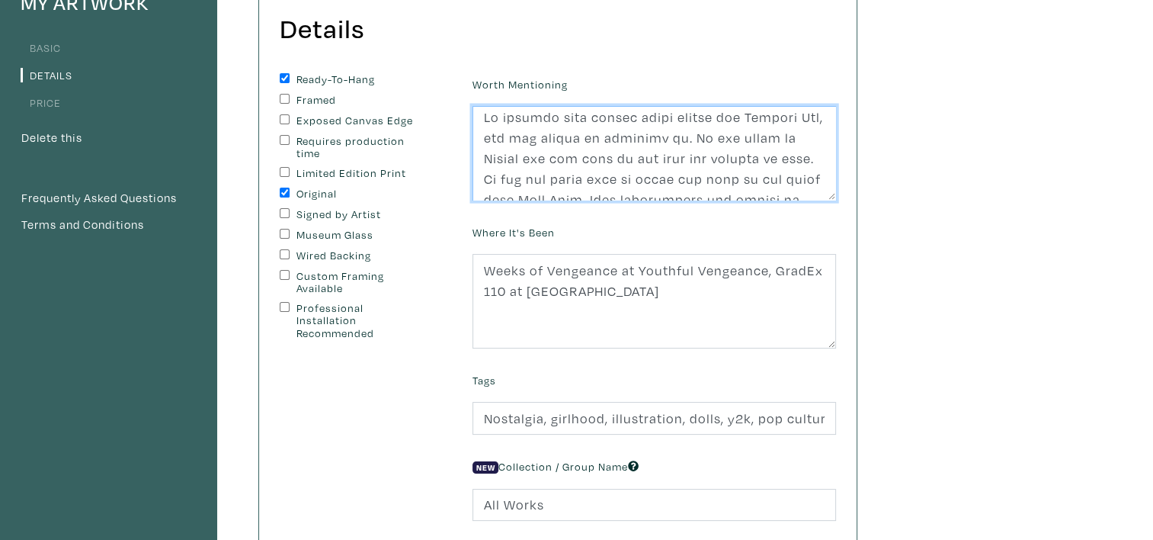
scroll to position [0, 0]
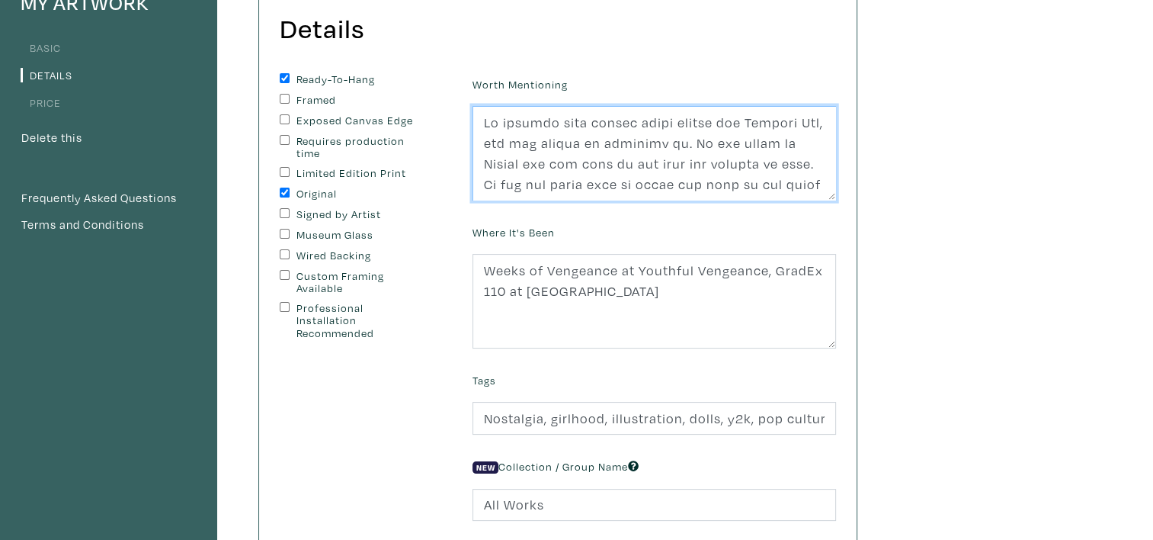
click at [684, 138] on textarea at bounding box center [653, 153] width 363 height 94
click at [636, 168] on textarea at bounding box center [653, 153] width 363 height 94
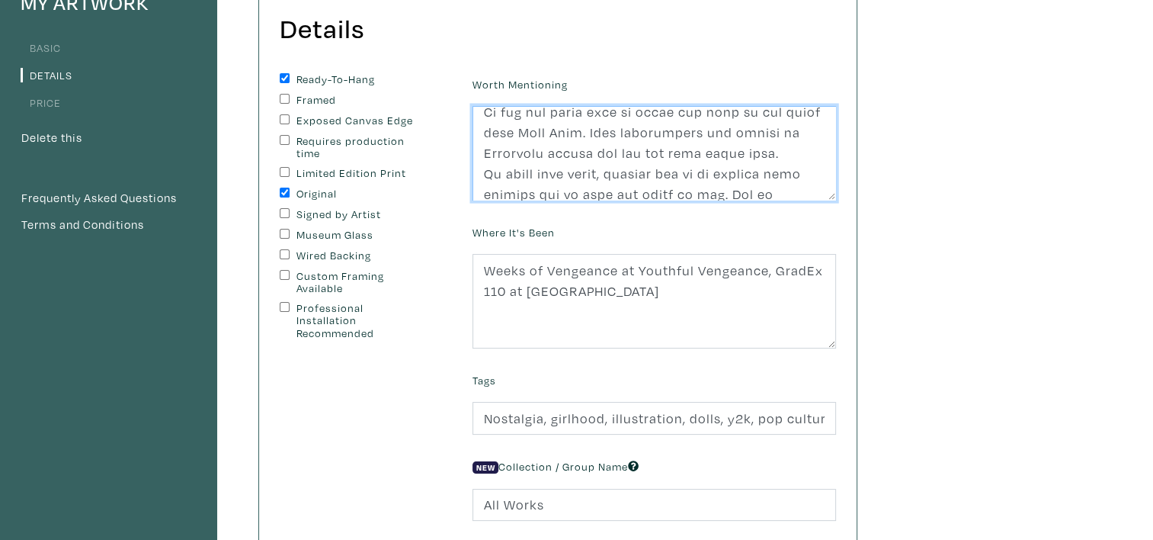
scroll to position [76, 0]
click at [604, 164] on textarea at bounding box center [653, 153] width 363 height 94
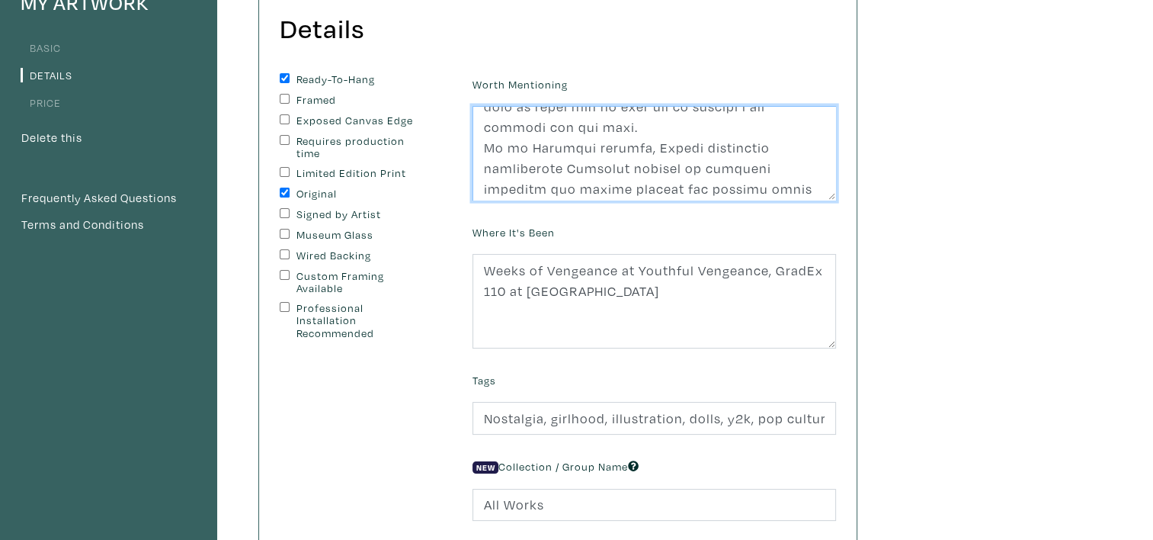
click at [690, 143] on textarea at bounding box center [653, 153] width 363 height 94
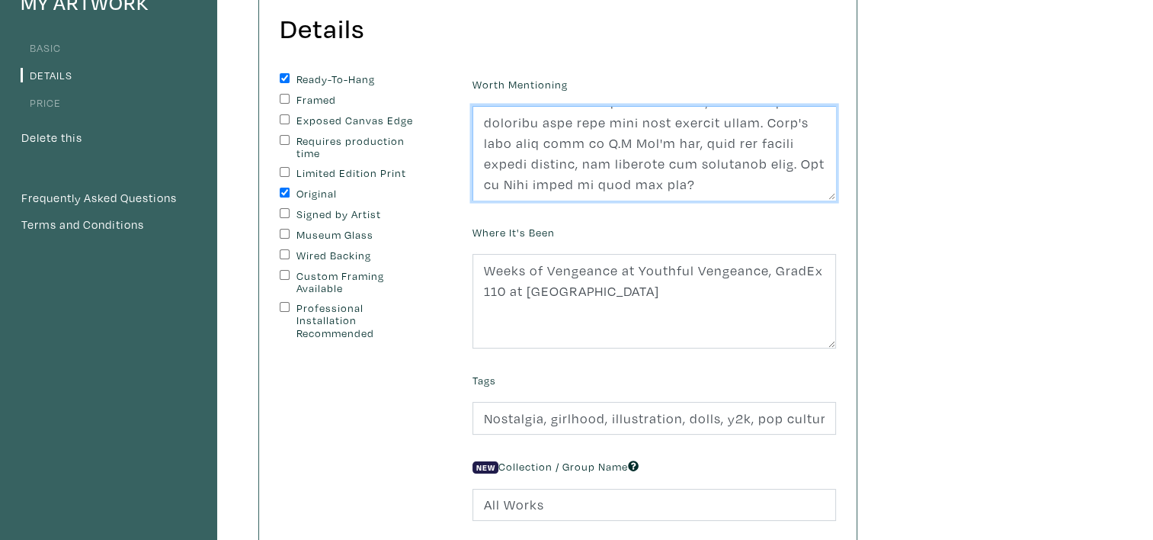
scroll to position [741, 0]
click at [686, 187] on textarea at bounding box center [653, 153] width 363 height 94
click at [684, 162] on textarea at bounding box center [653, 153] width 363 height 94
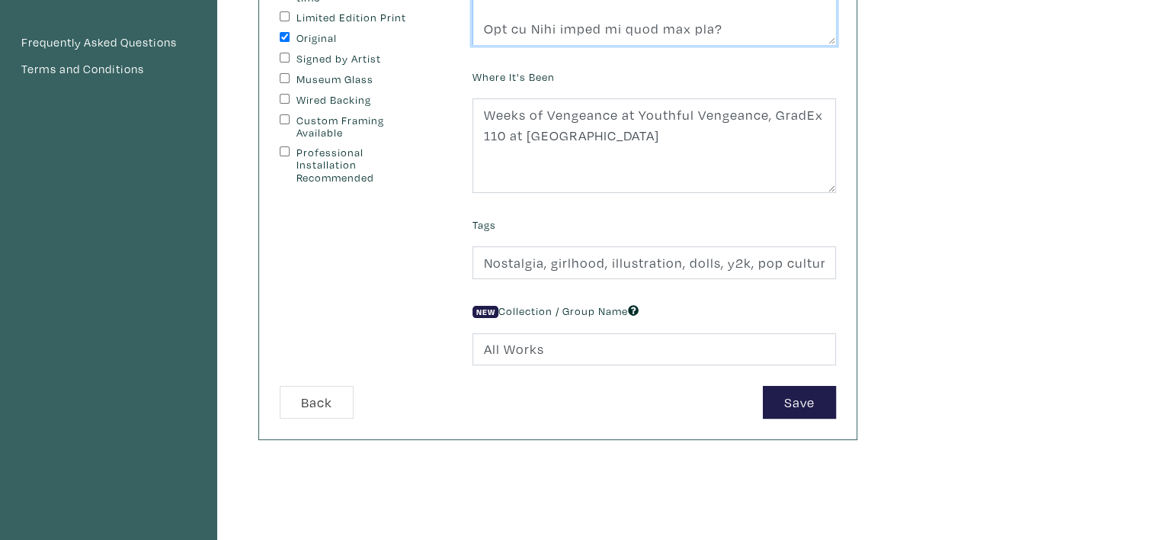
scroll to position [305, 0]
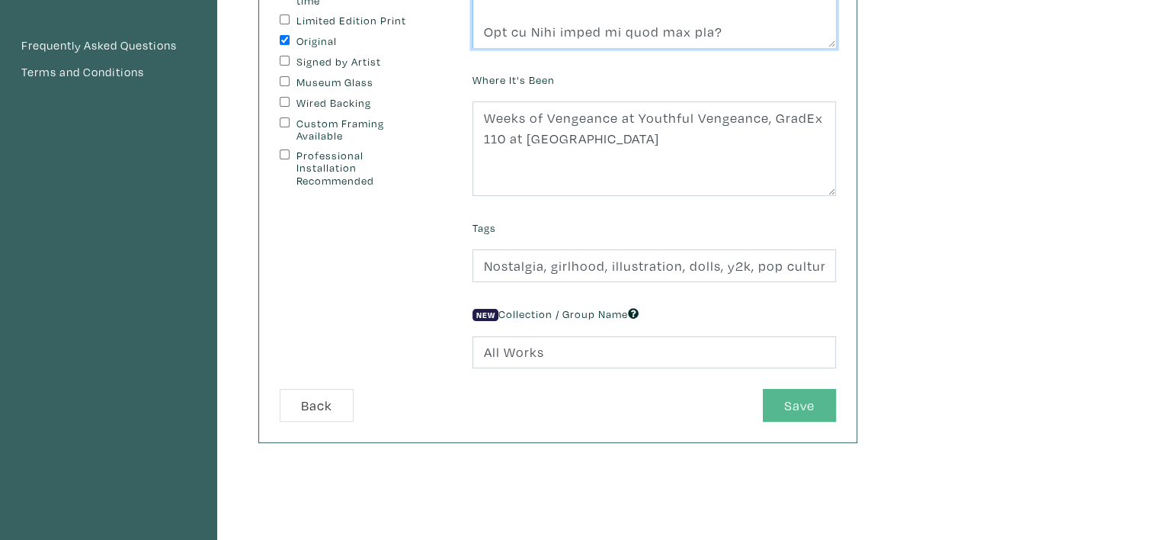
type textarea "My parents were really young during the Vietnam War, but old enough to remember…"
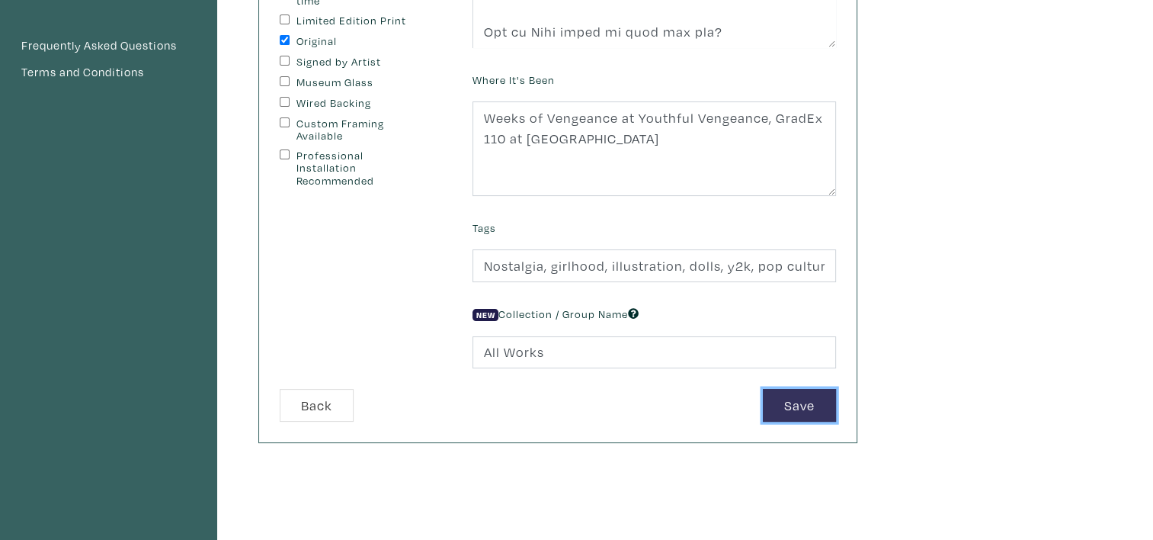
click at [821, 412] on button "Save" at bounding box center [799, 405] width 73 height 33
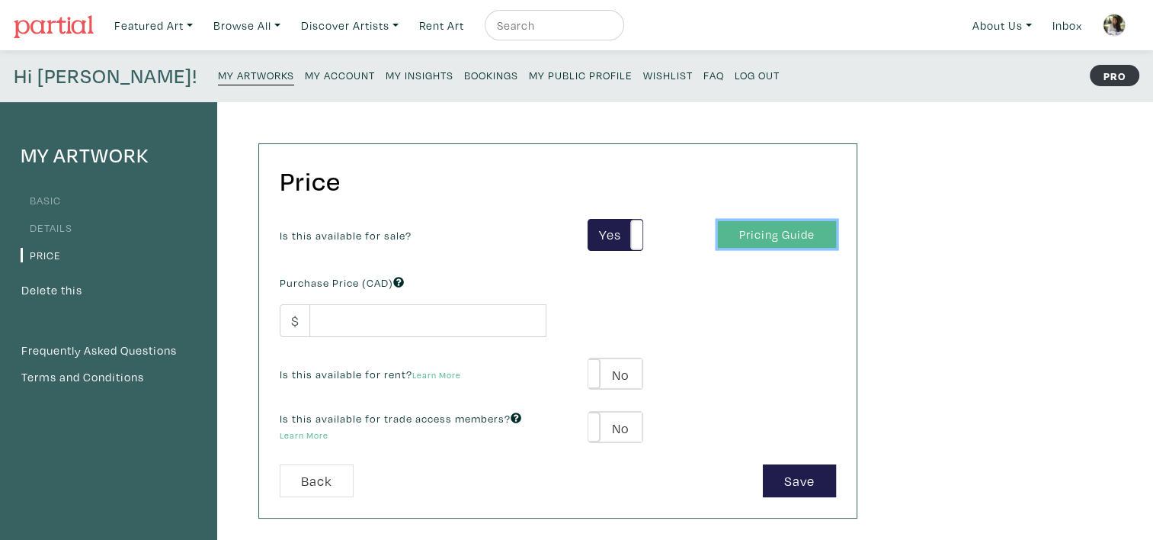
click at [756, 235] on link "Pricing Guide" at bounding box center [777, 234] width 118 height 27
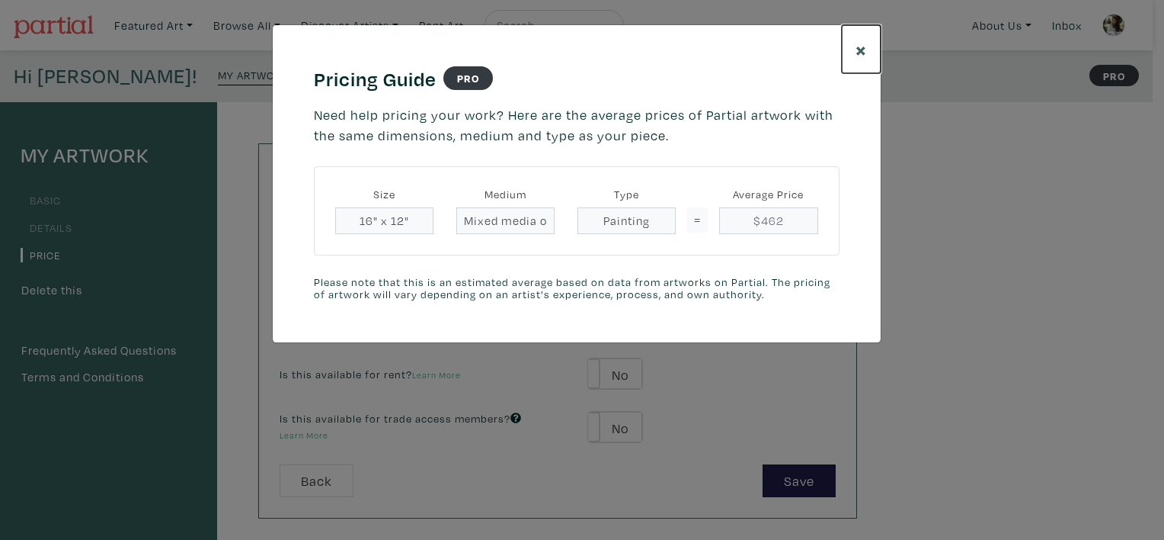
click at [857, 58] on span "×" at bounding box center [861, 49] width 11 height 27
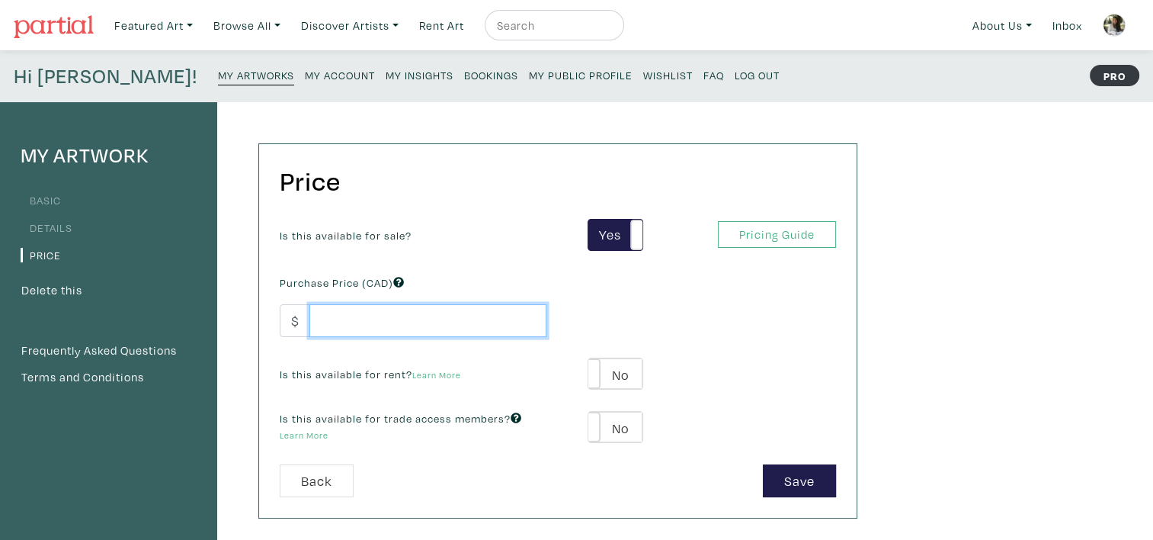
click at [380, 306] on input "number" at bounding box center [427, 320] width 237 height 33
type input "450"
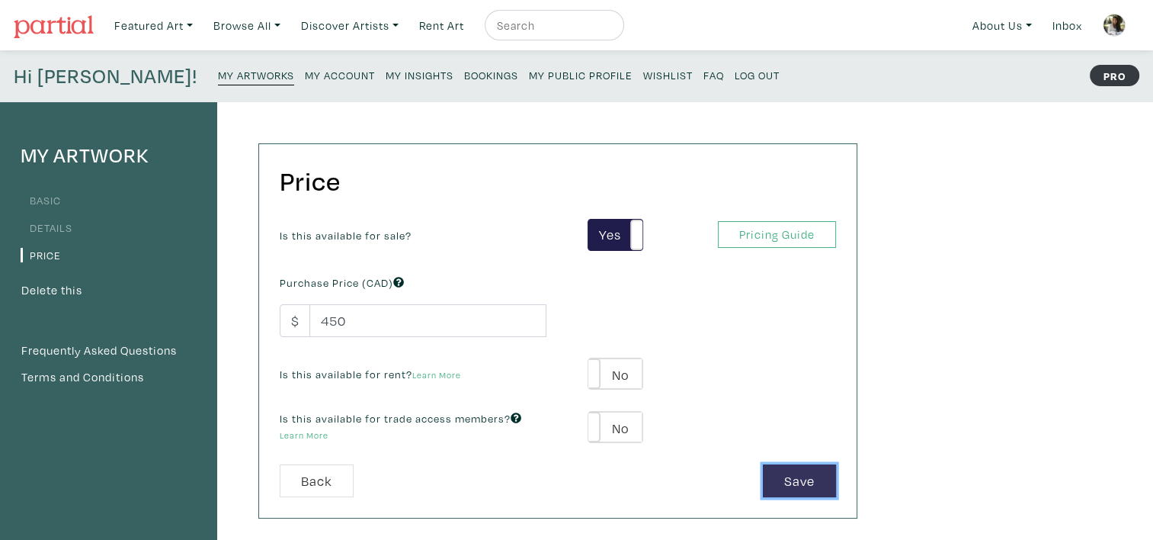
click at [799, 472] on button "Save" at bounding box center [799, 480] width 73 height 33
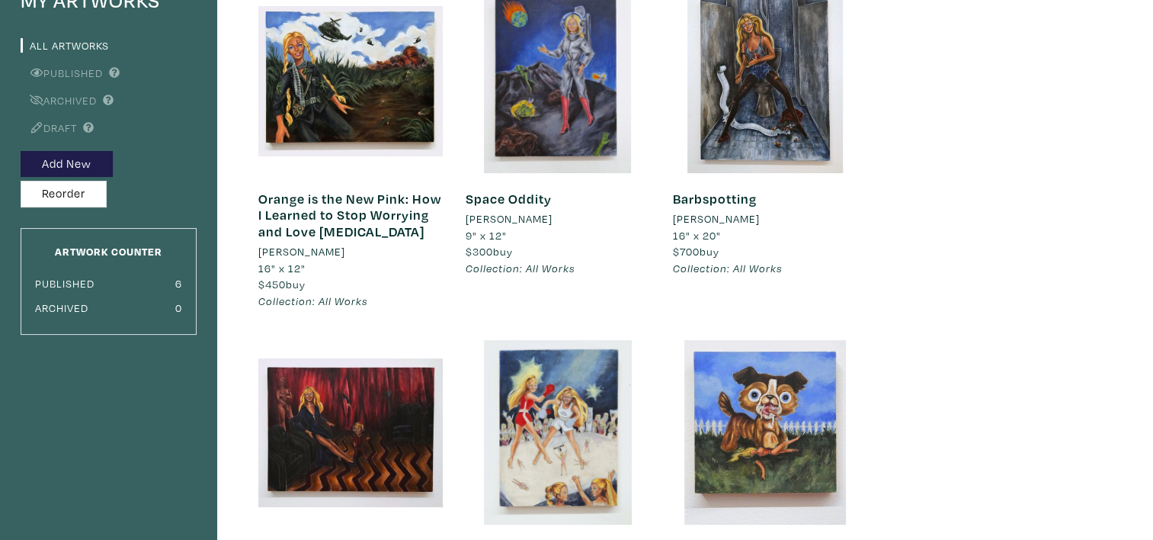
scroll to position [152, 0]
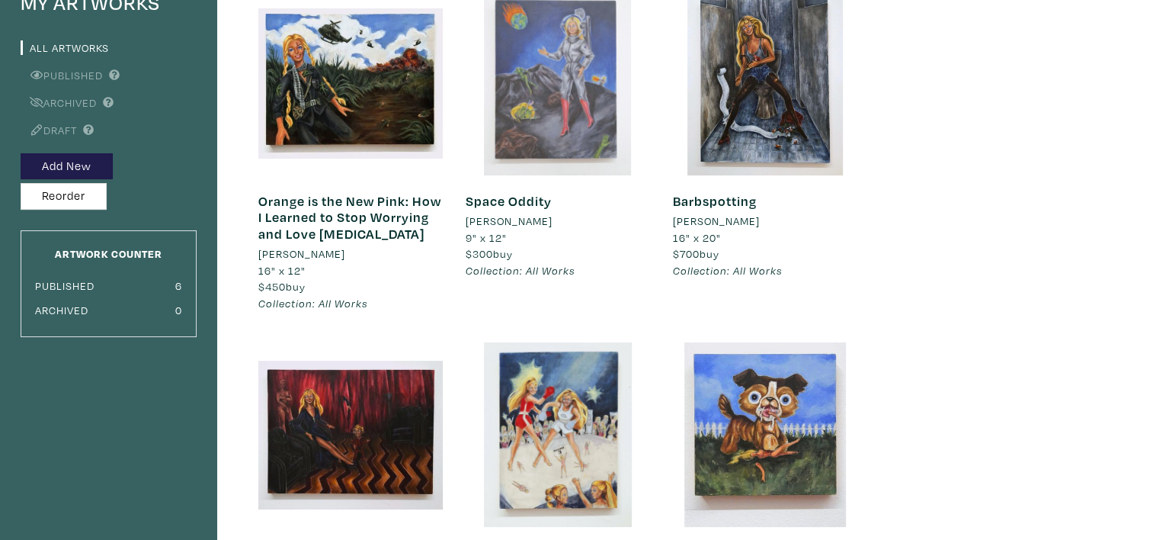
click at [554, 173] on div at bounding box center [558, 83] width 184 height 184
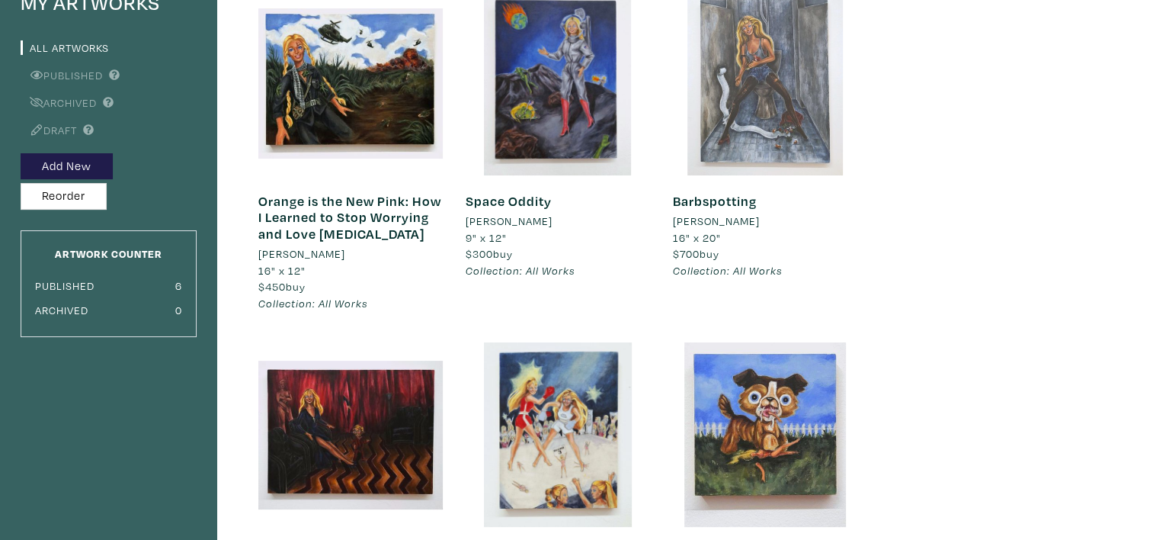
click at [710, 143] on div at bounding box center [765, 83] width 184 height 184
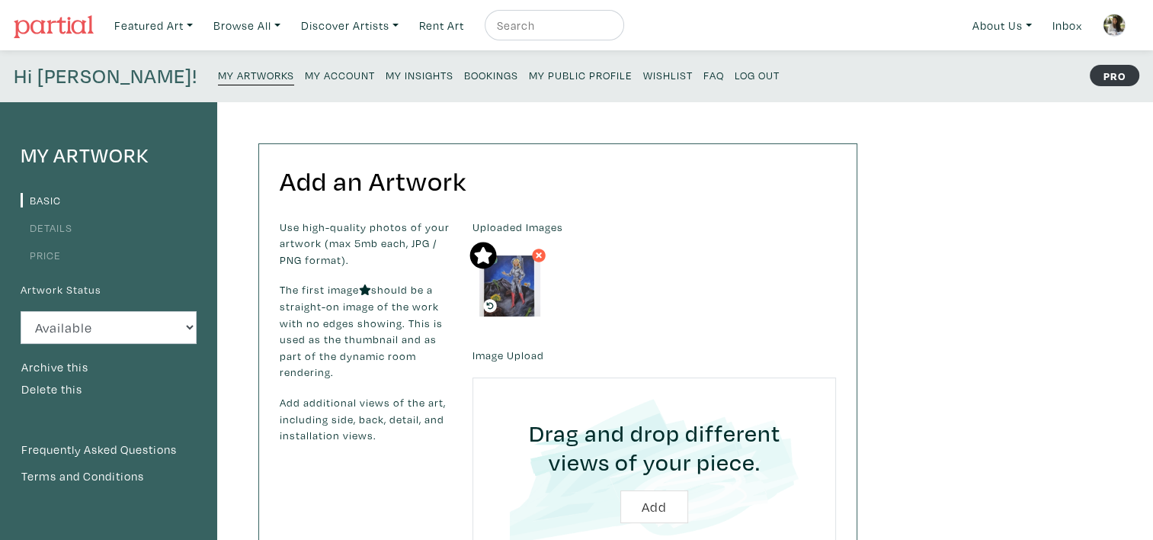
click at [38, 223] on link "Details" at bounding box center [47, 227] width 52 height 14
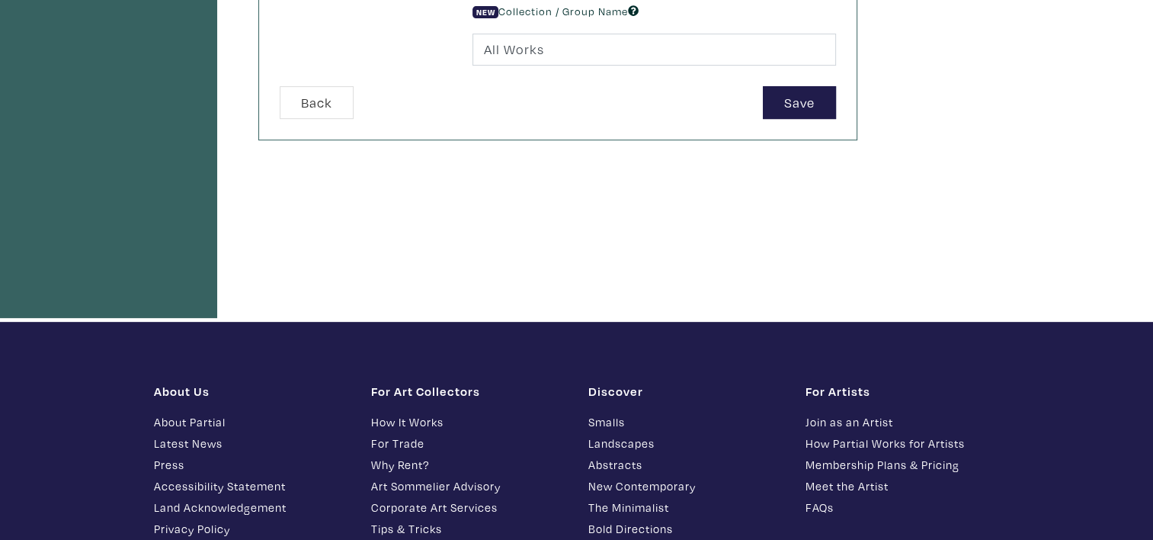
scroll to position [610, 0]
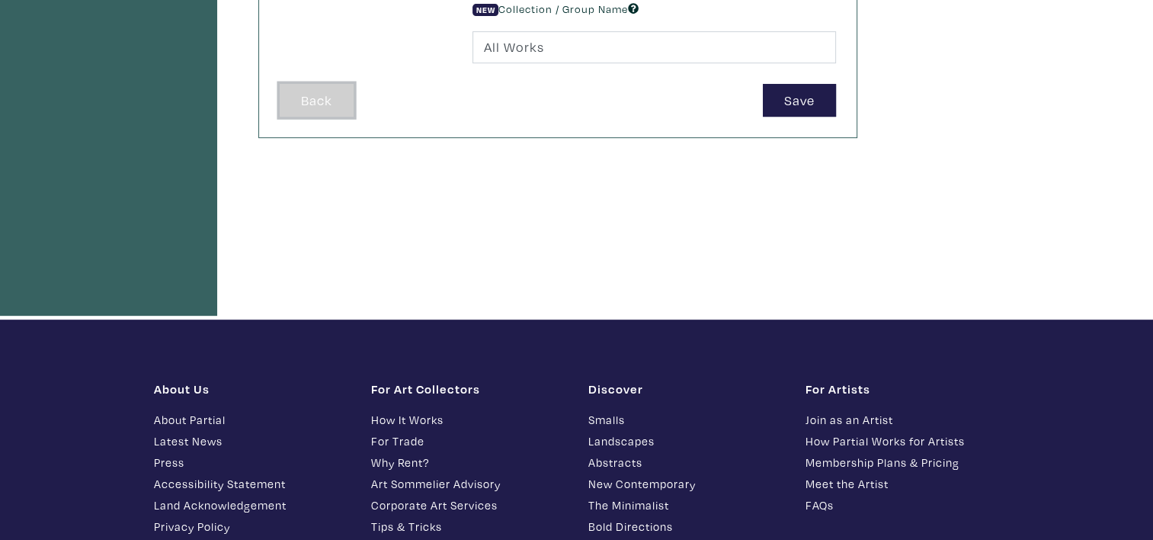
click at [301, 107] on button "Back" at bounding box center [317, 100] width 74 height 33
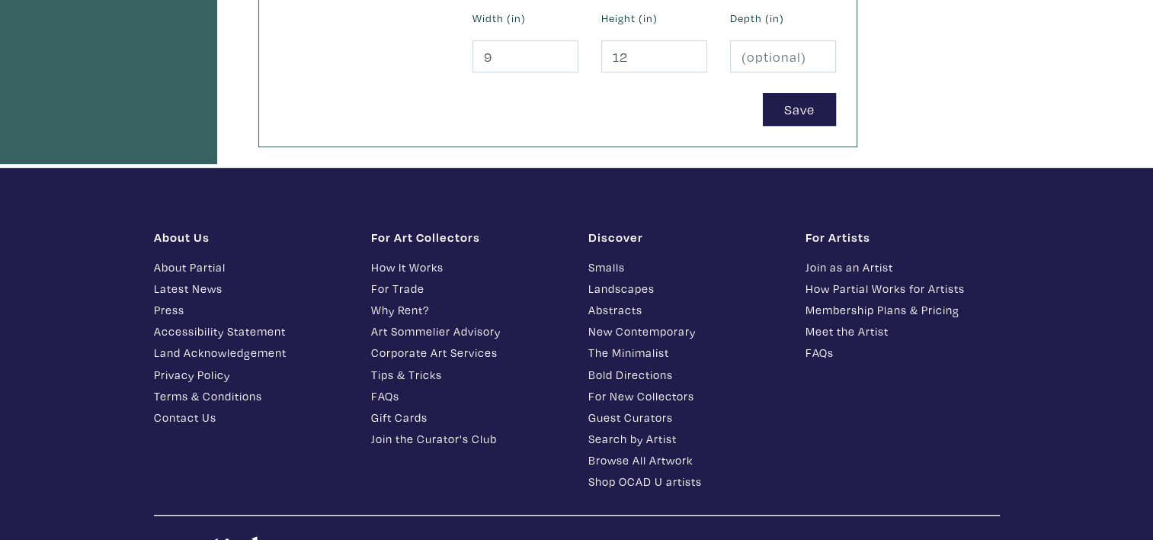
scroll to position [838, 0]
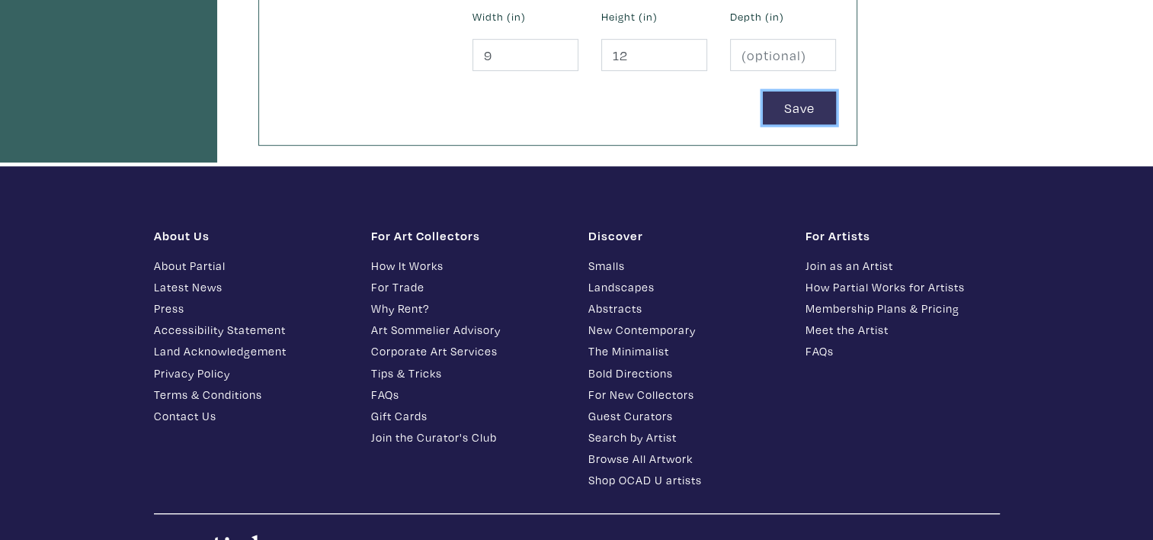
click at [826, 113] on button "Save" at bounding box center [799, 107] width 73 height 33
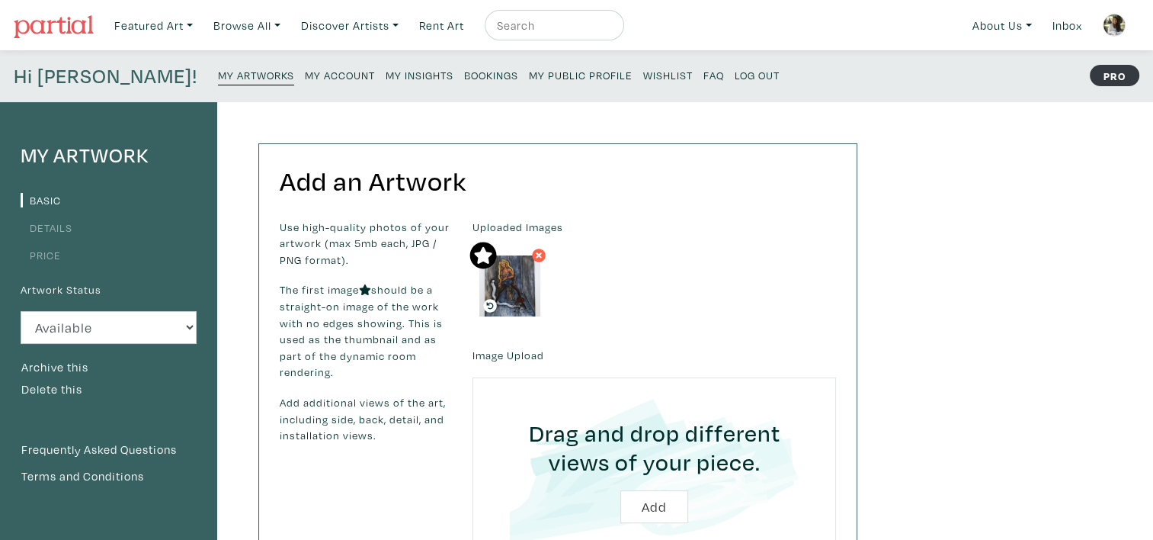
click at [75, 226] on li "Details" at bounding box center [109, 226] width 176 height 21
click at [62, 226] on link "Details" at bounding box center [47, 227] width 52 height 14
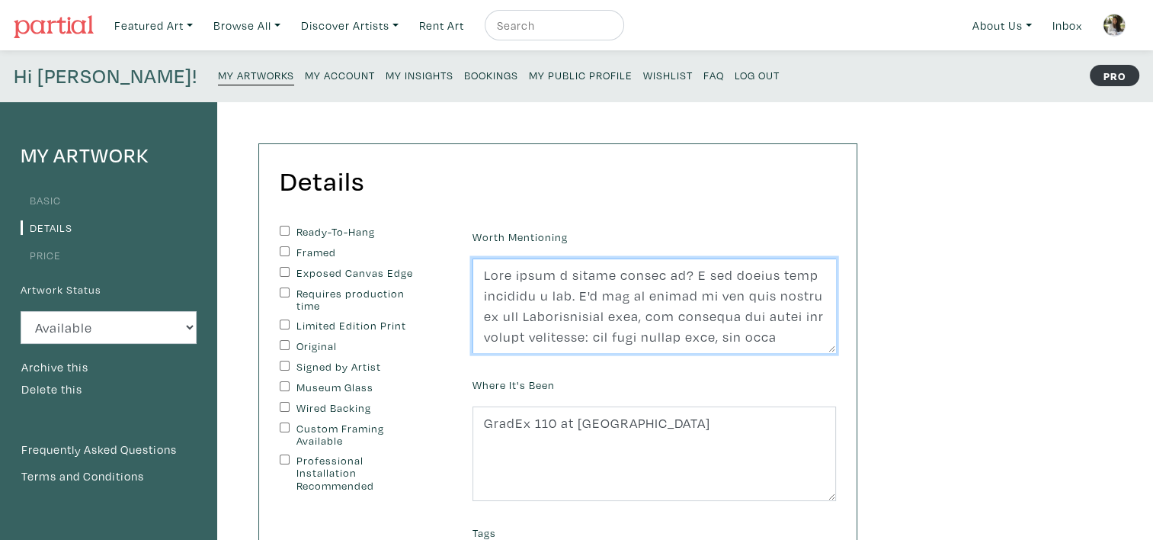
click at [479, 270] on textarea at bounding box center [653, 305] width 363 height 94
click at [697, 267] on textarea at bounding box center [653, 305] width 363 height 94
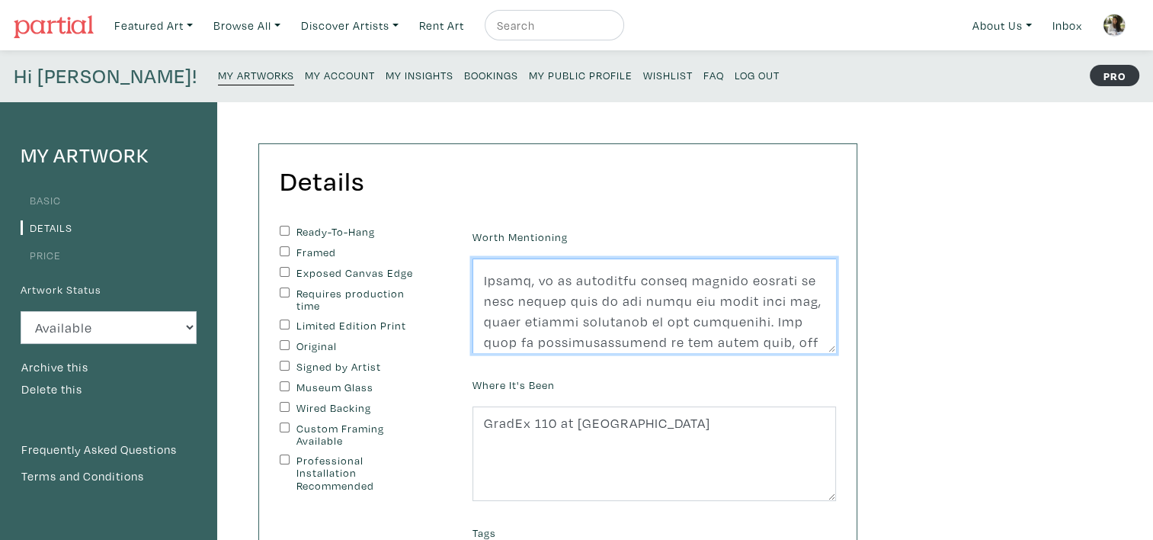
scroll to position [198, 0]
click at [607, 326] on textarea at bounding box center [653, 305] width 363 height 94
click at [666, 306] on textarea at bounding box center [653, 305] width 363 height 94
click at [585, 299] on textarea at bounding box center [653, 305] width 363 height 94
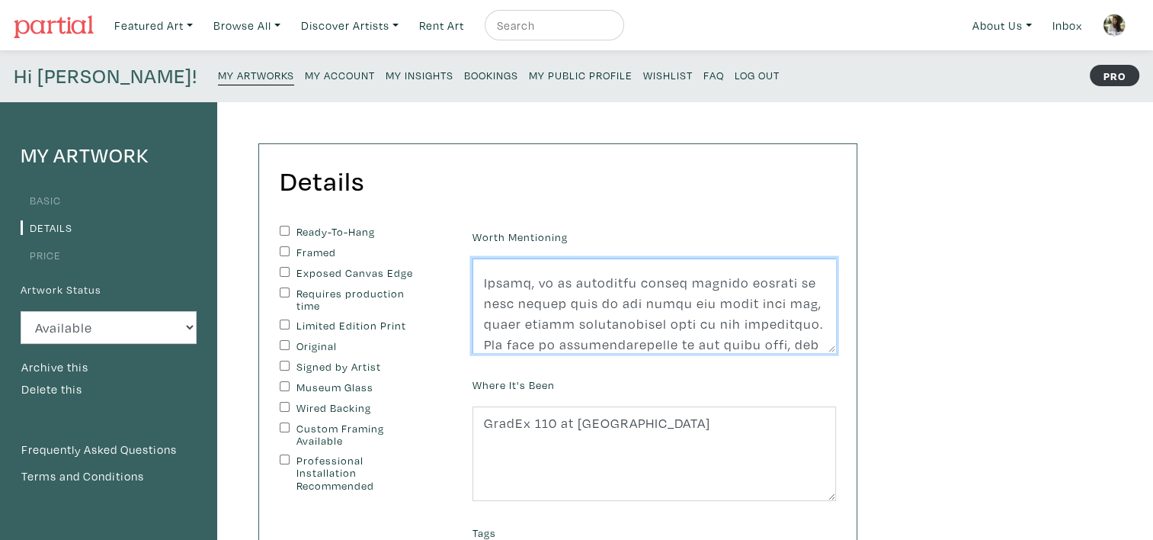
click at [701, 315] on textarea at bounding box center [653, 305] width 363 height 94
drag, startPoint x: 552, startPoint y: 324, endPoint x: 674, endPoint y: 326, distance: 122.7
click at [674, 326] on textarea at bounding box center [653, 305] width 363 height 94
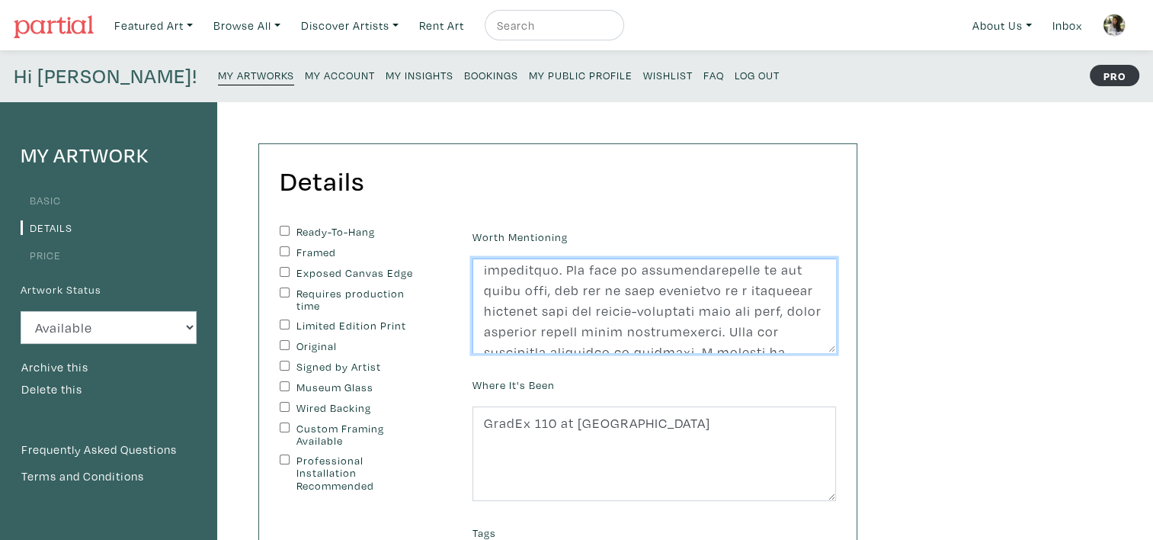
scroll to position [274, 0]
click at [710, 319] on textarea at bounding box center [653, 305] width 363 height 94
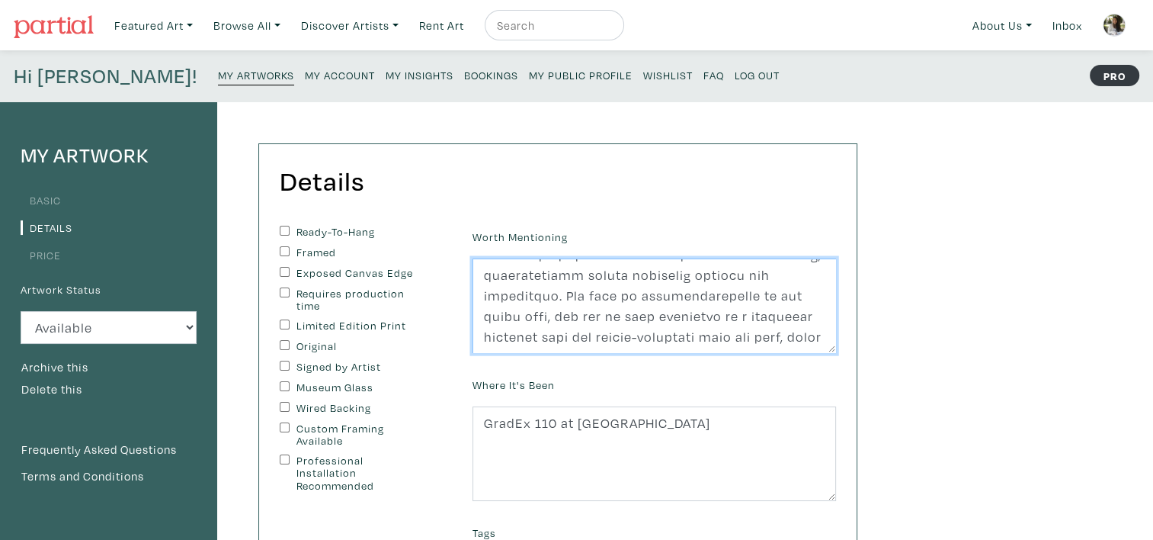
scroll to position [244, 0]
click at [745, 277] on textarea at bounding box center [653, 305] width 363 height 94
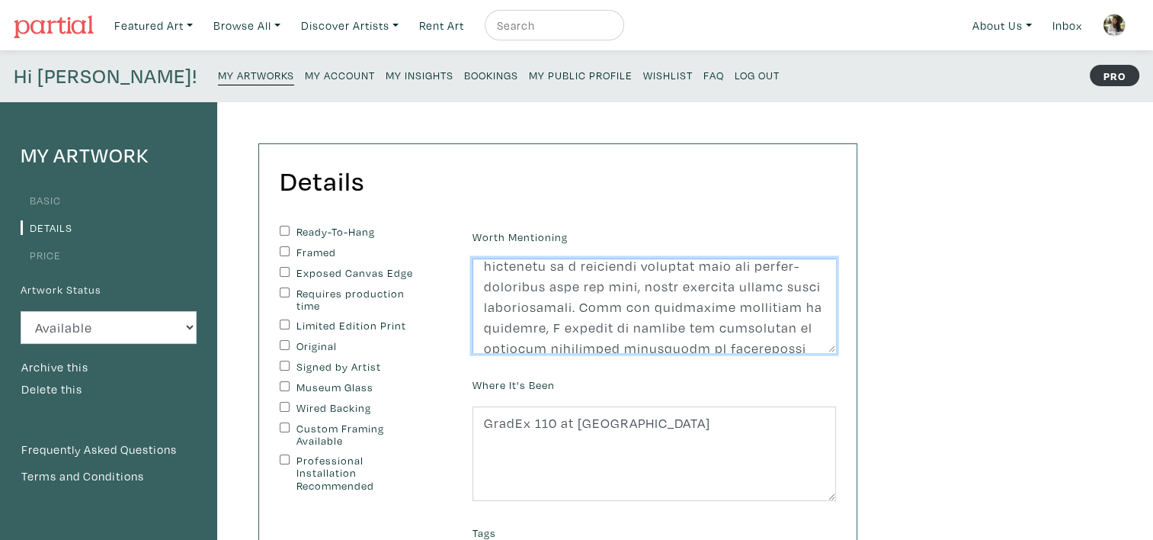
scroll to position [320, 0]
click at [728, 306] on textarea at bounding box center [653, 305] width 363 height 94
click at [671, 323] on textarea at bounding box center [653, 305] width 363 height 94
click at [623, 321] on textarea at bounding box center [653, 305] width 363 height 94
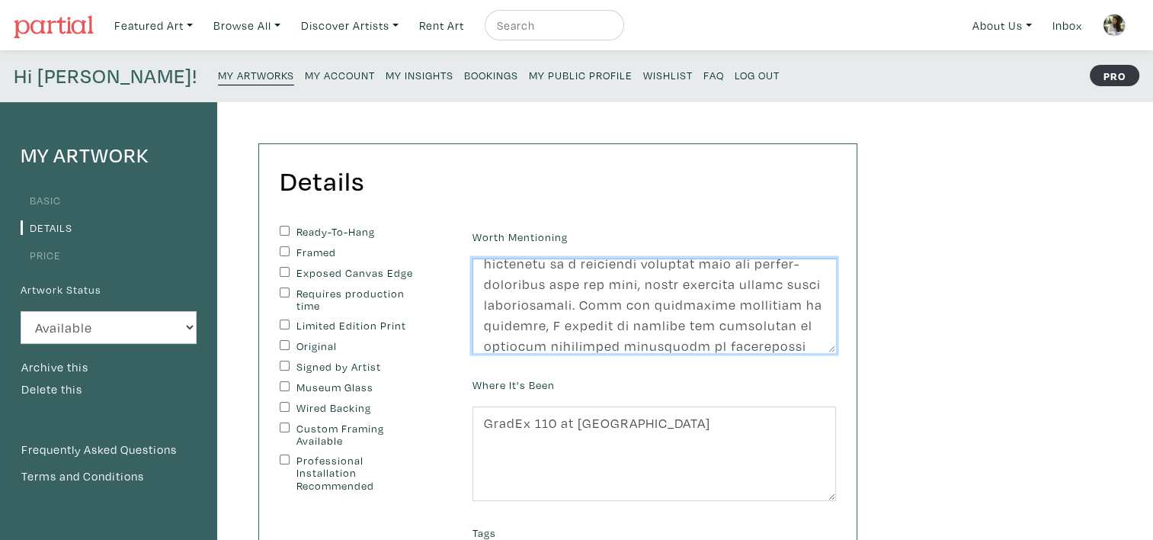
click at [620, 321] on textarea at bounding box center [653, 305] width 363 height 94
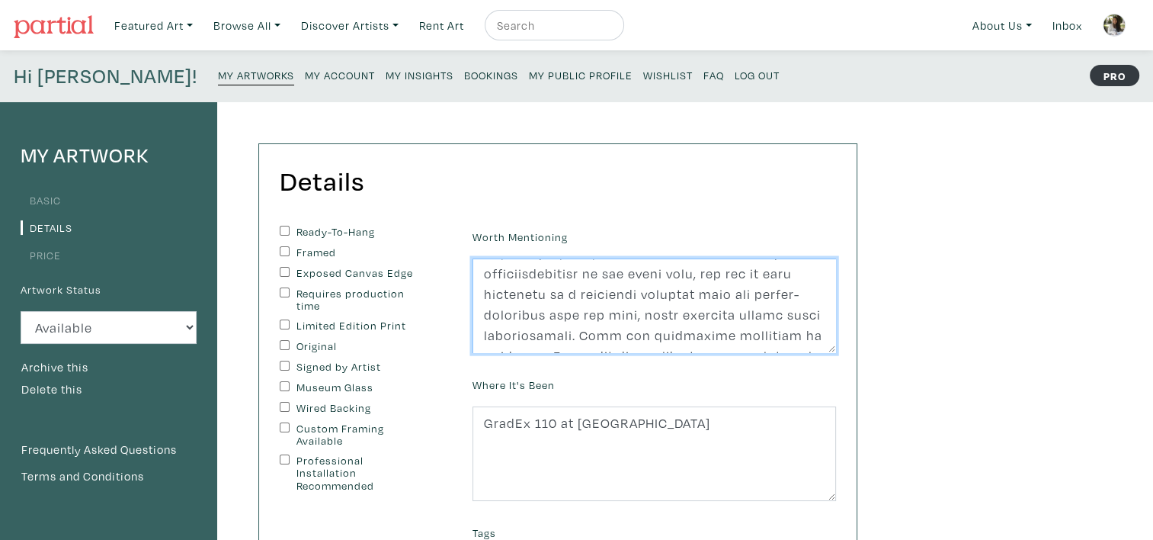
scroll to position [261, 0]
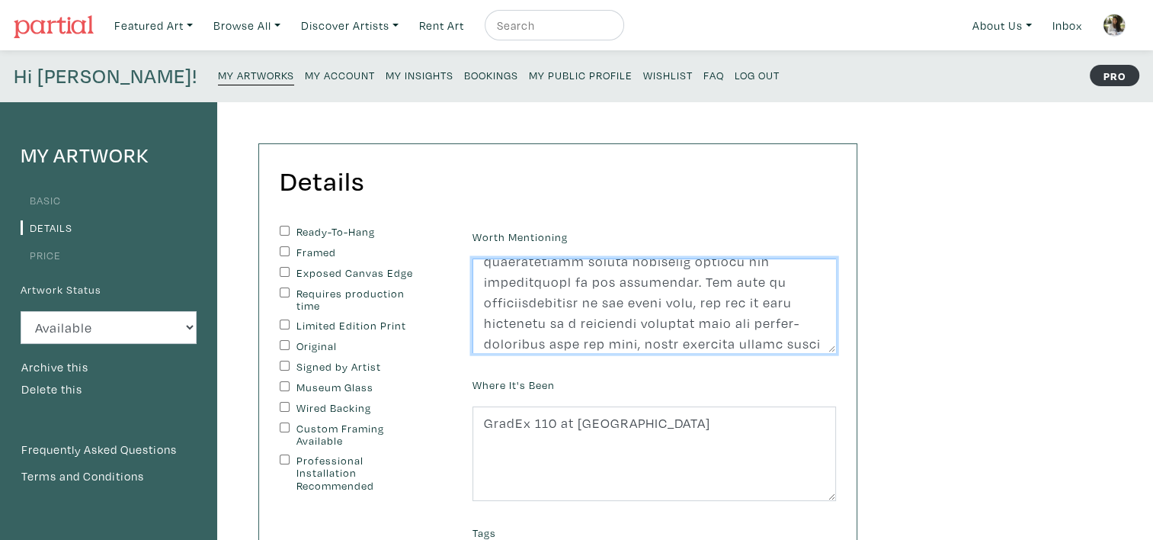
click at [488, 283] on textarea at bounding box center [653, 305] width 363 height 94
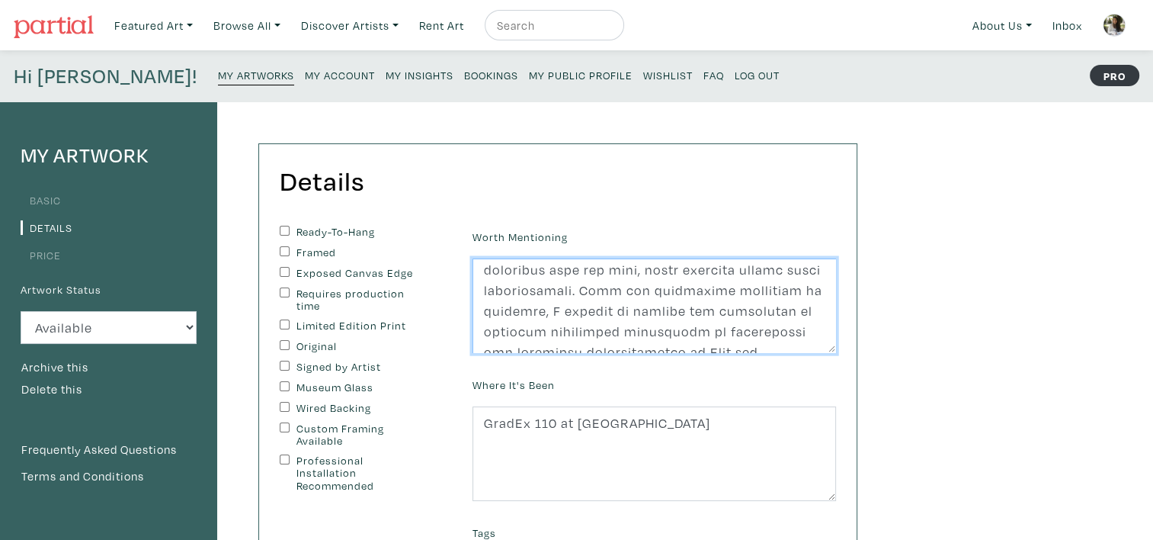
scroll to position [337, 0]
click at [691, 270] on textarea at bounding box center [653, 305] width 363 height 94
click at [680, 287] on textarea at bounding box center [653, 305] width 363 height 94
click at [754, 308] on textarea at bounding box center [653, 305] width 363 height 94
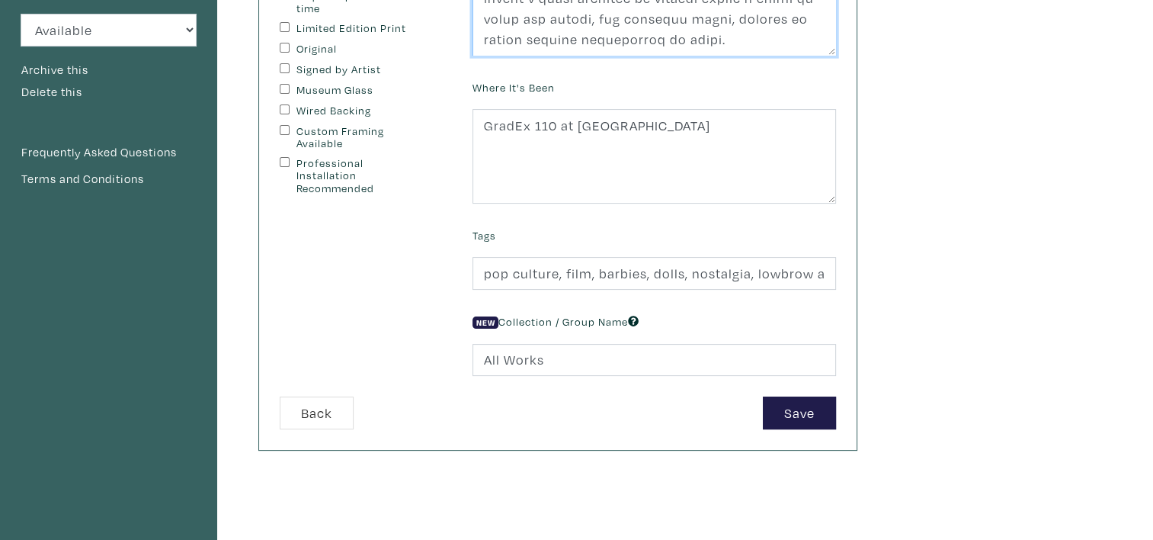
scroll to position [305, 0]
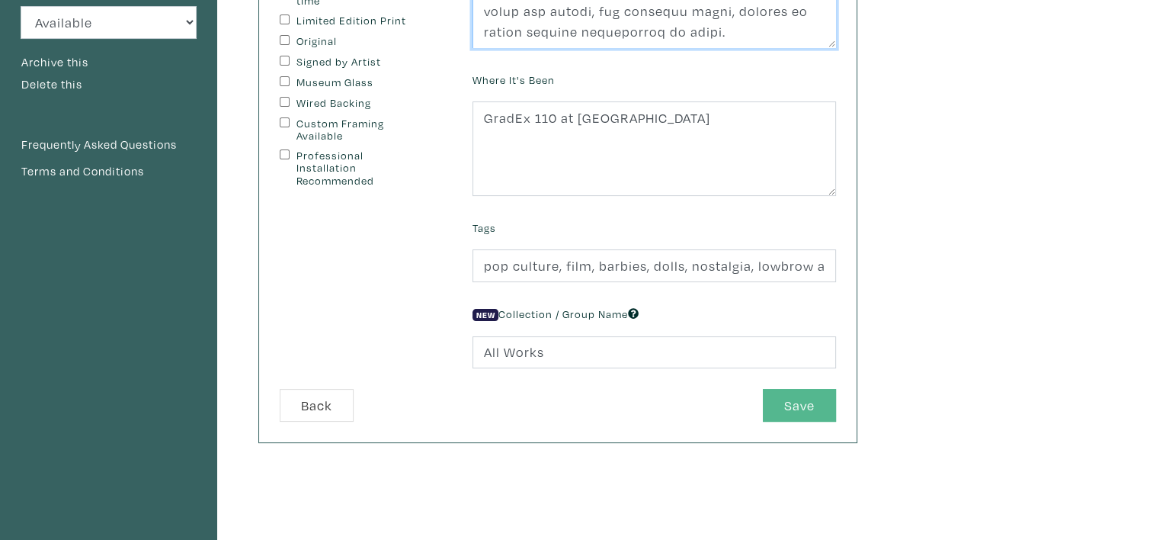
type textarea ""What would a normal person do?" I ask myself that question a lot. I'm not an a…"
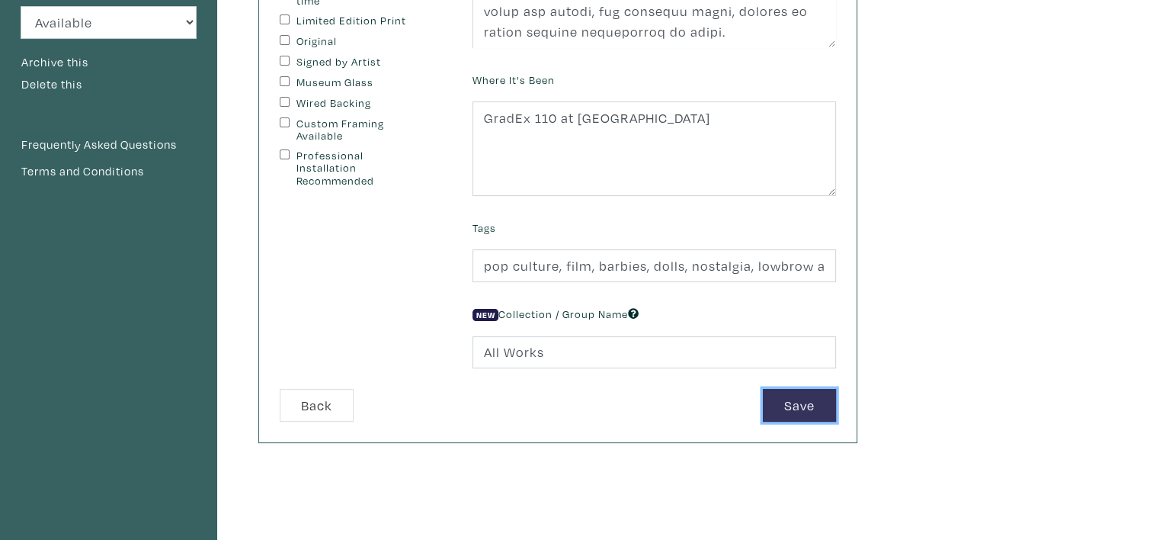
click at [808, 402] on button "Save" at bounding box center [799, 405] width 73 height 33
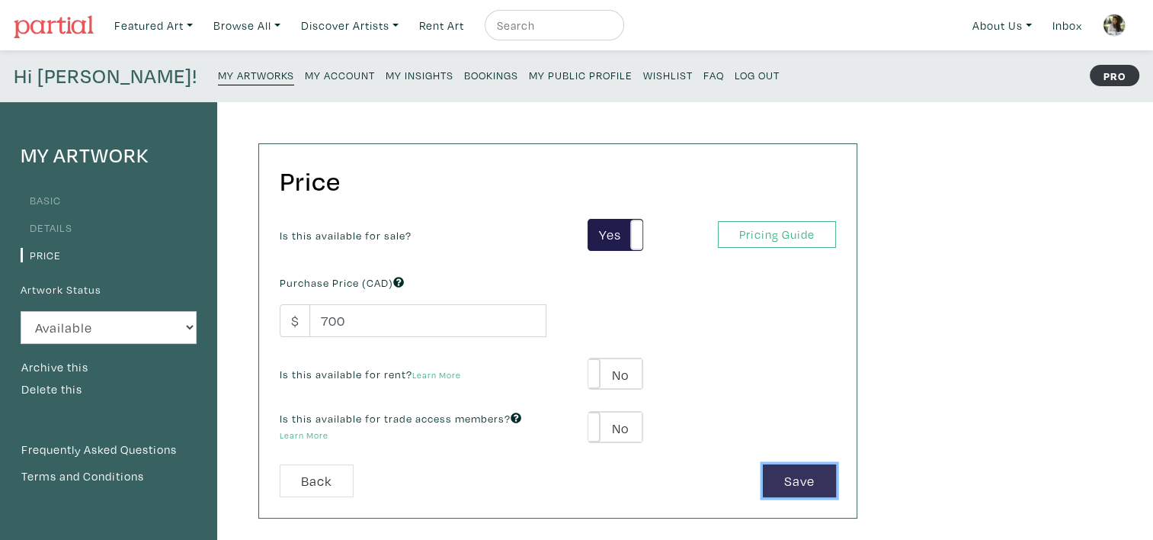
click at [799, 482] on button "Save" at bounding box center [799, 480] width 73 height 33
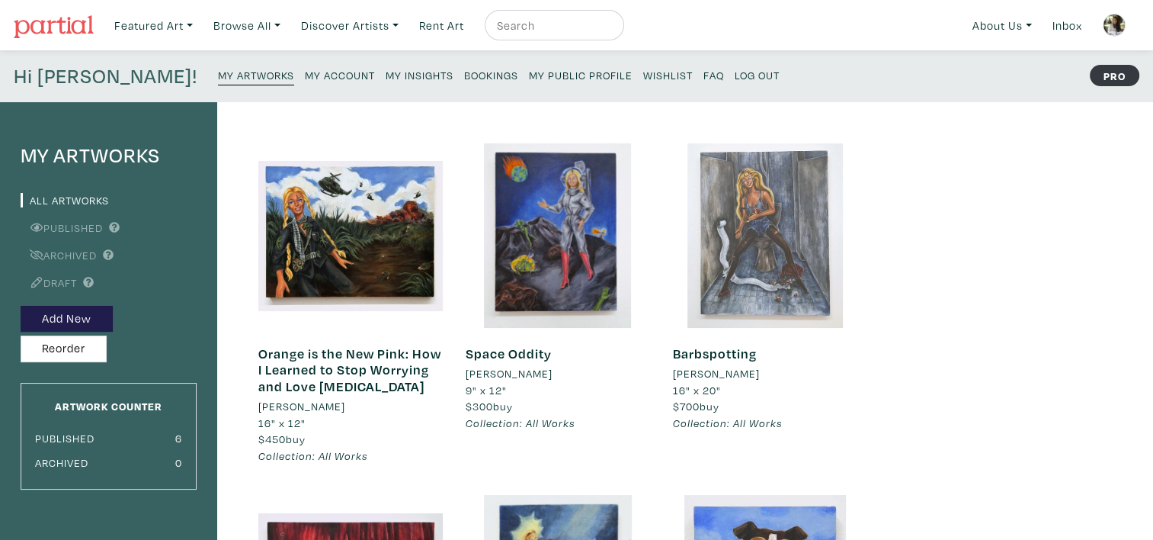
click at [818, 208] on div at bounding box center [765, 235] width 184 height 184
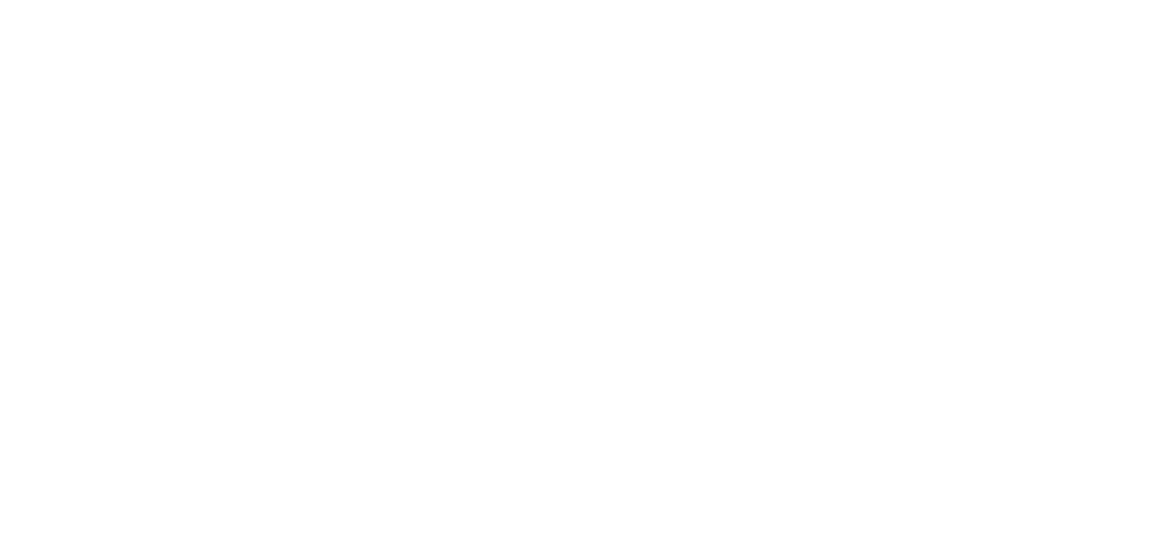
scroll to position [152, 0]
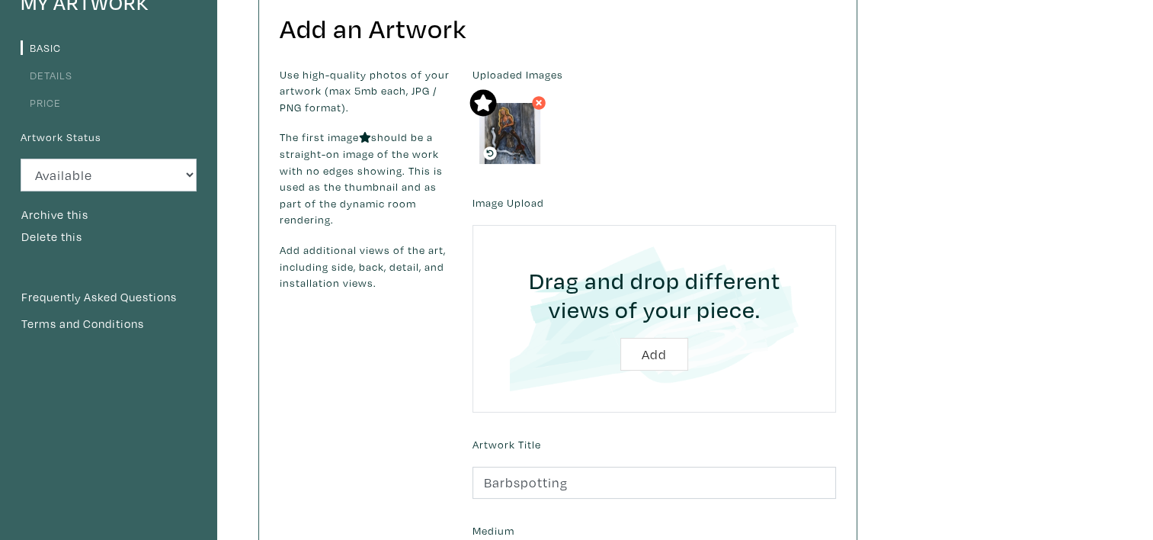
click at [43, 101] on link "Price" at bounding box center [41, 102] width 40 height 14
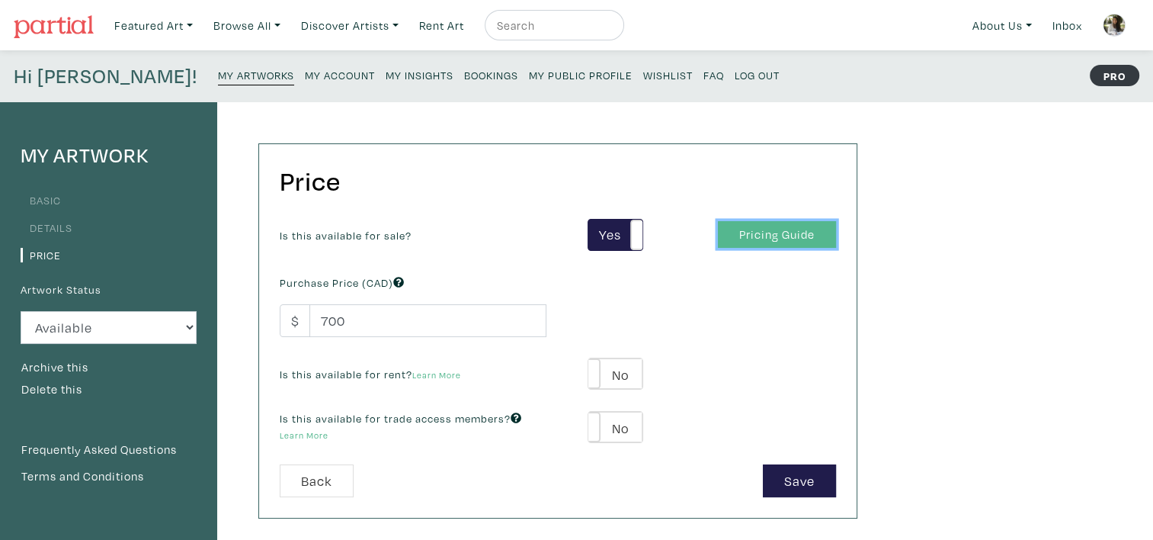
click at [759, 227] on link "Pricing Guide" at bounding box center [777, 234] width 118 height 27
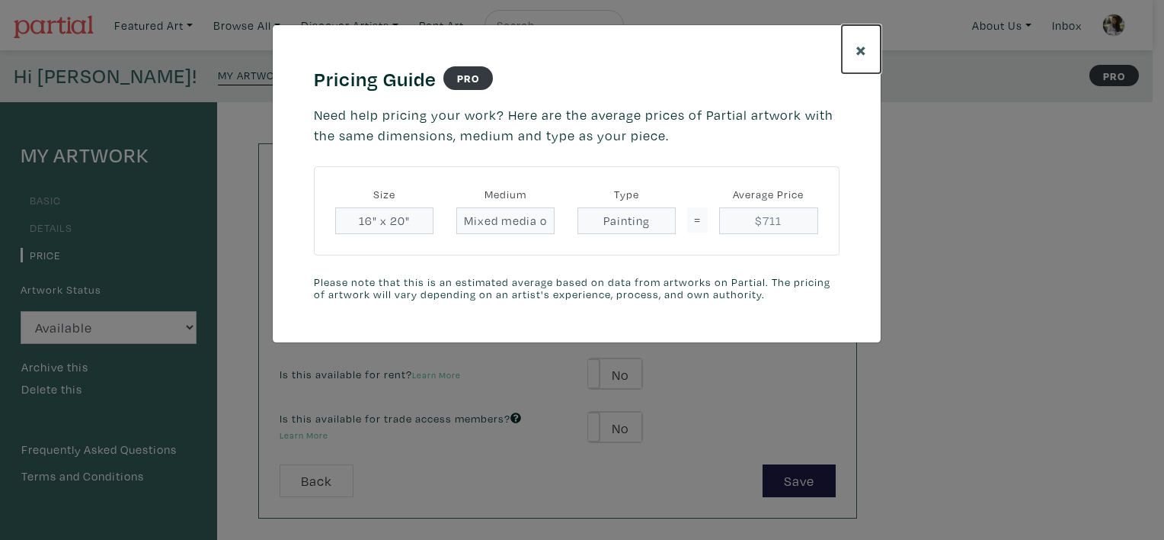
click at [859, 52] on span "×" at bounding box center [861, 49] width 11 height 27
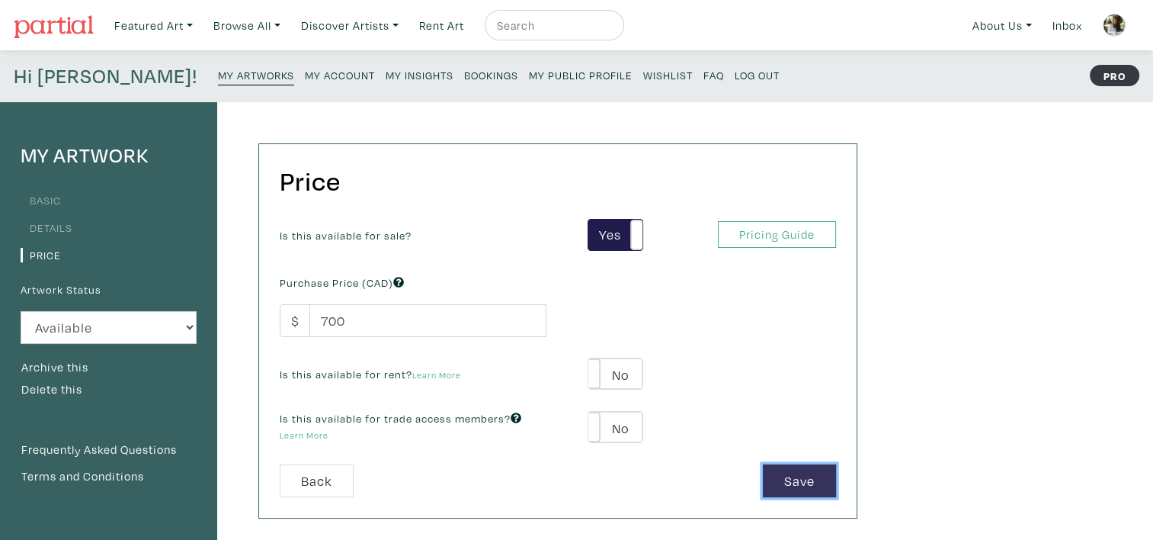
click at [783, 488] on button "Save" at bounding box center [799, 480] width 73 height 33
